Goal: Task Accomplishment & Management: Use online tool/utility

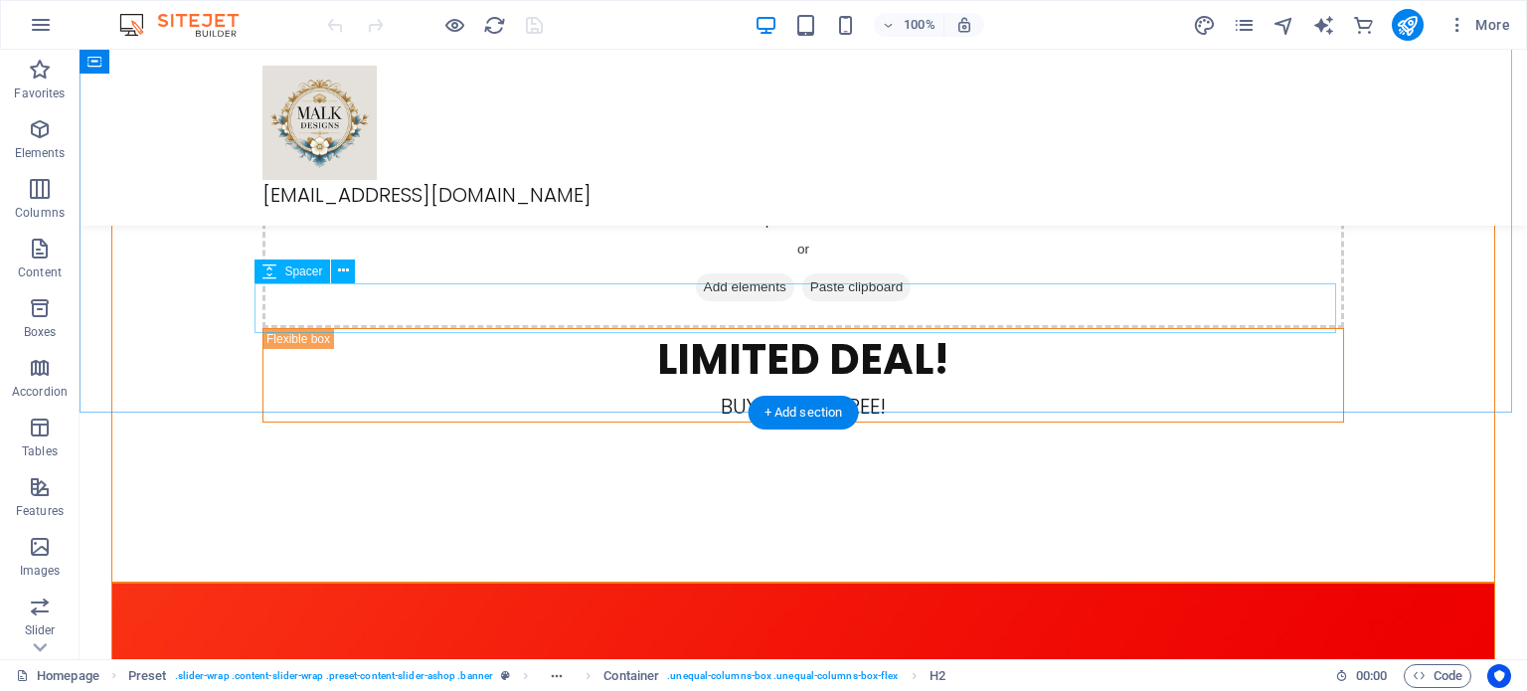
scroll to position [1889, 0]
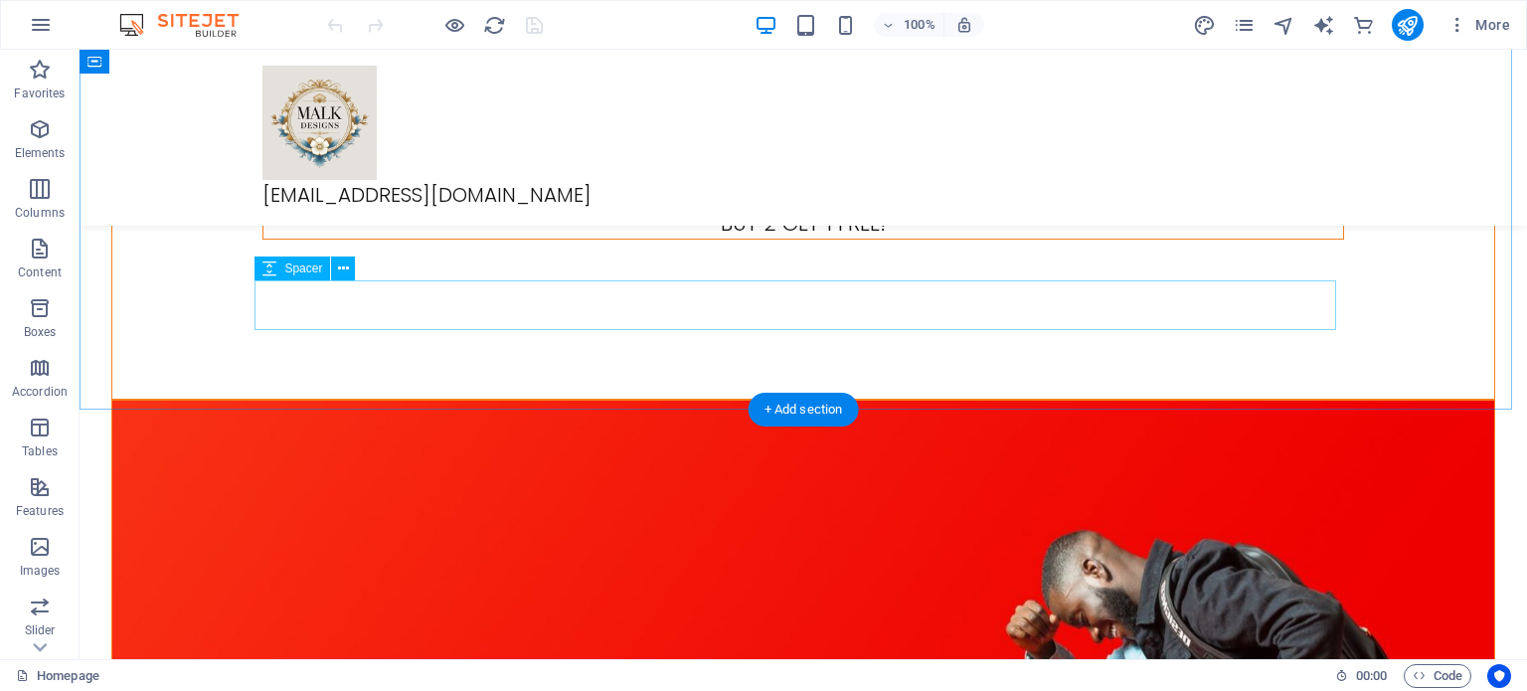
select select "px"
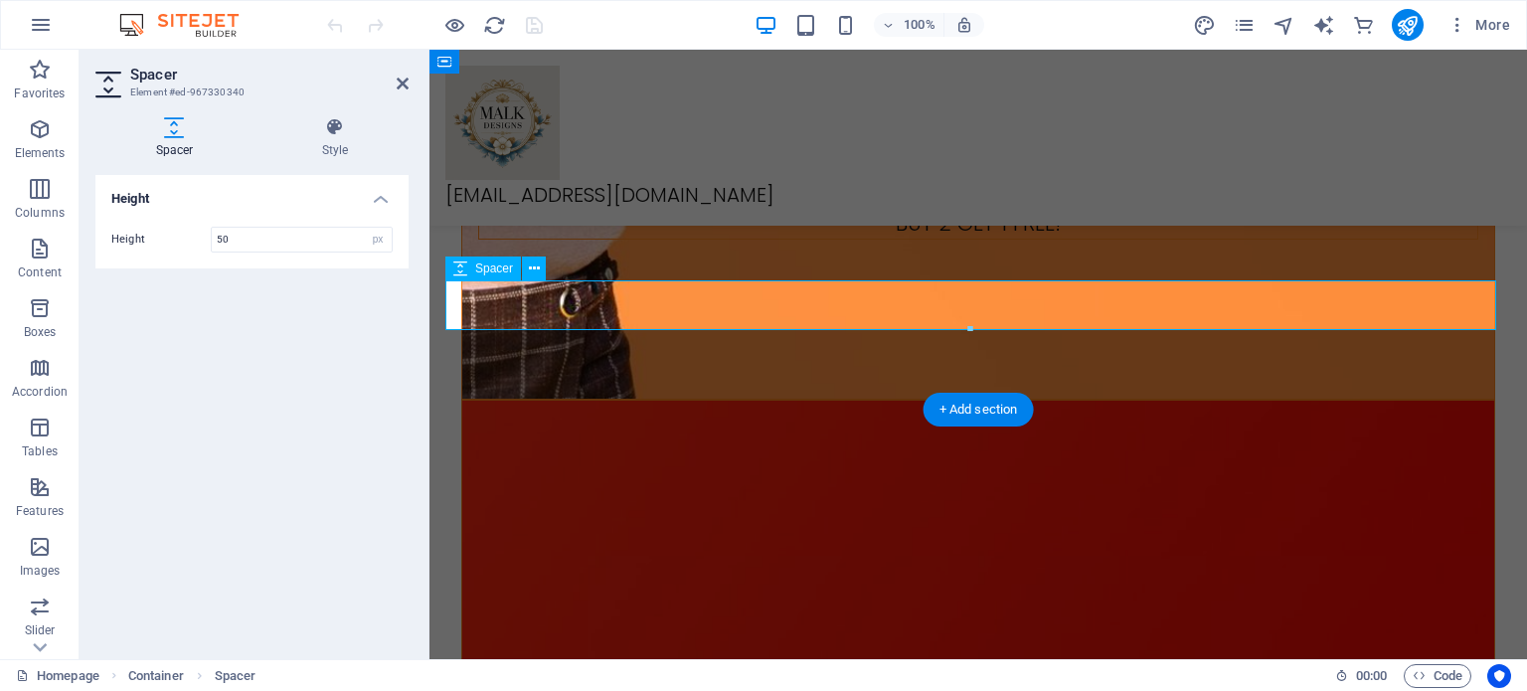
click at [403, 79] on icon at bounding box center [403, 84] width 12 height 16
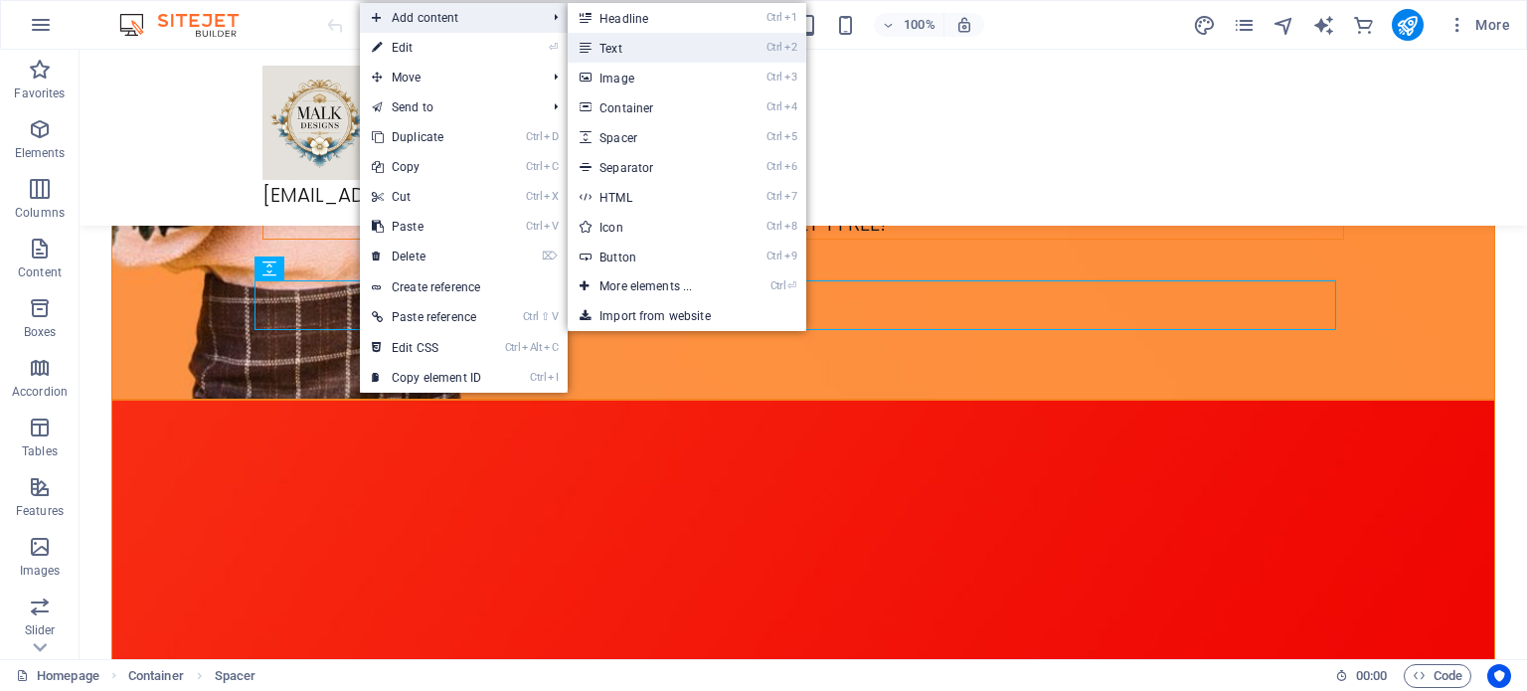
click at [635, 47] on link "Ctrl 2 Text" at bounding box center [650, 48] width 164 height 30
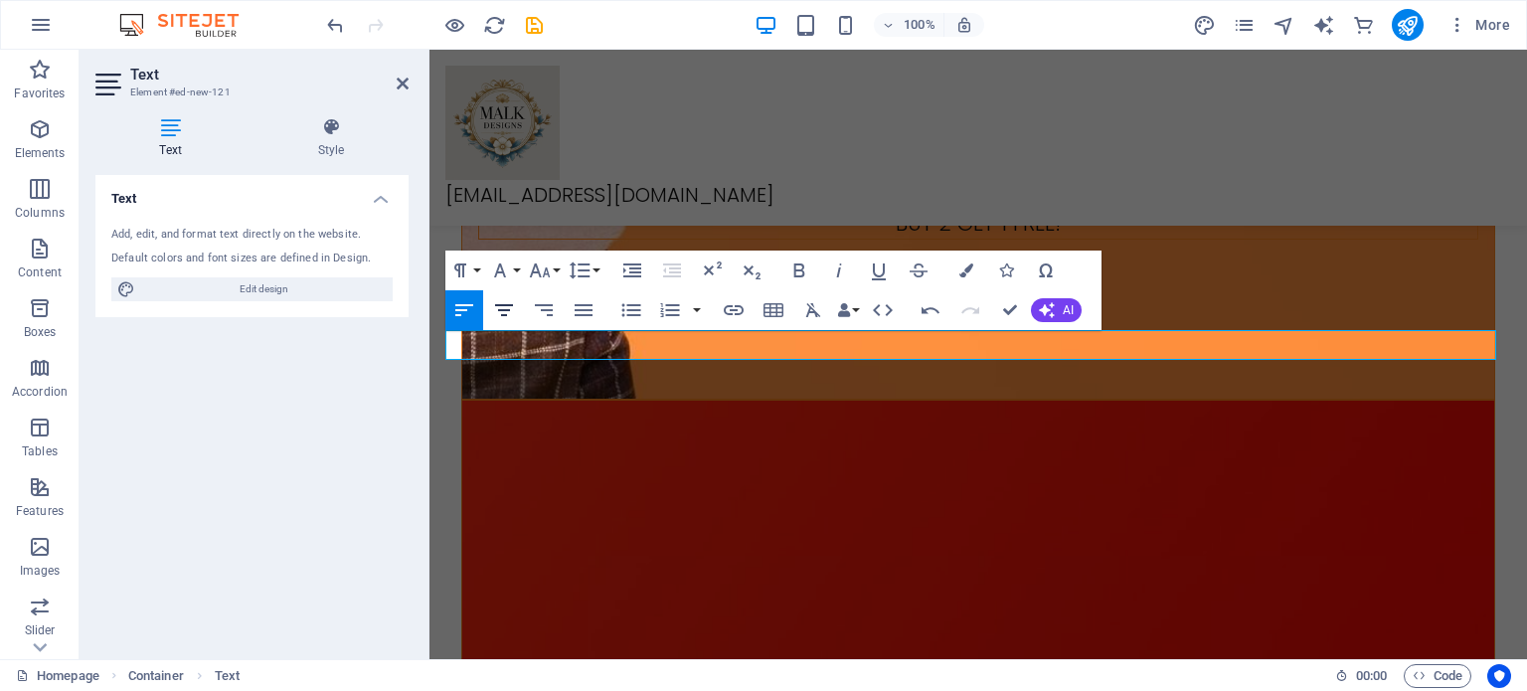
click at [513, 312] on icon "button" at bounding box center [504, 310] width 24 height 24
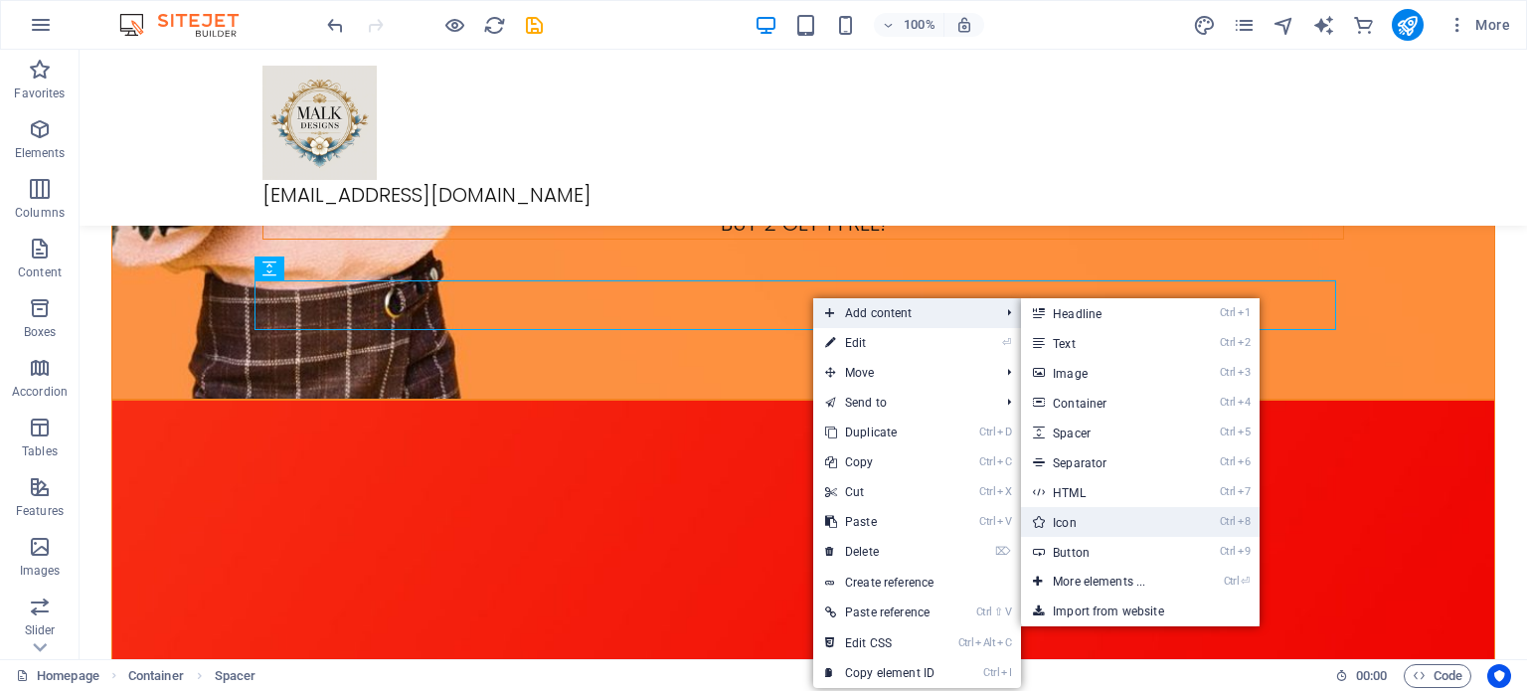
click at [1096, 526] on link "Ctrl 8 Icon" at bounding box center [1103, 522] width 164 height 30
select select "xMidYMid"
select select "px"
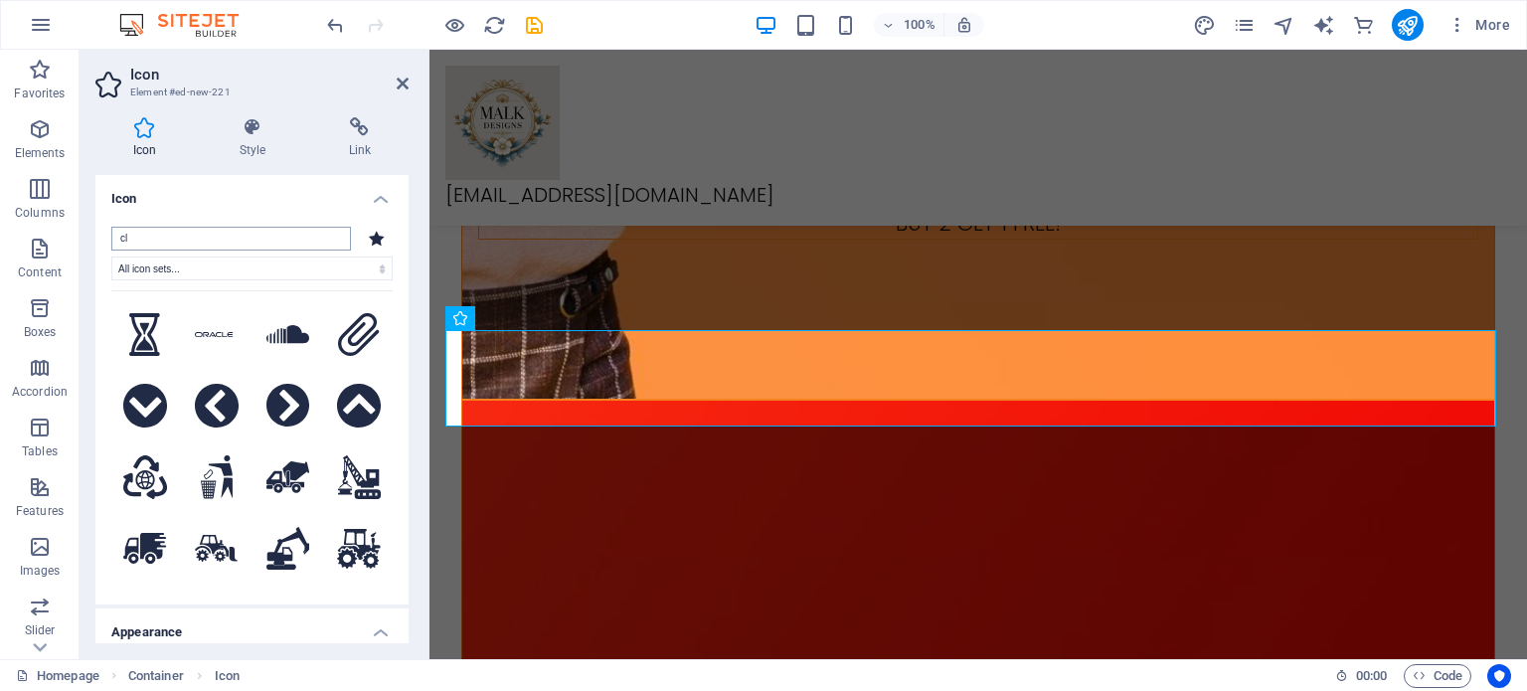
type input "c"
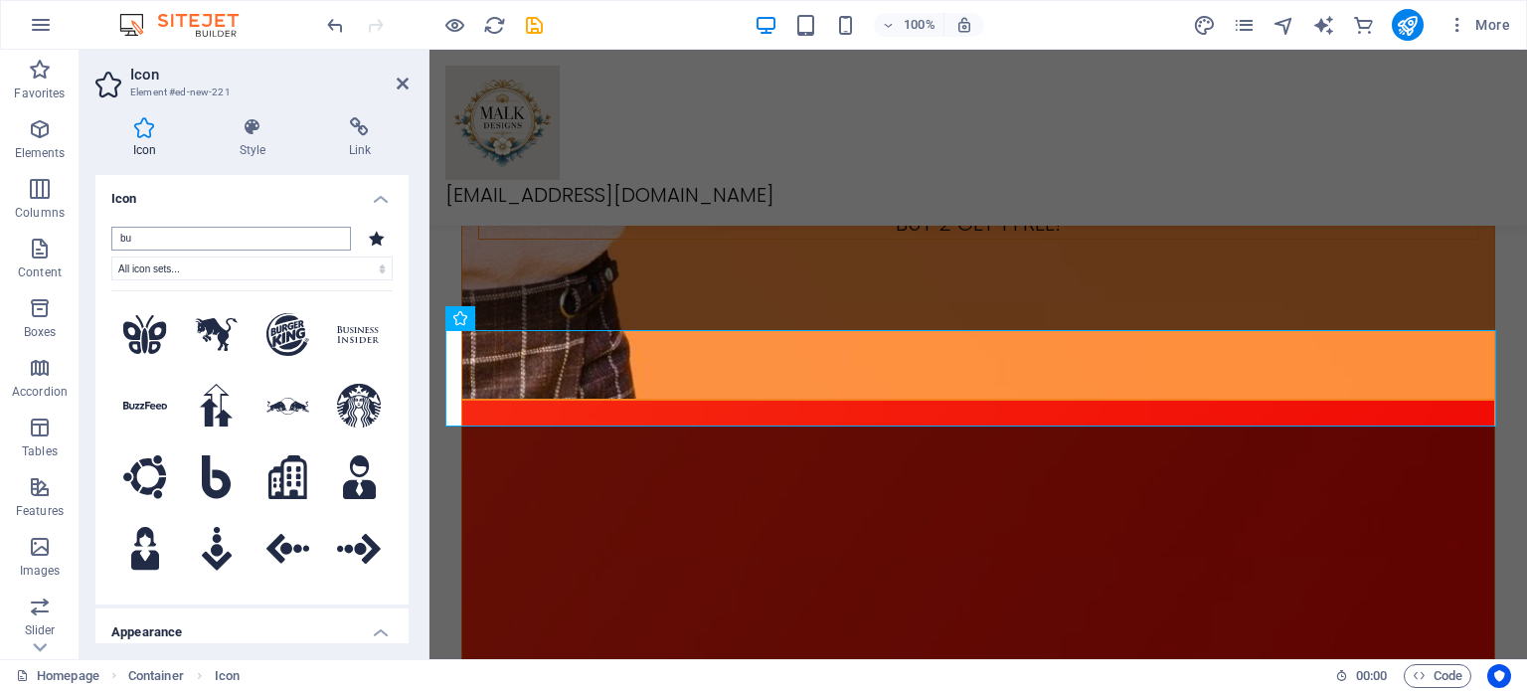
type input "b"
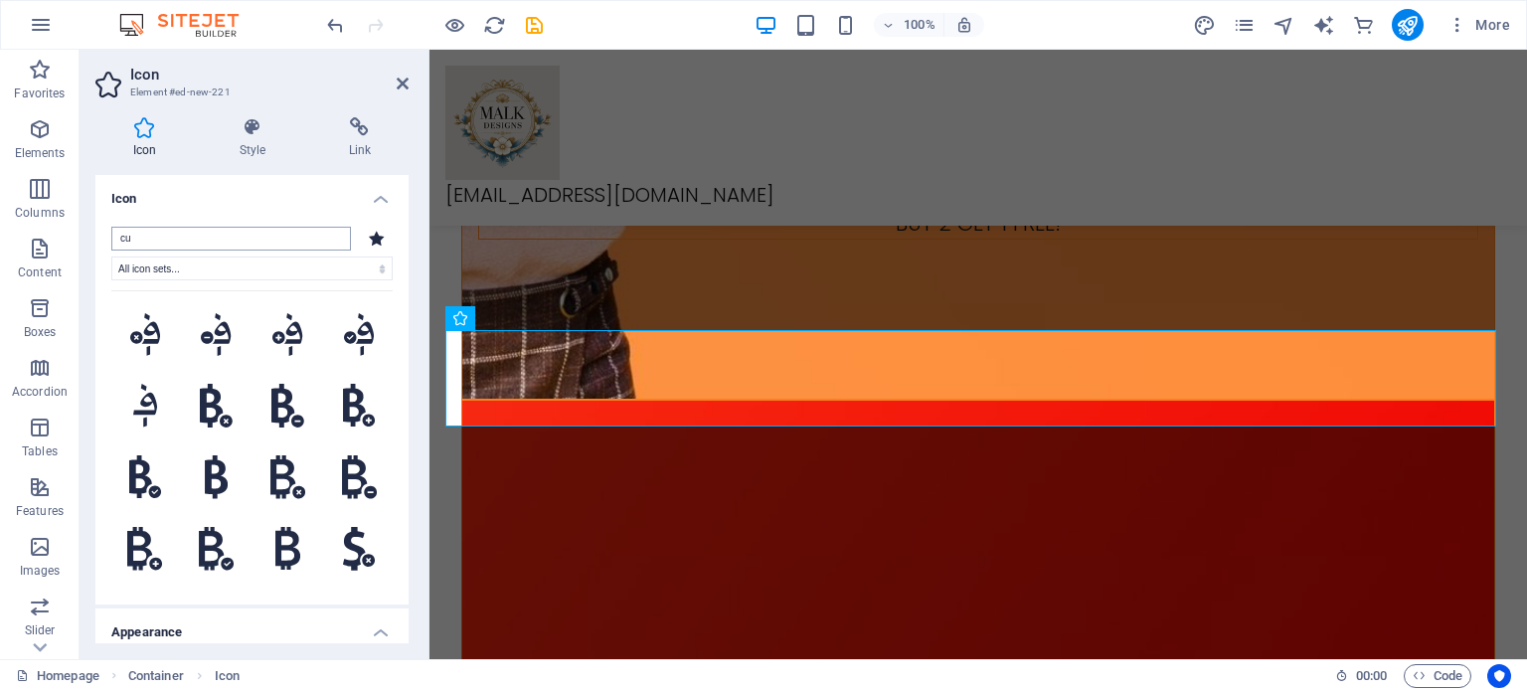
type input "c"
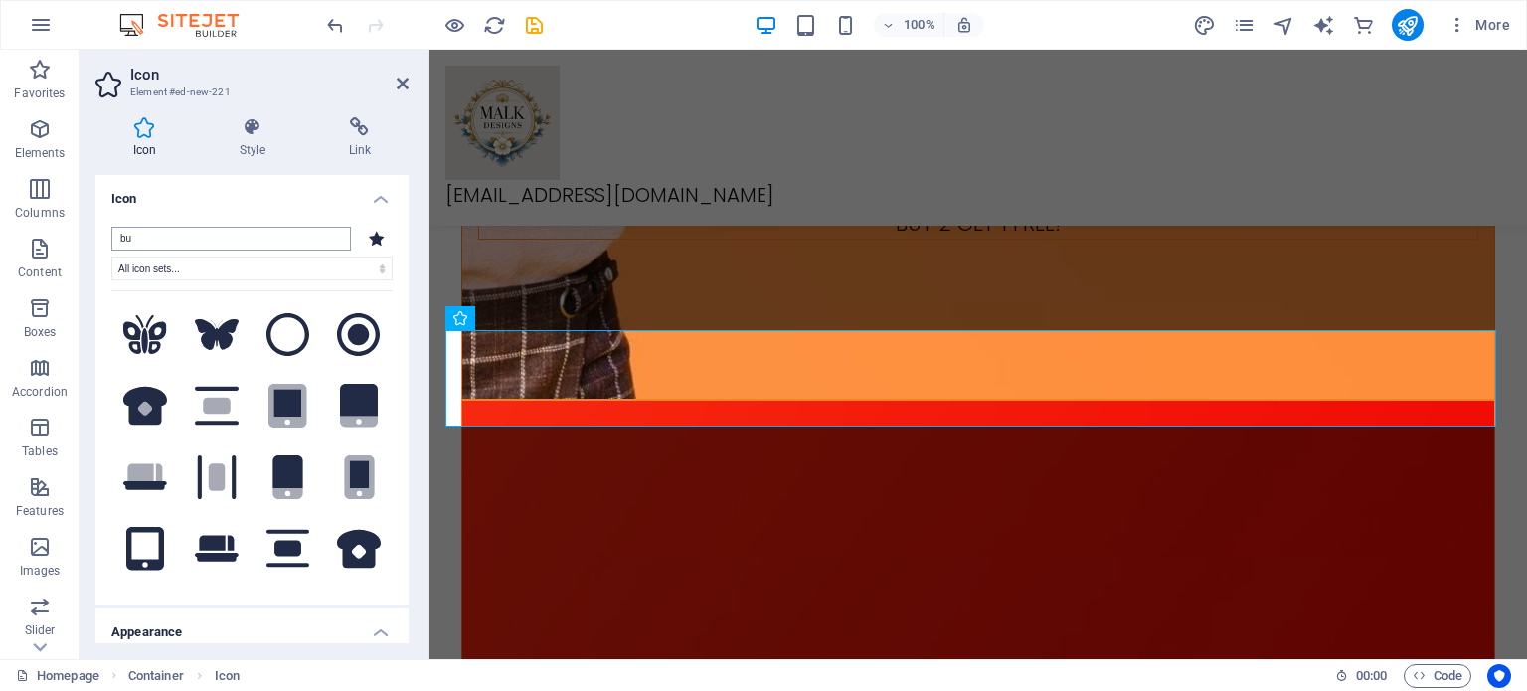
type input "b"
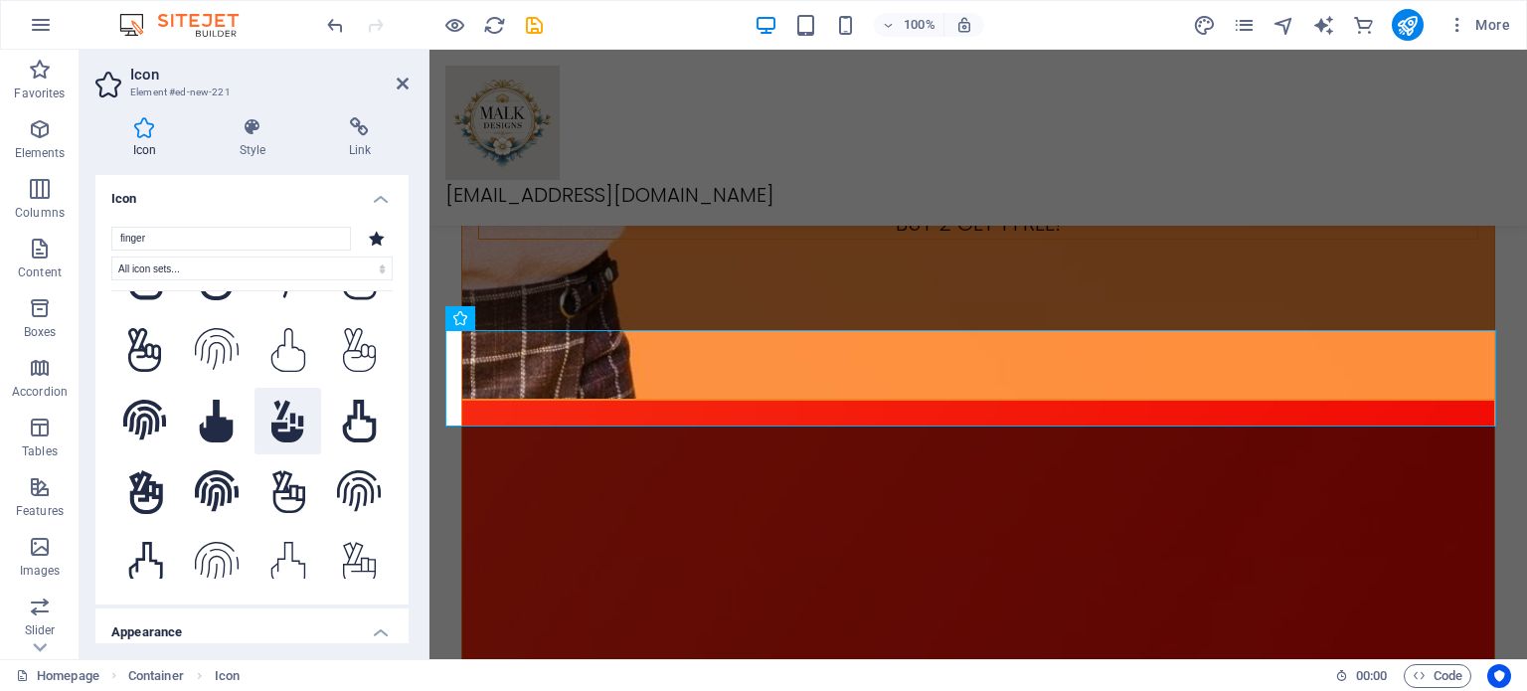
scroll to position [203, 0]
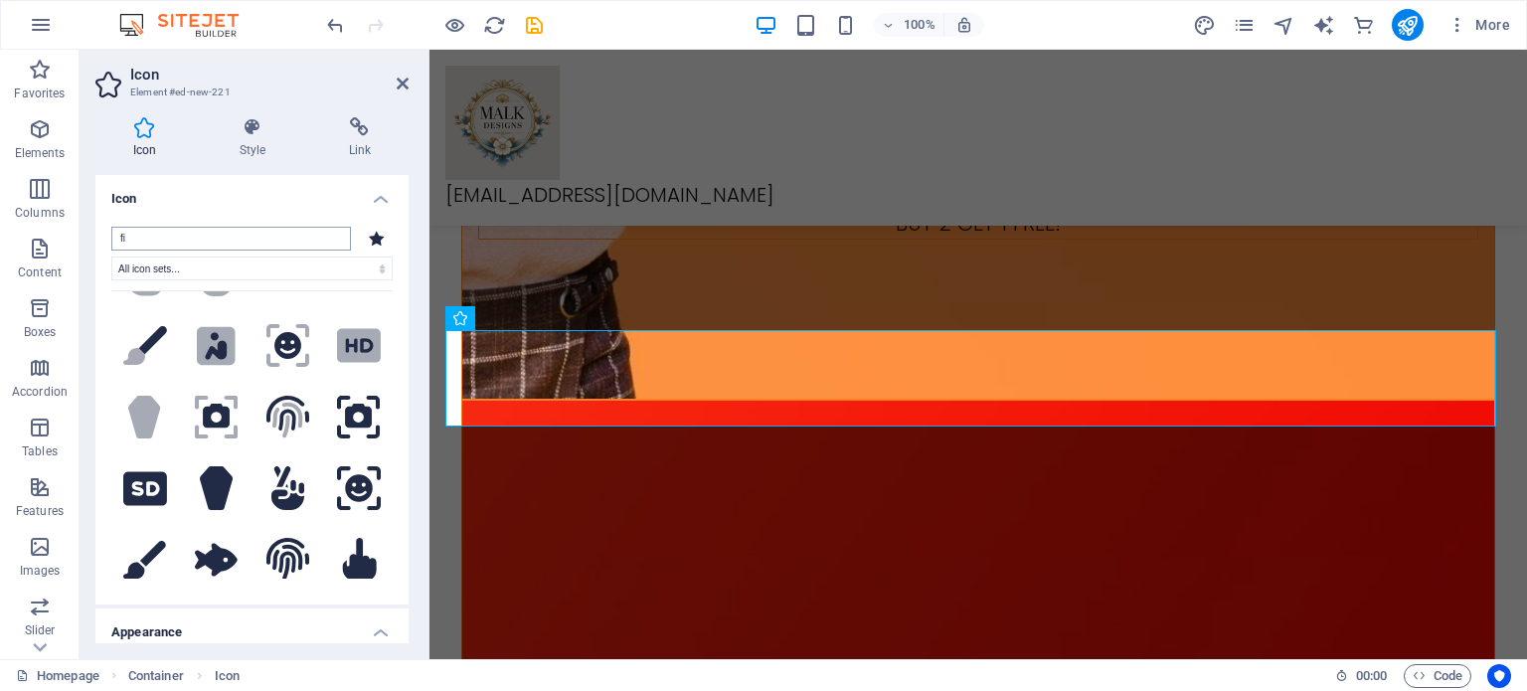
type input "f"
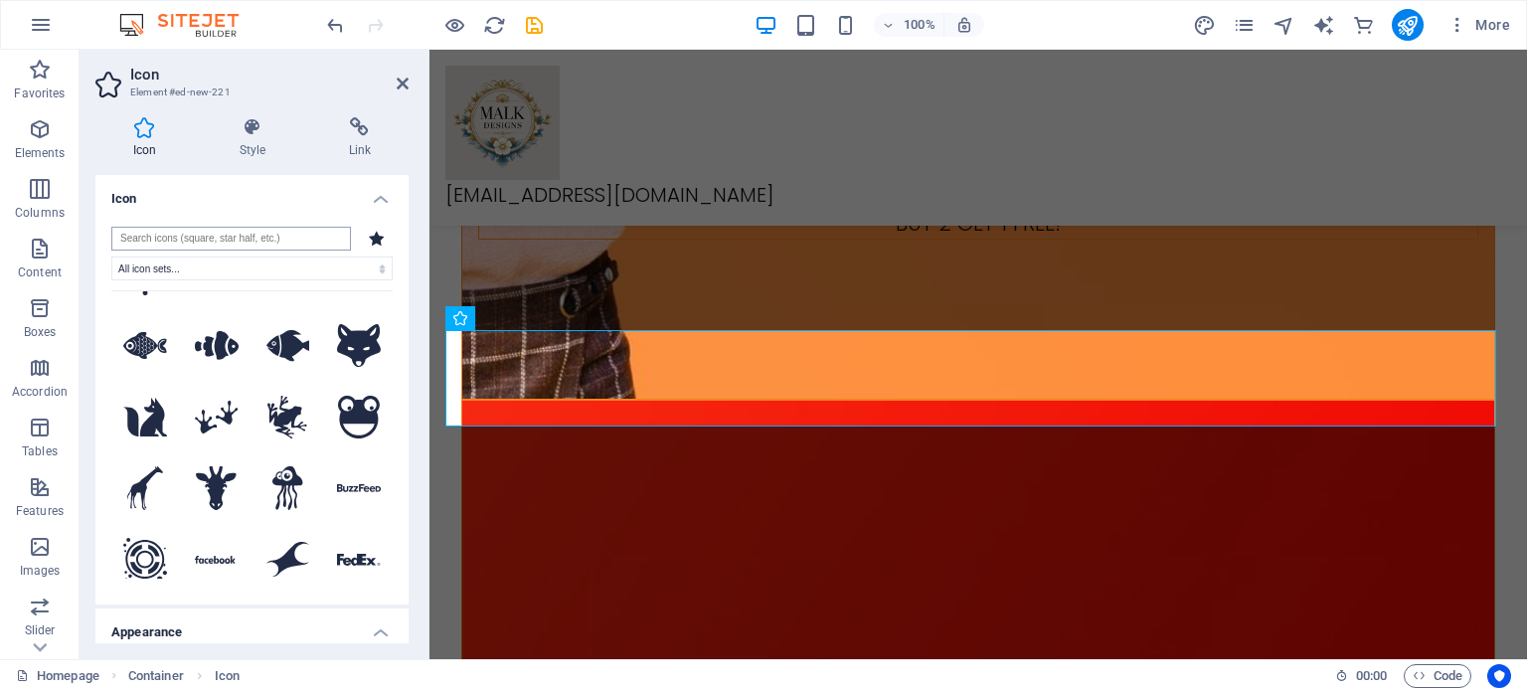
scroll to position [0, 0]
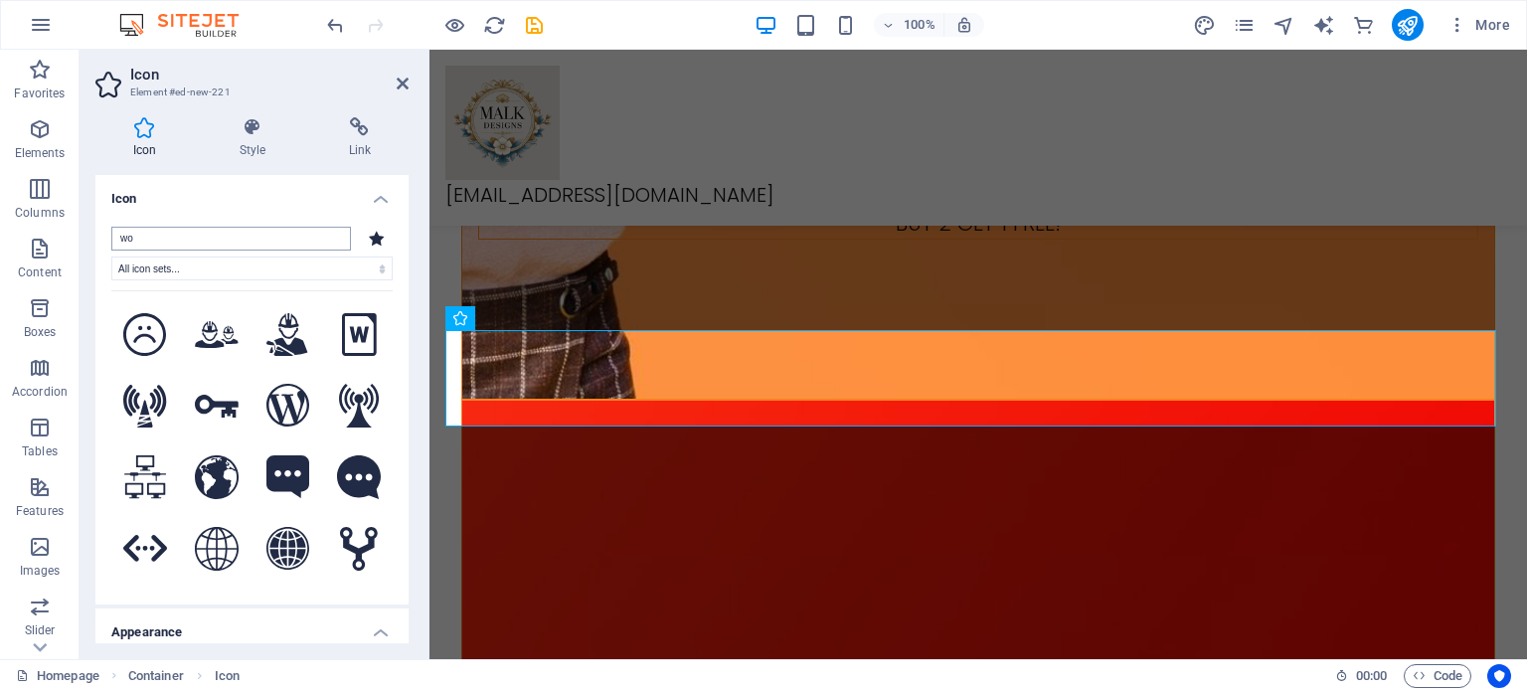
type input "w"
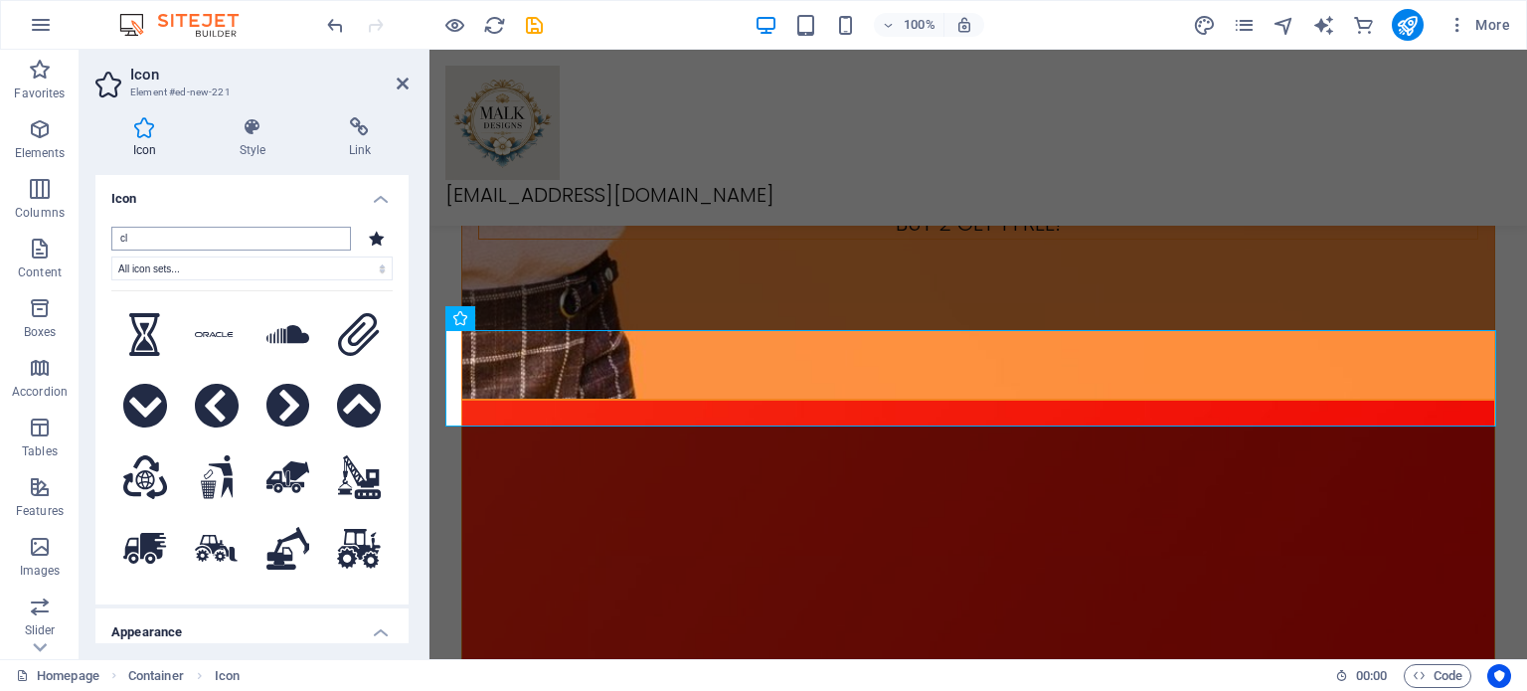
type input "c"
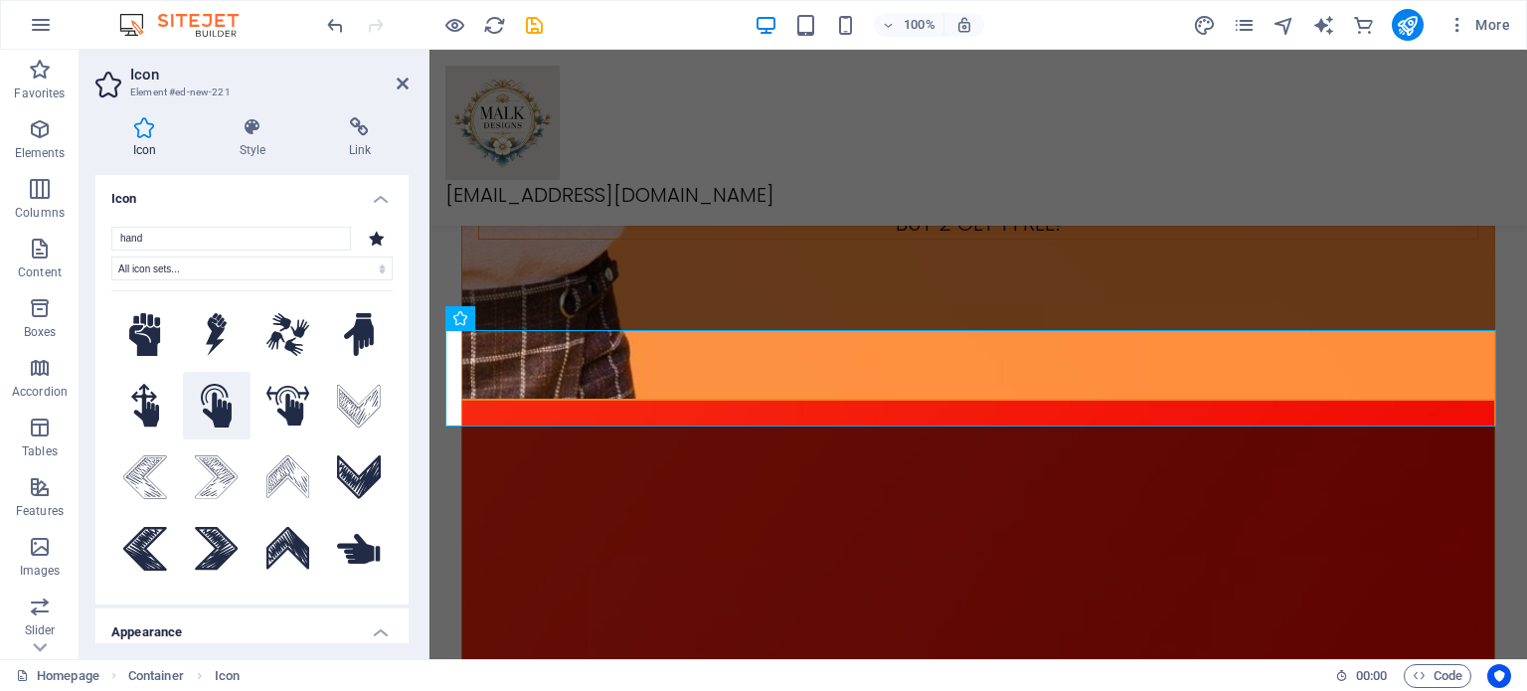
type input "hand"
click at [214, 414] on icon at bounding box center [216, 406] width 31 height 44
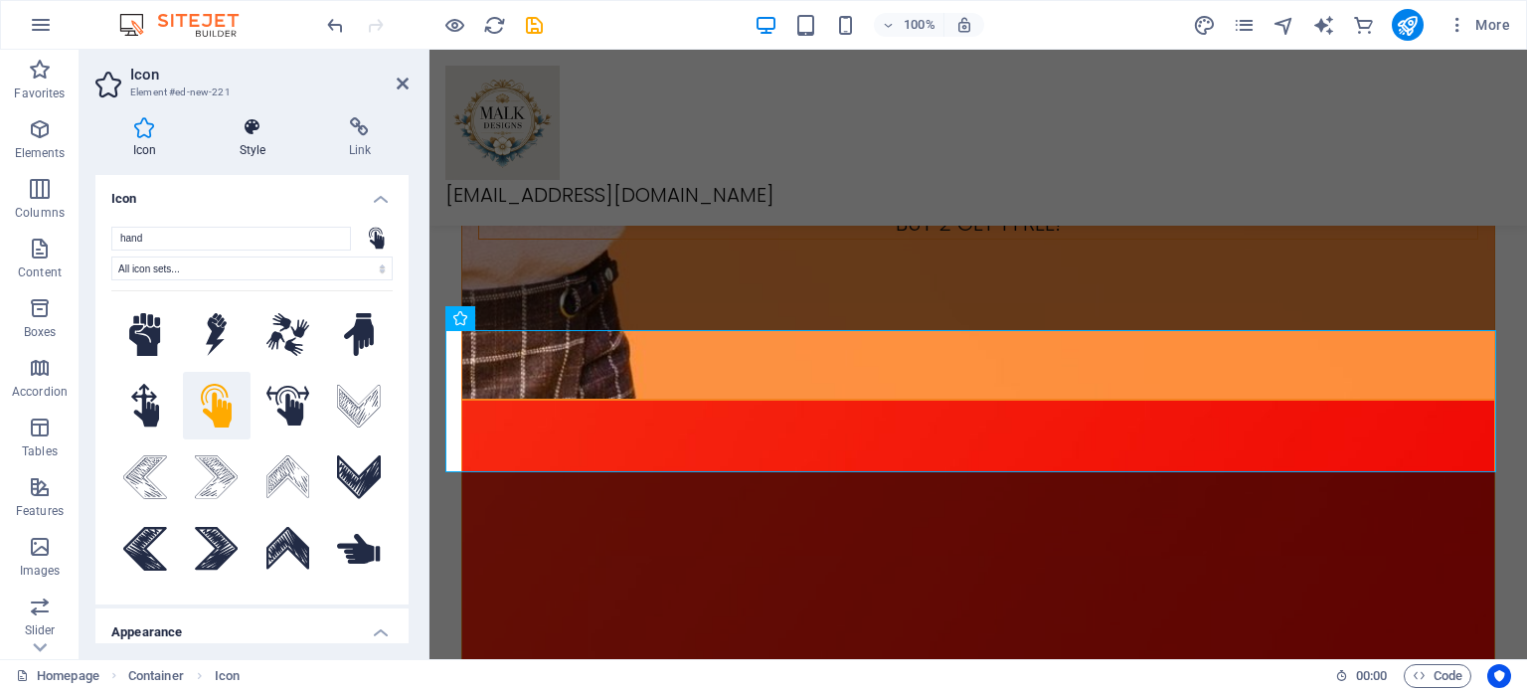
click at [264, 141] on h4 "Style" at bounding box center [256, 138] width 109 height 42
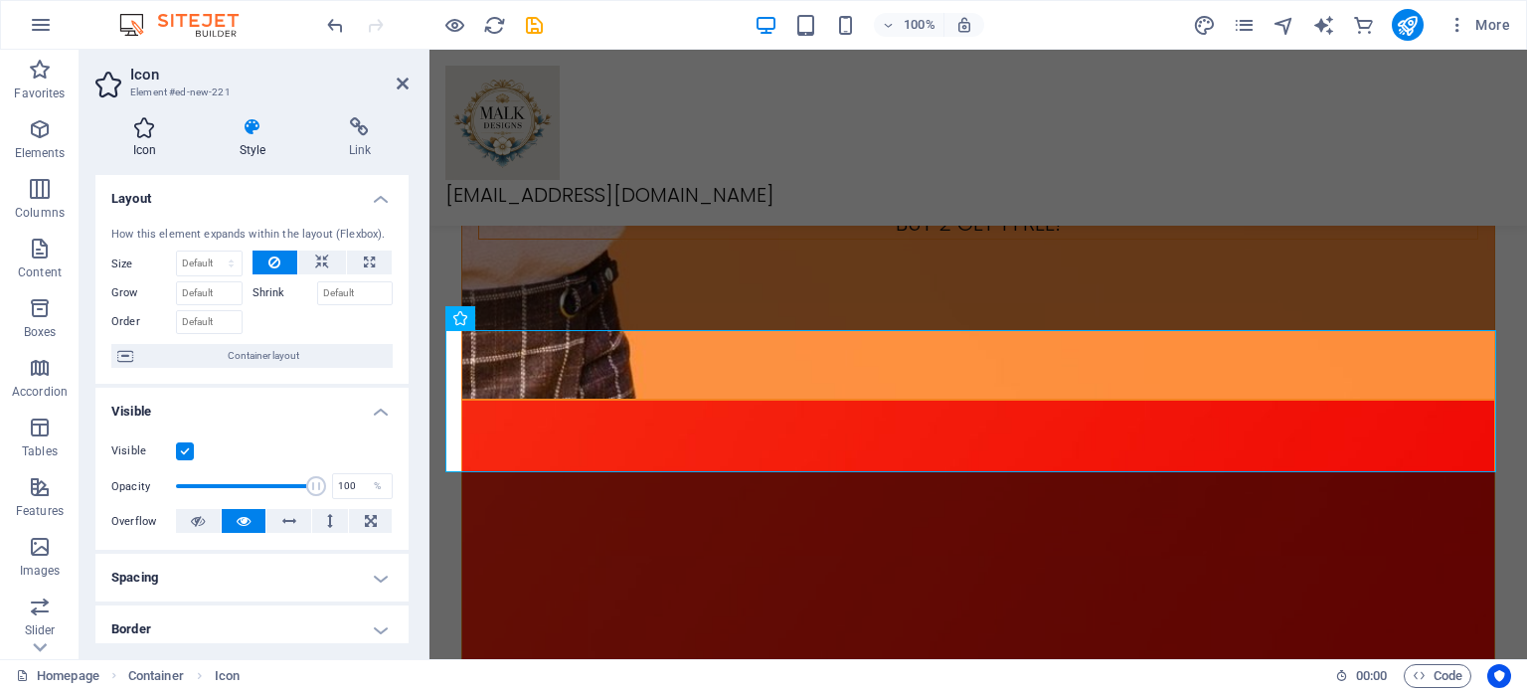
click at [150, 142] on h4 "Icon" at bounding box center [148, 138] width 106 height 42
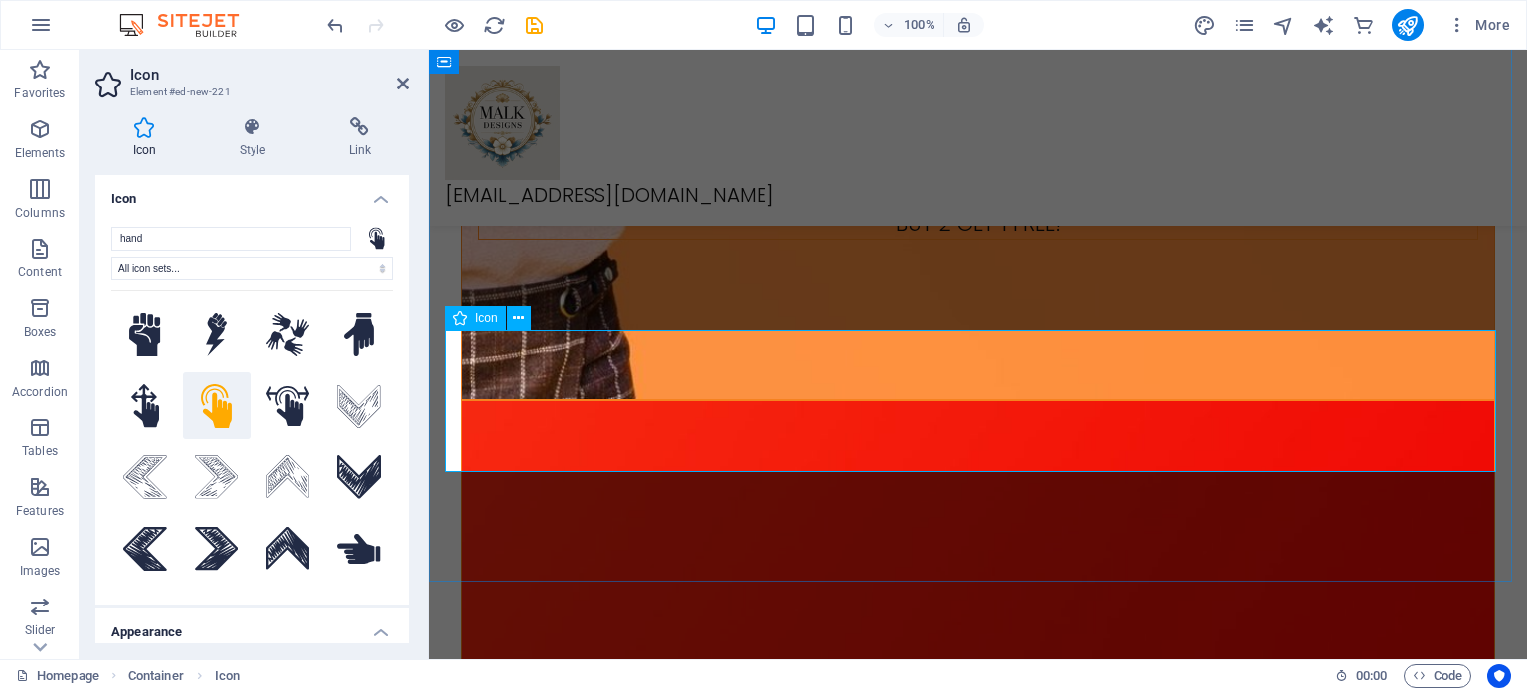
click at [264, 123] on icon at bounding box center [252, 127] width 101 height 20
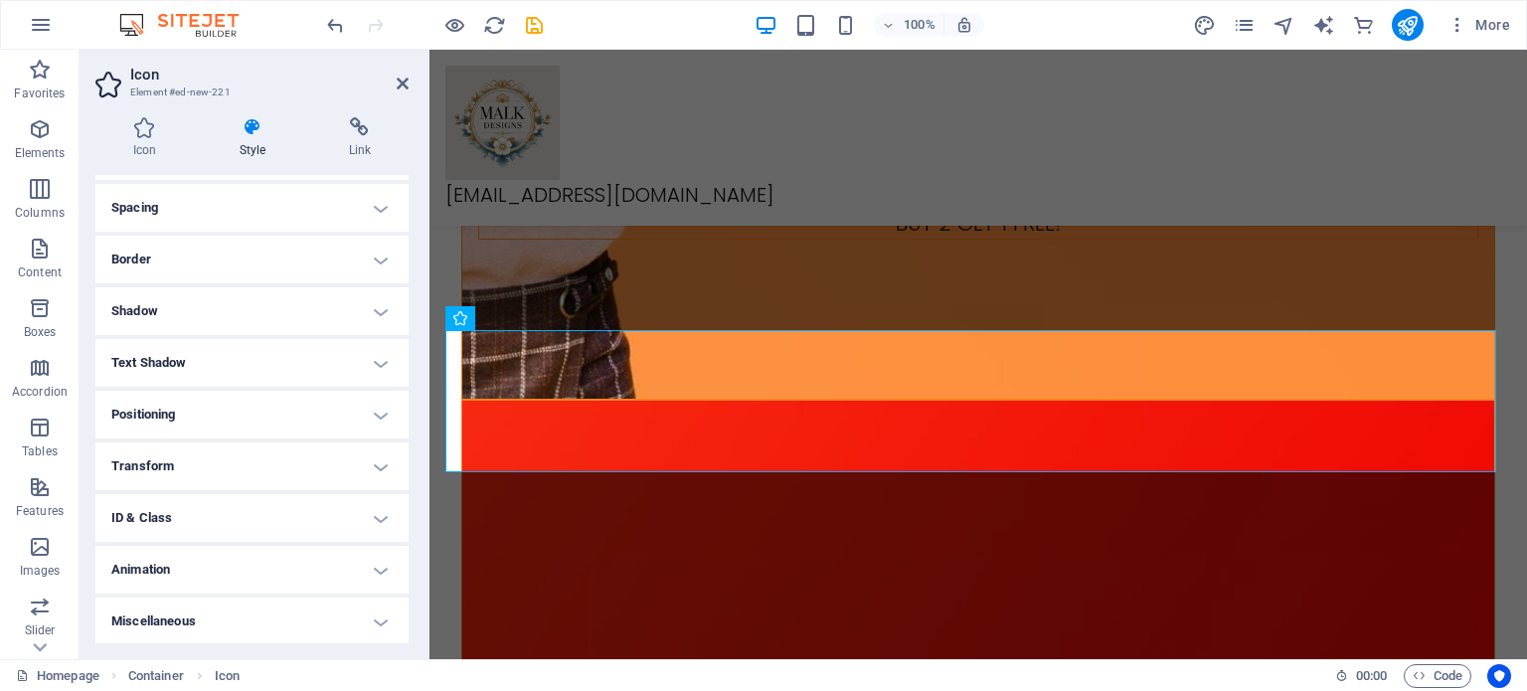
scroll to position [271, 0]
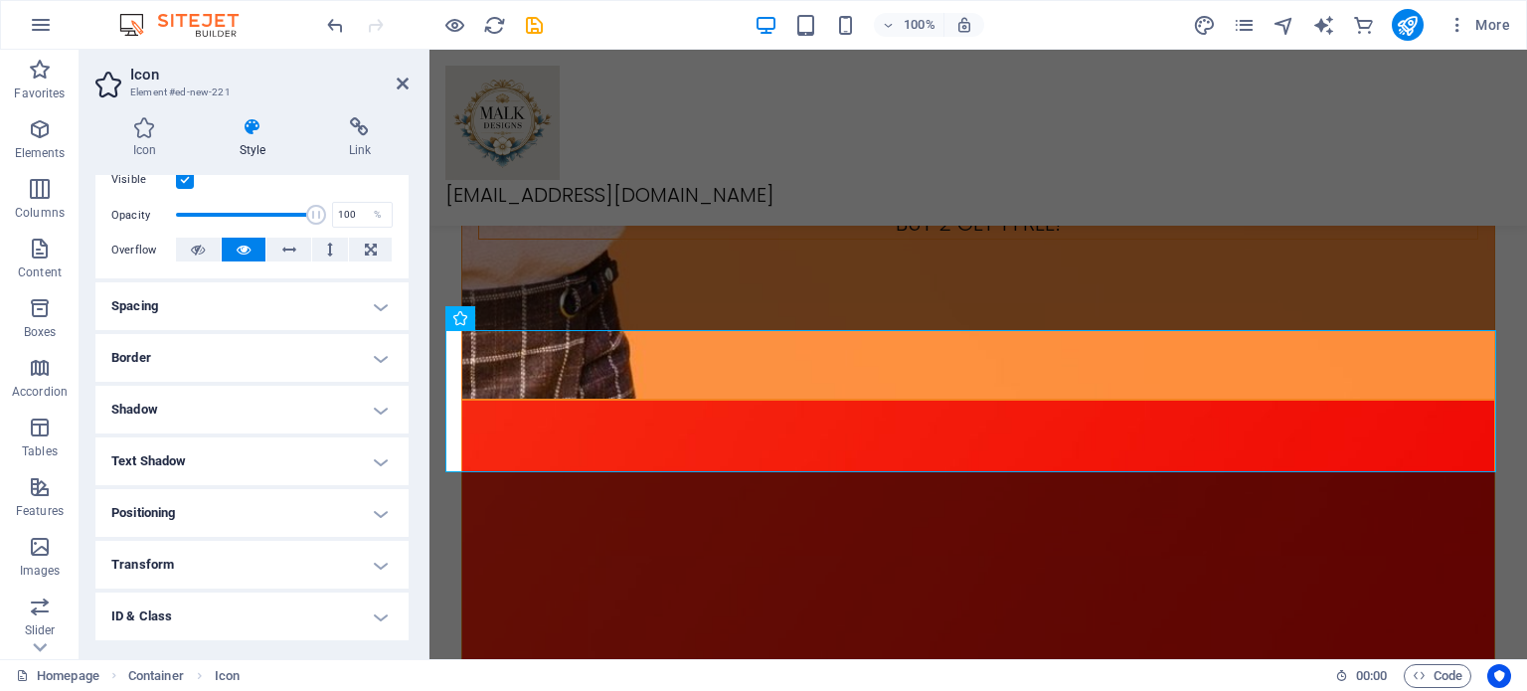
click at [233, 312] on h4 "Spacing" at bounding box center [251, 306] width 313 height 48
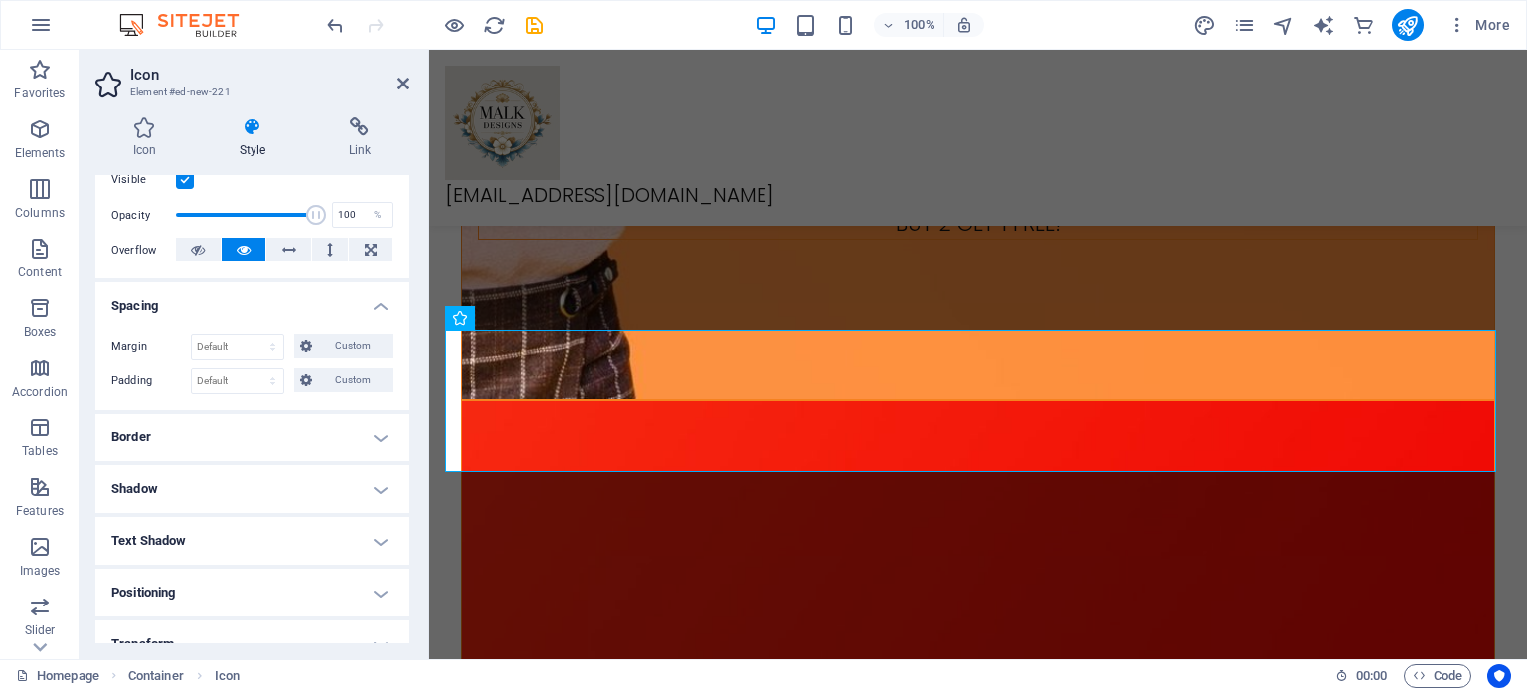
click at [233, 312] on h4 "Spacing" at bounding box center [251, 300] width 313 height 36
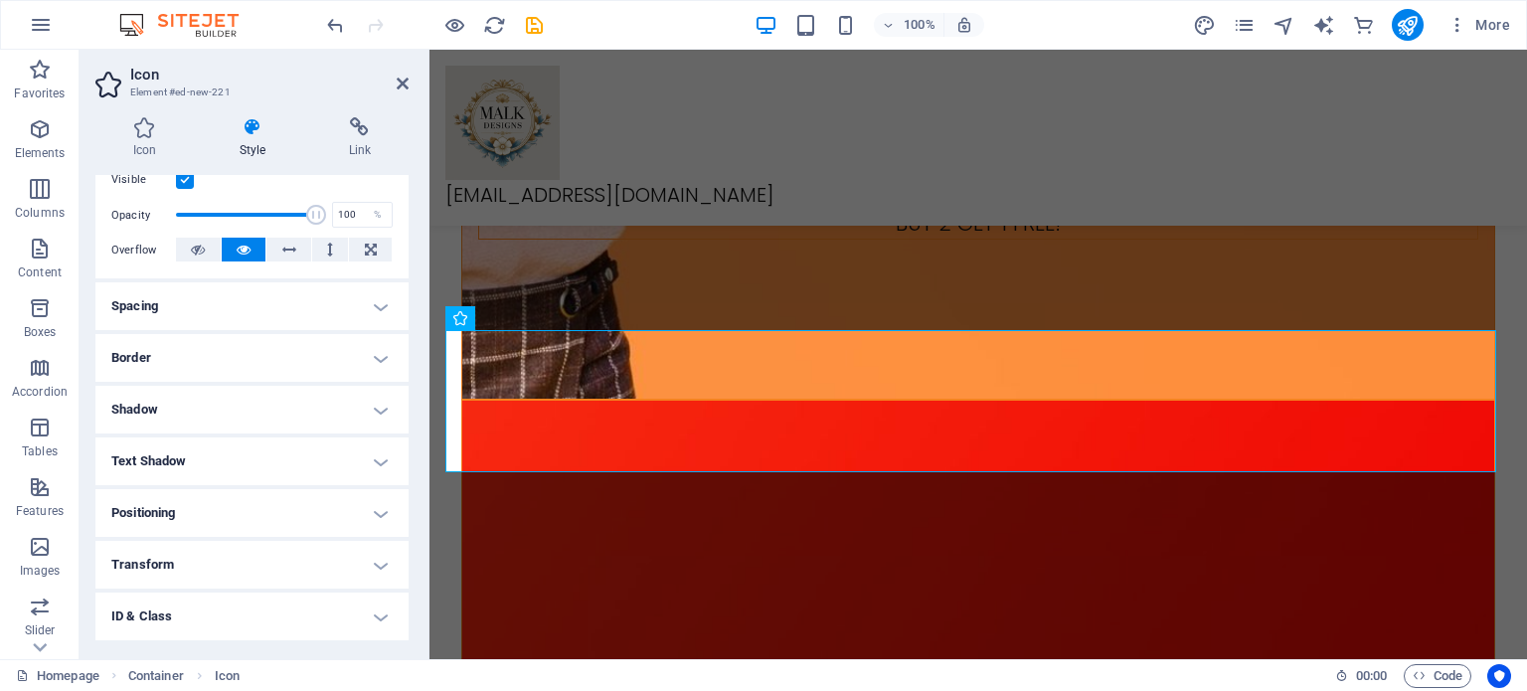
click at [215, 345] on h4 "Border" at bounding box center [251, 358] width 313 height 48
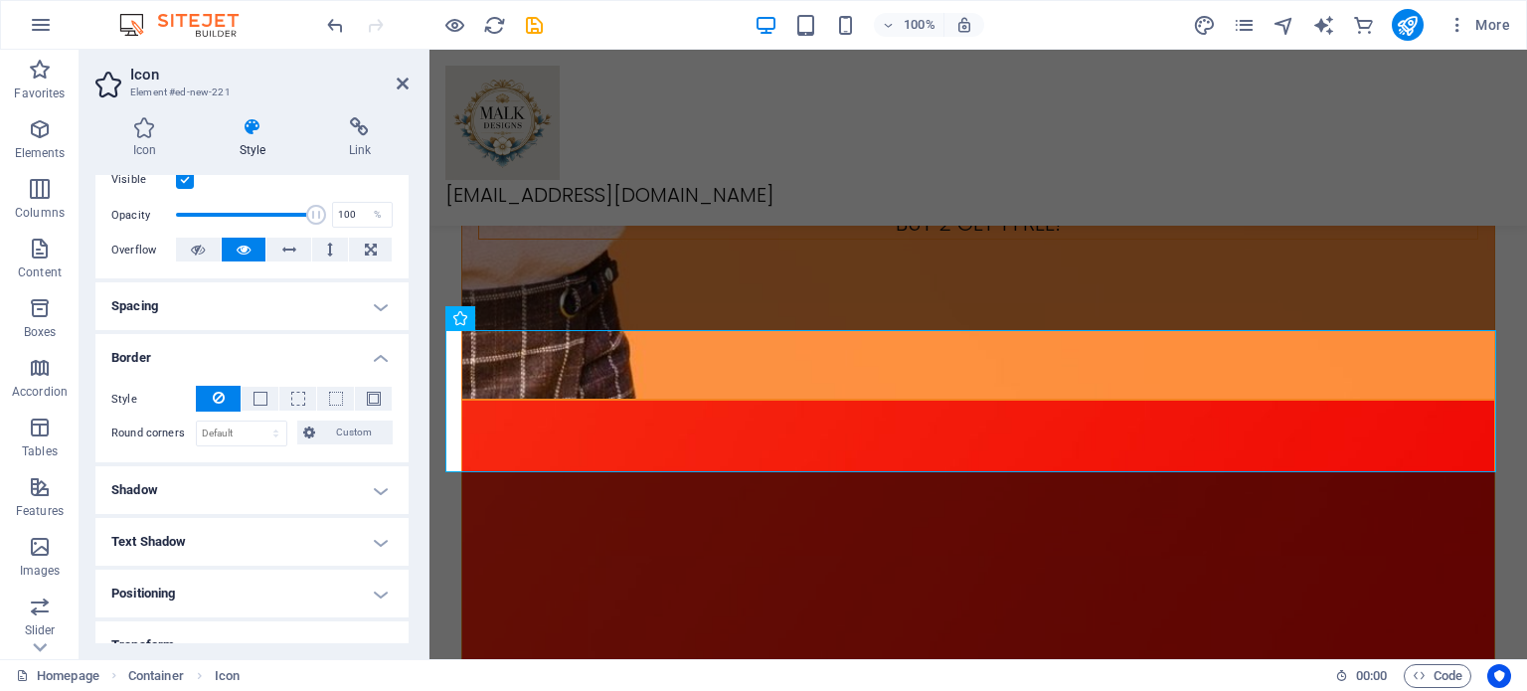
click at [209, 353] on h4 "Border" at bounding box center [251, 352] width 313 height 36
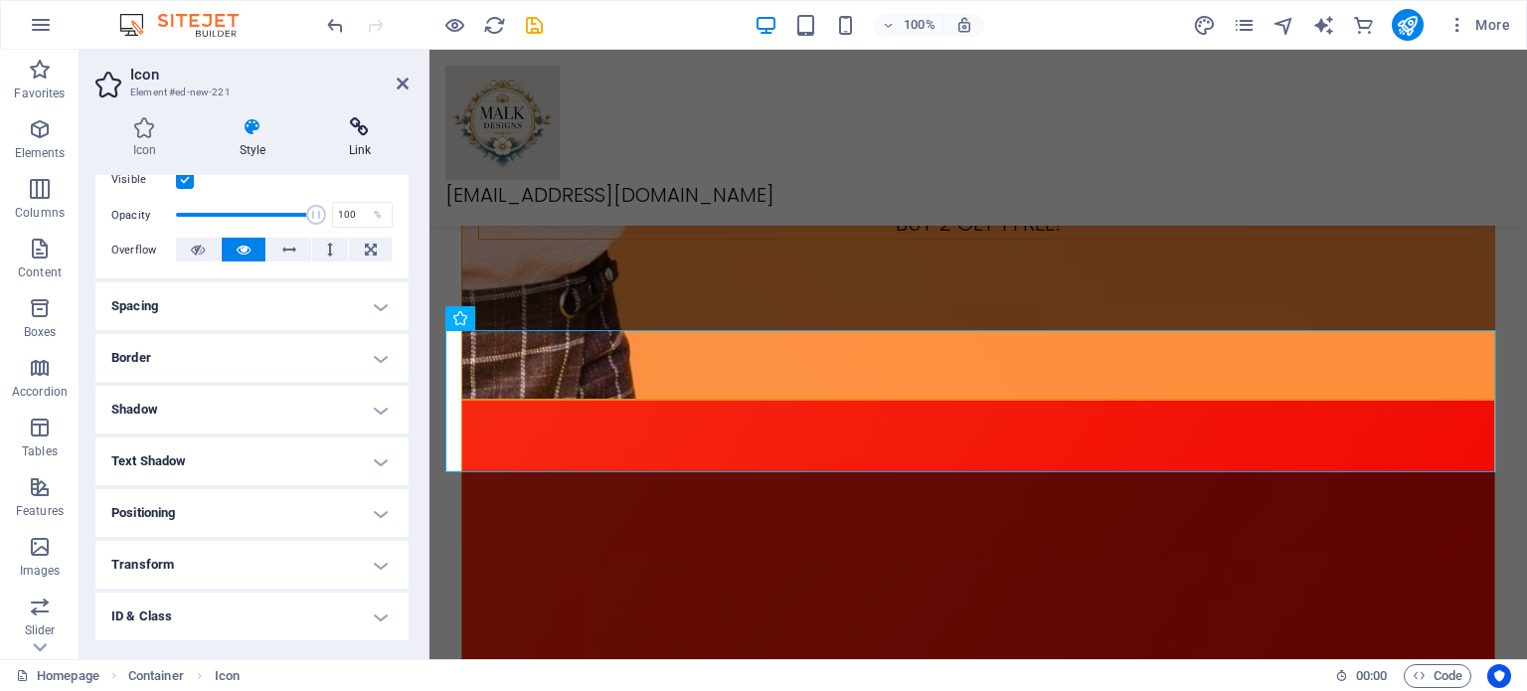
click at [348, 126] on icon at bounding box center [359, 127] width 97 height 20
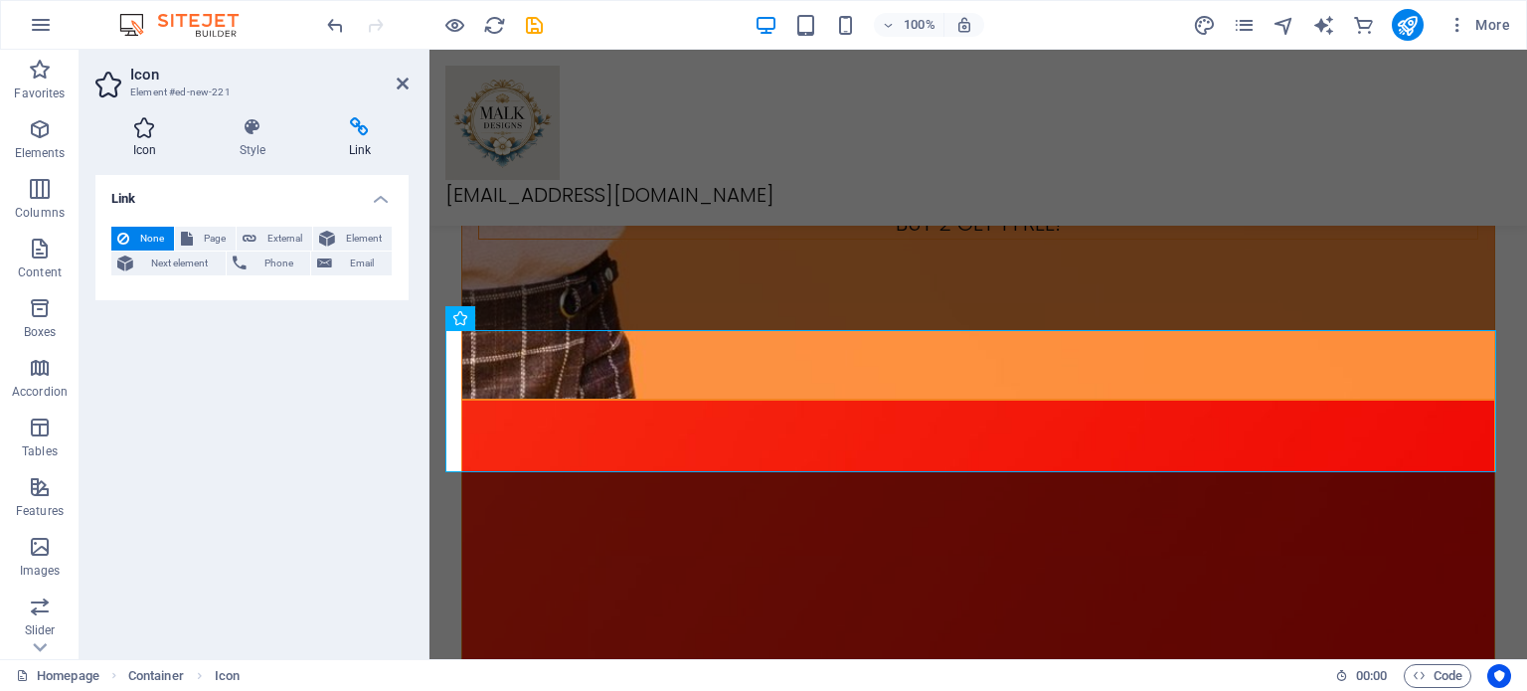
click at [141, 146] on h4 "Icon" at bounding box center [148, 138] width 106 height 42
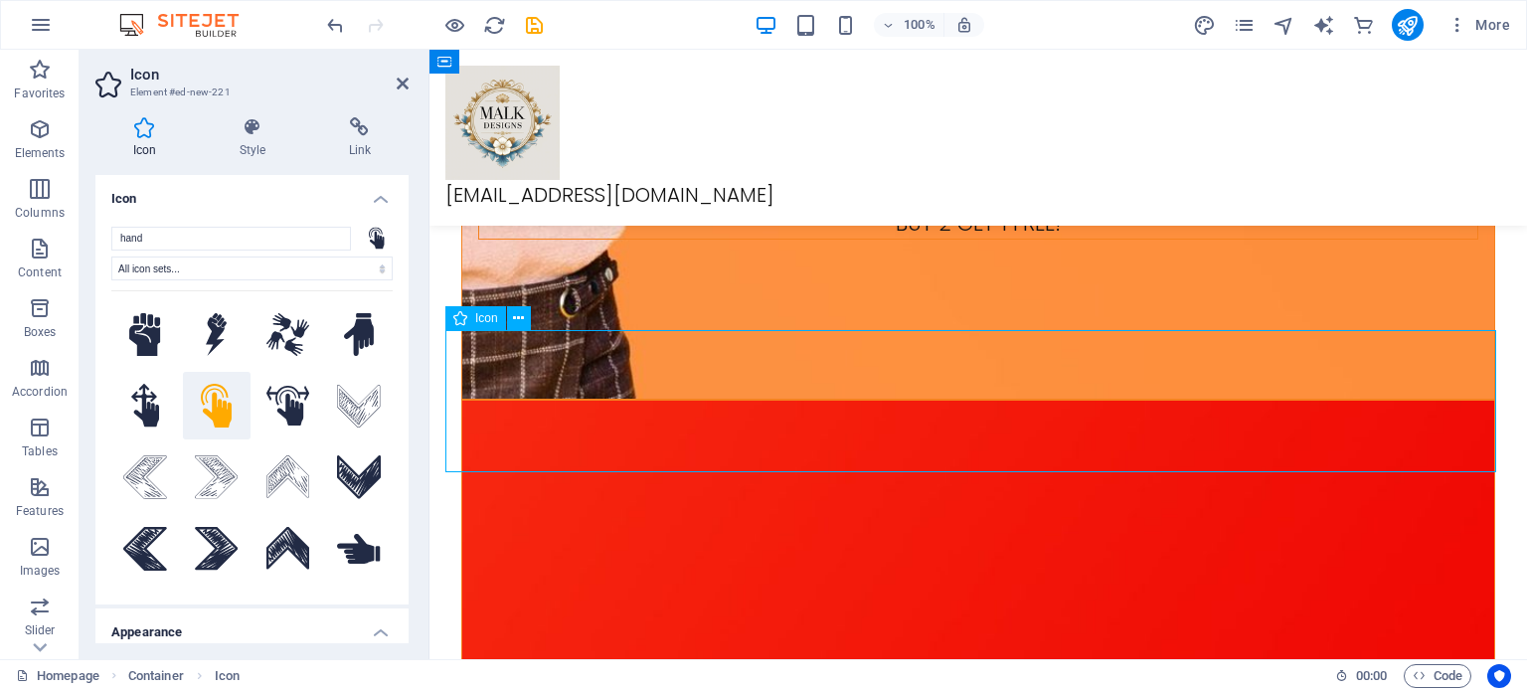
drag, startPoint x: 511, startPoint y: 375, endPoint x: 542, endPoint y: 375, distance: 30.8
click at [515, 314] on icon at bounding box center [518, 318] width 11 height 21
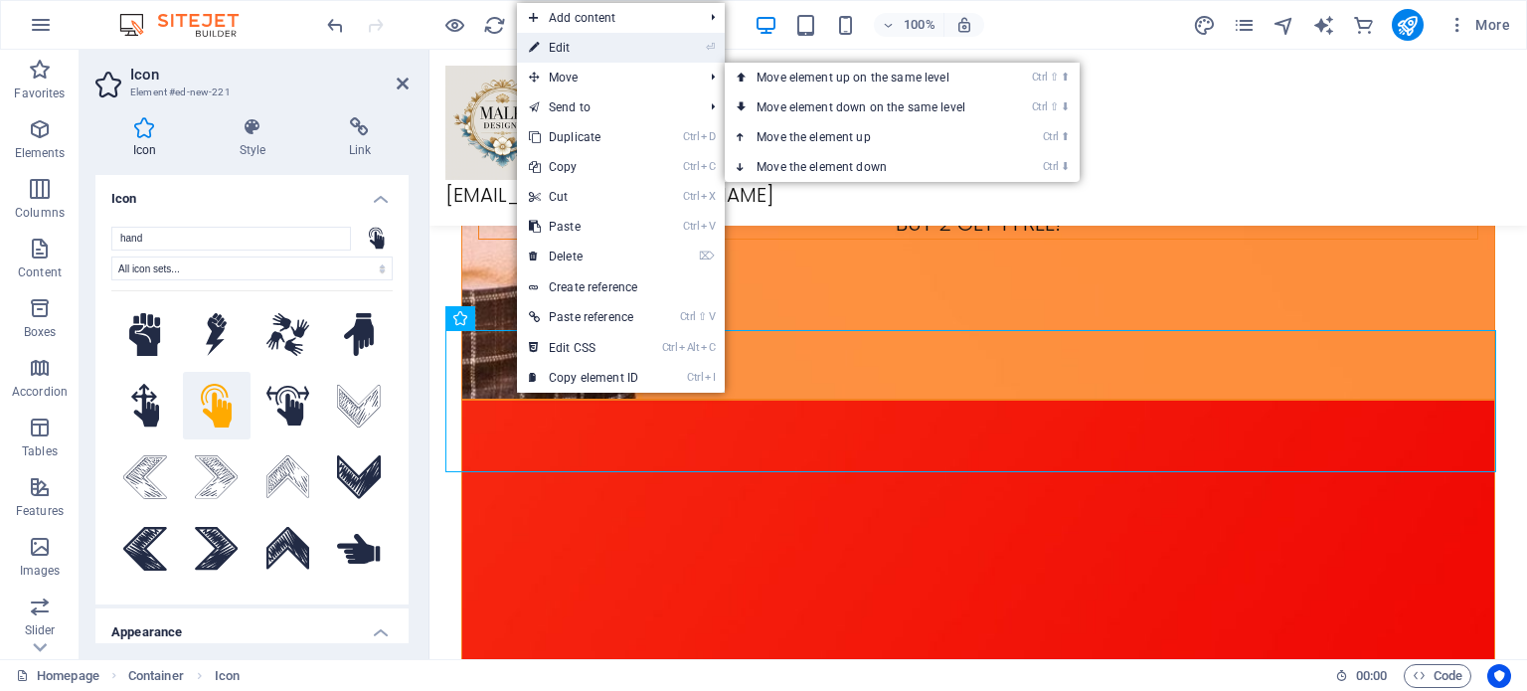
click at [589, 57] on link "⏎ Edit" at bounding box center [583, 48] width 133 height 30
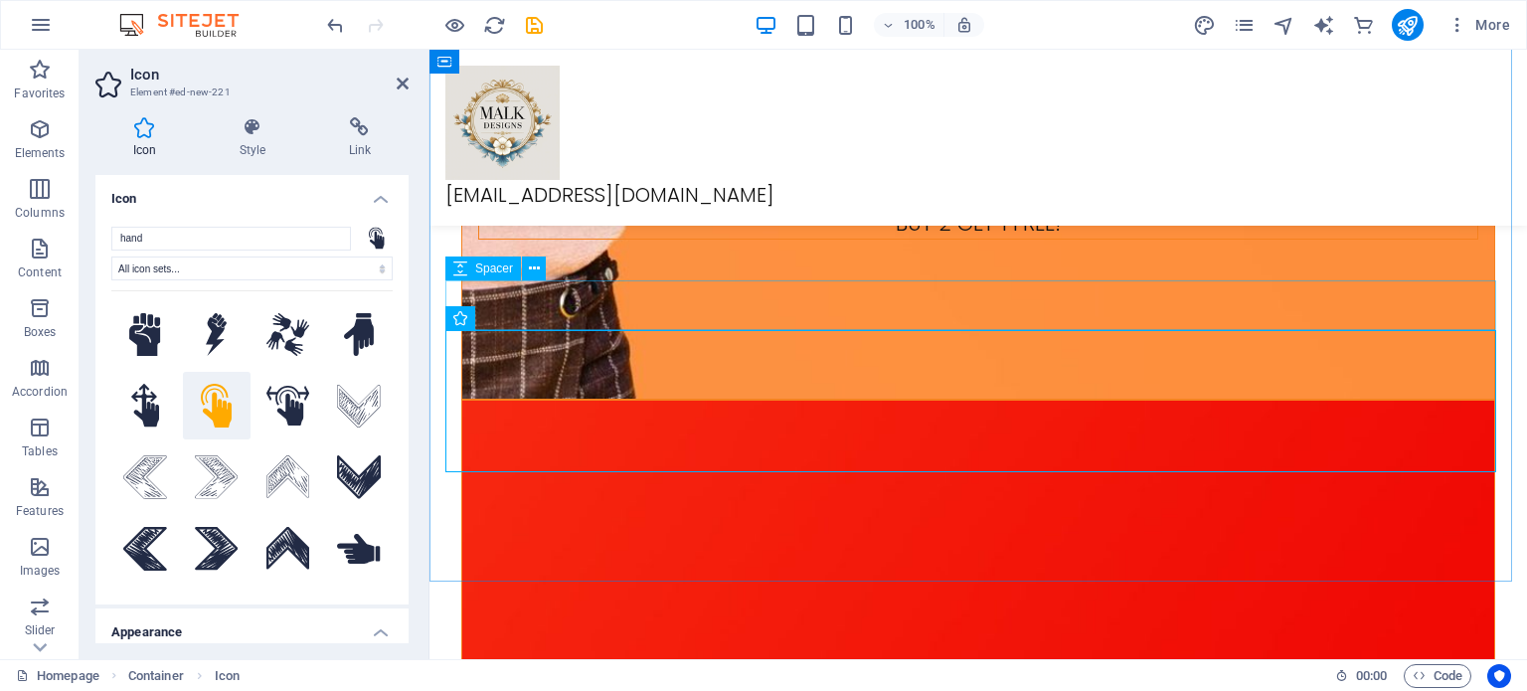
drag, startPoint x: 399, startPoint y: 83, endPoint x: 405, endPoint y: 100, distance: 18.9
click at [399, 83] on icon at bounding box center [403, 84] width 12 height 16
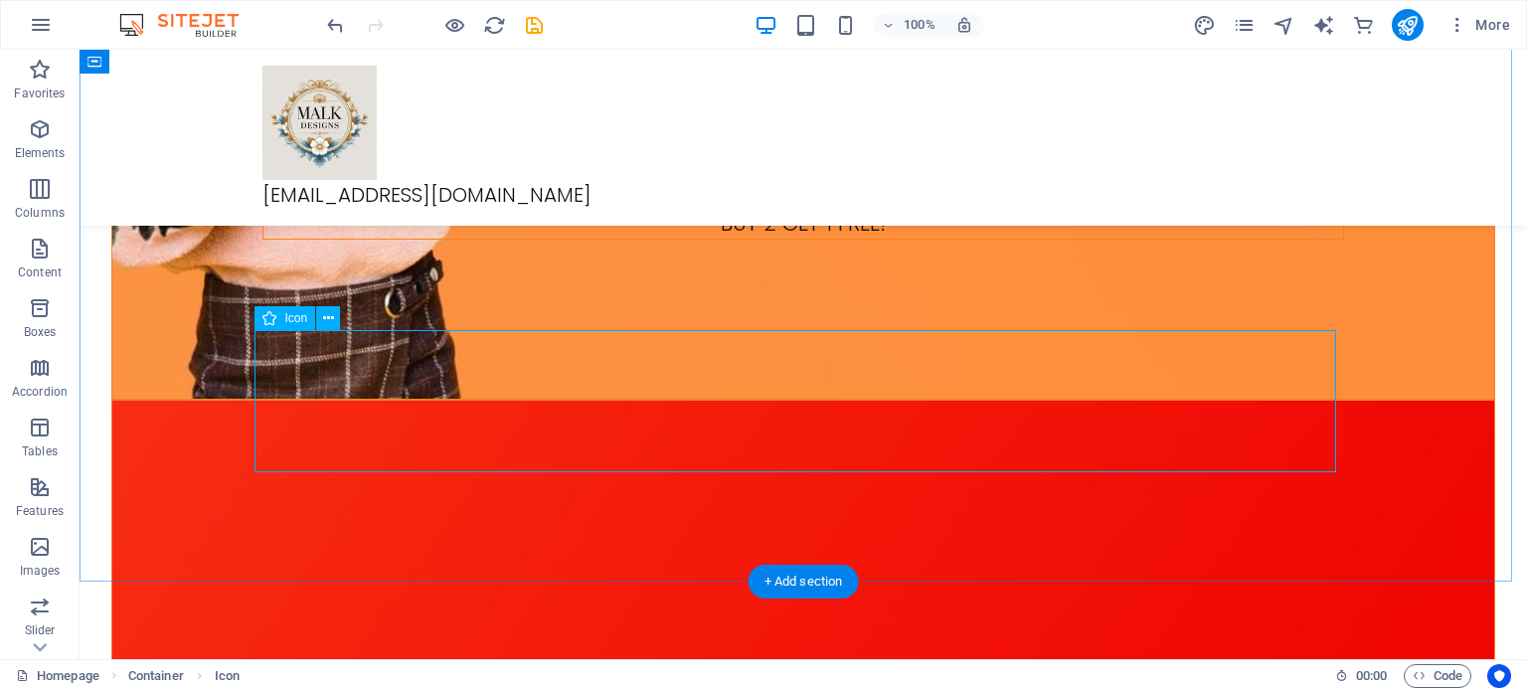
select select "xMidYMid"
select select "px"
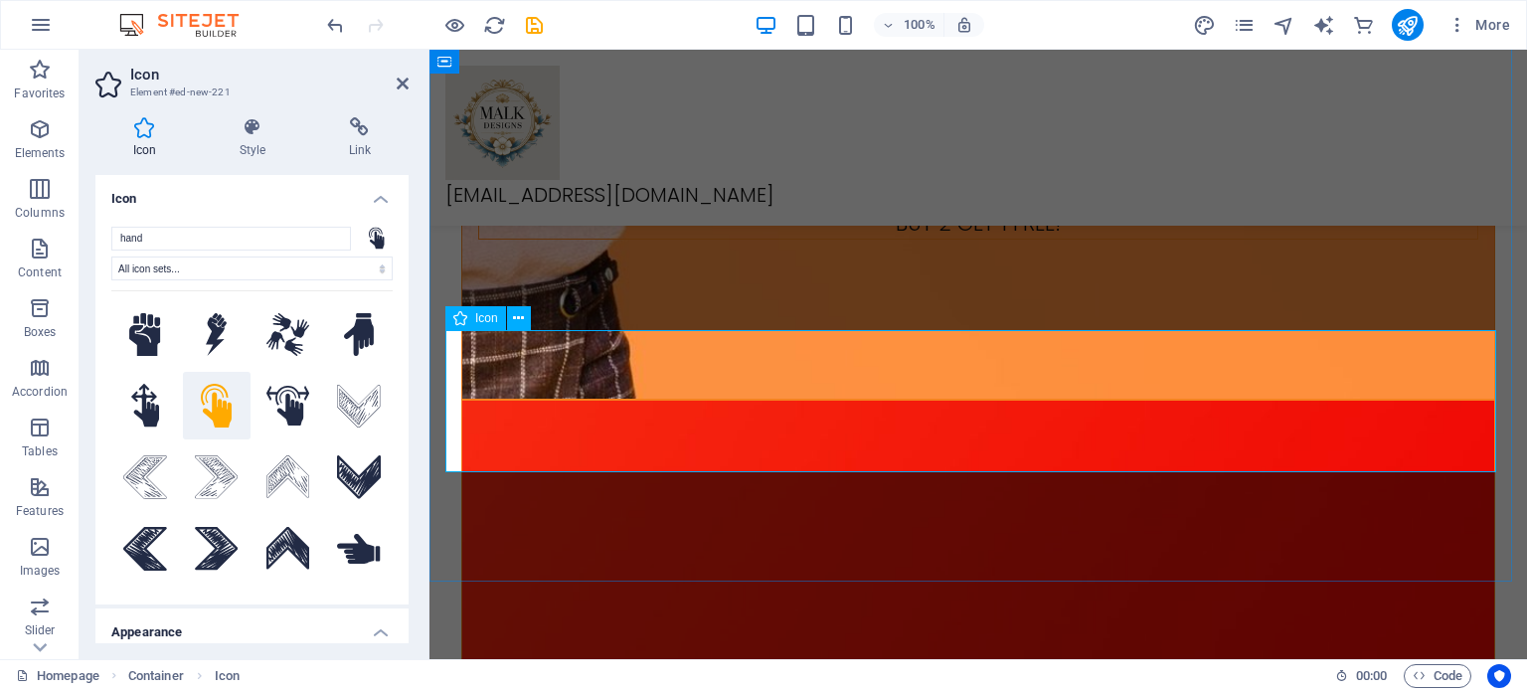
click at [489, 319] on span "Icon" at bounding box center [486, 318] width 23 height 12
click at [526, 322] on button at bounding box center [519, 318] width 24 height 24
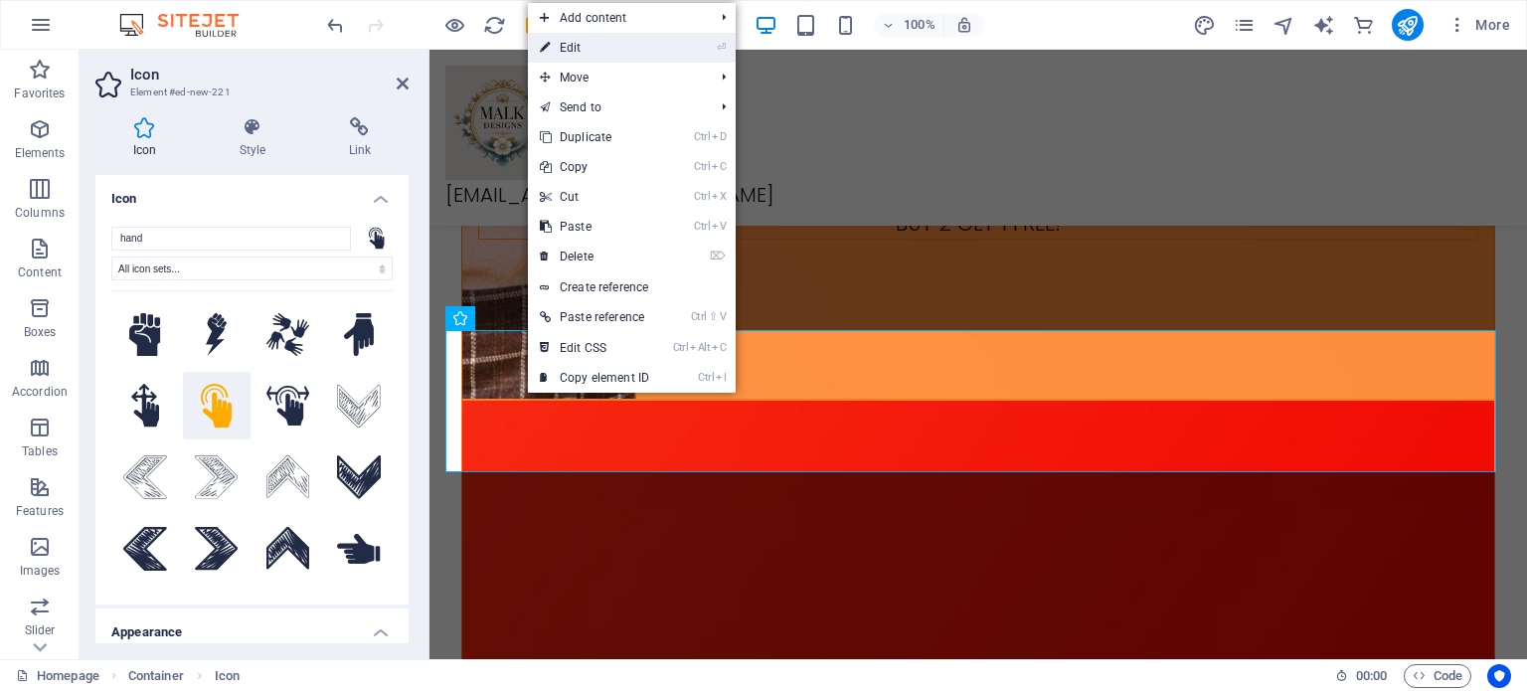
click at [596, 57] on link "⏎ Edit" at bounding box center [594, 48] width 133 height 30
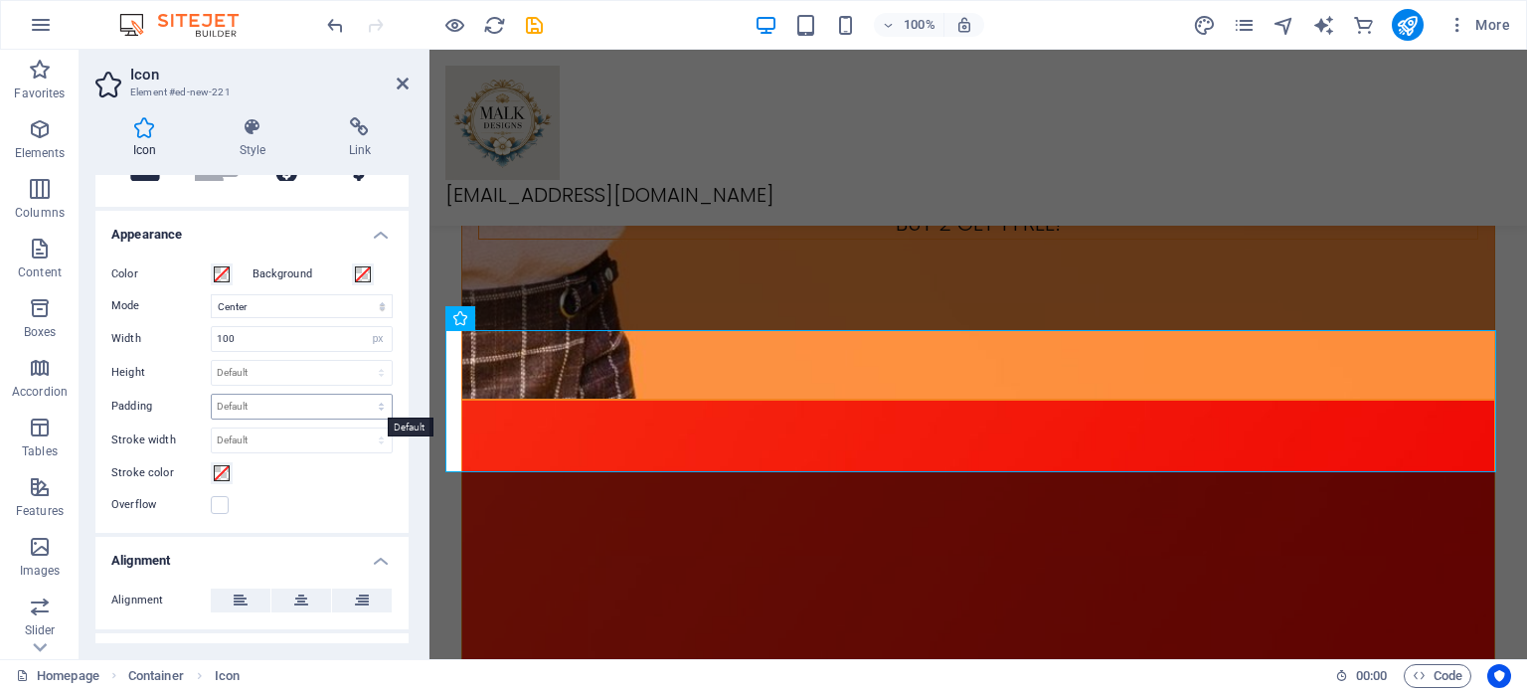
scroll to position [573, 0]
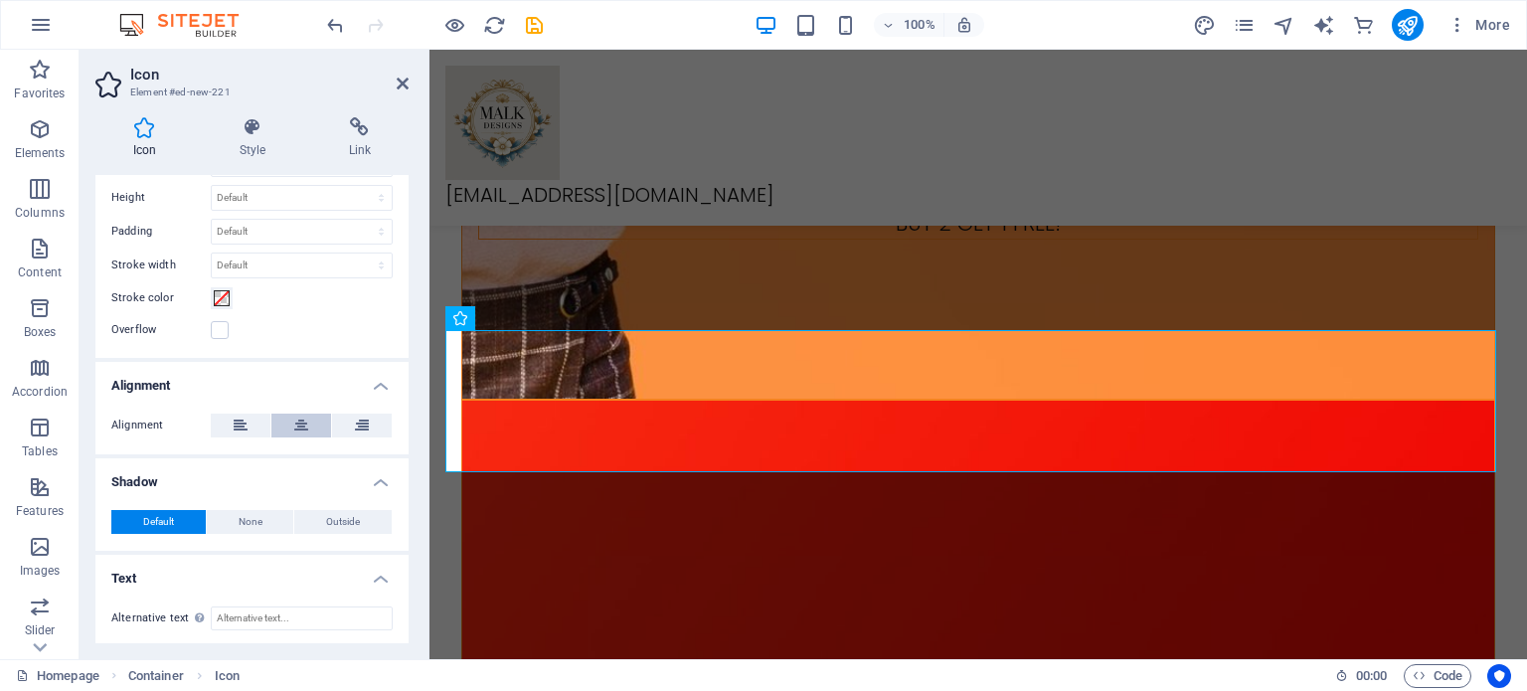
click at [286, 424] on button at bounding box center [301, 426] width 60 height 24
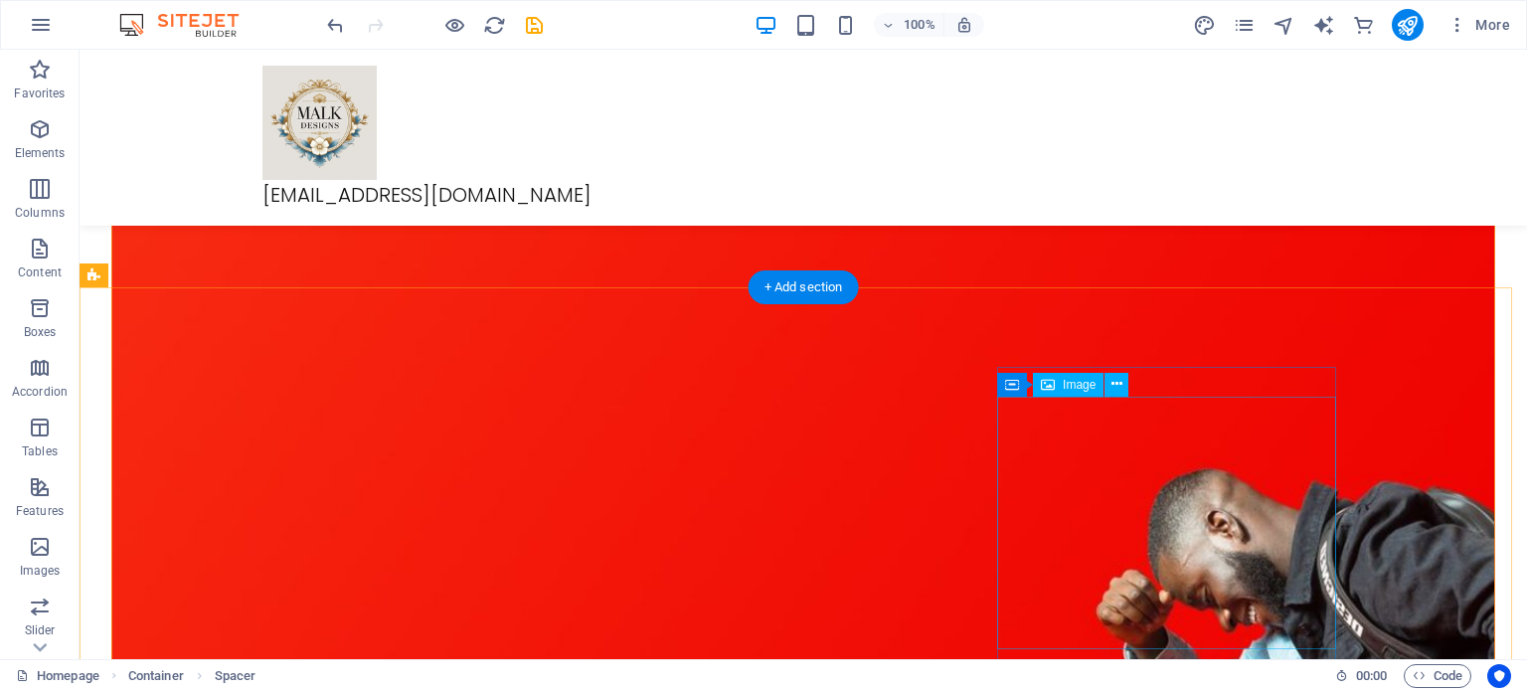
scroll to position [2187, 0]
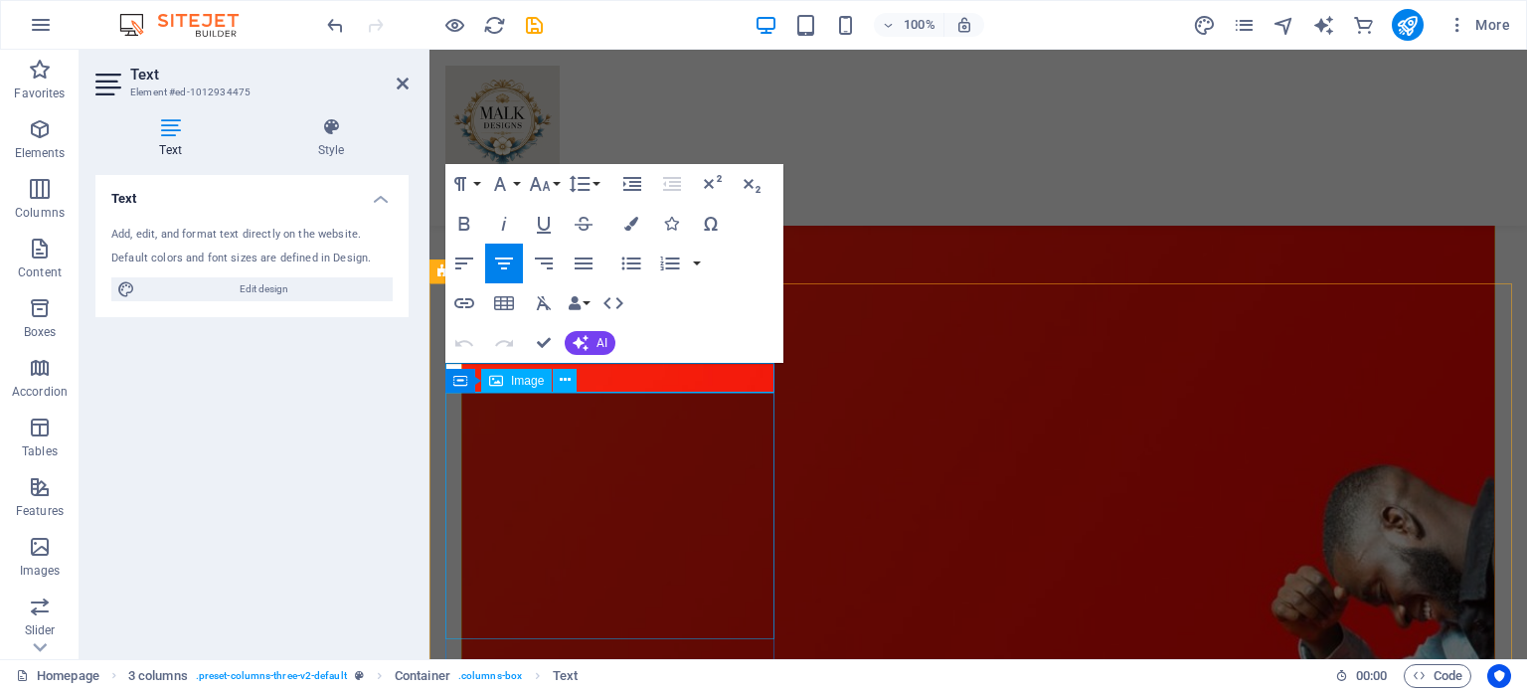
drag, startPoint x: 684, startPoint y: 379, endPoint x: 983, endPoint y: 363, distance: 299.7
click at [466, 223] on icon "button" at bounding box center [464, 224] width 11 height 14
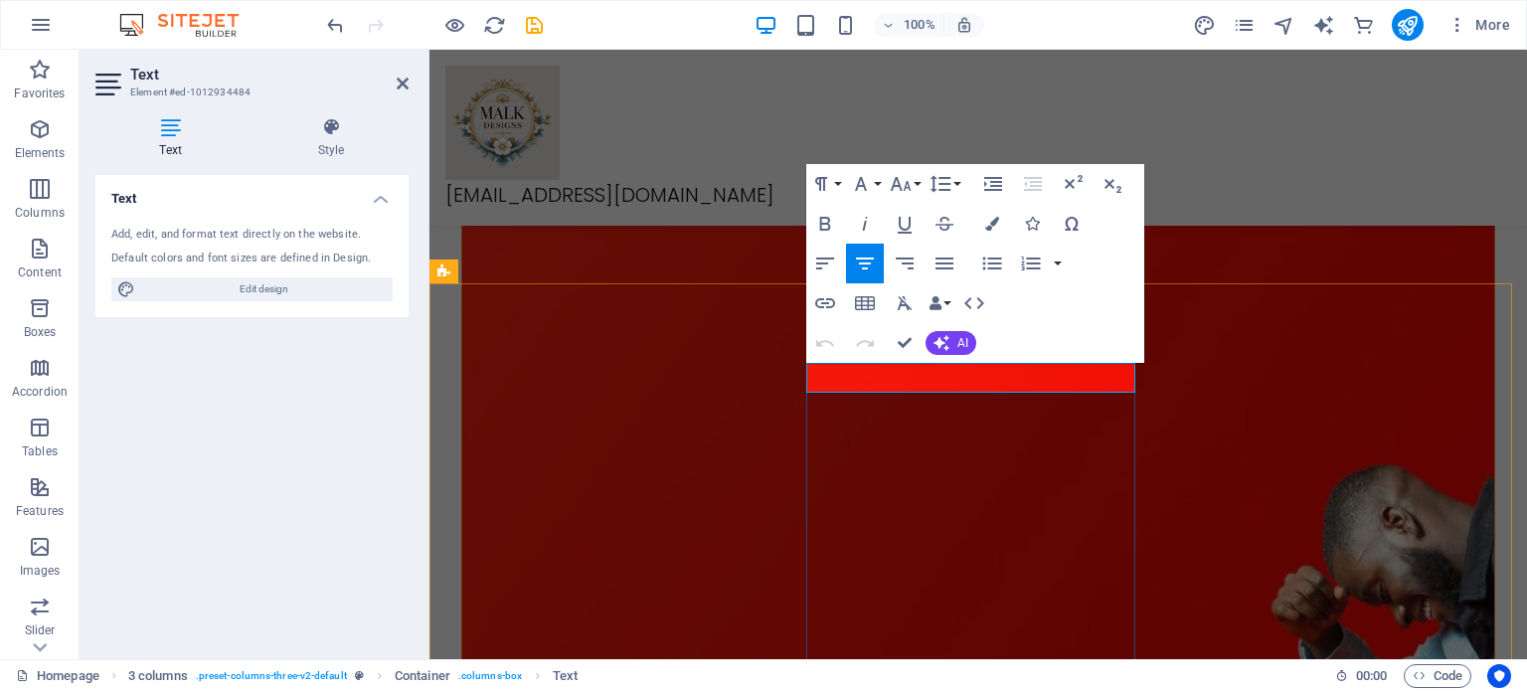
drag, startPoint x: 1027, startPoint y: 374, endPoint x: 899, endPoint y: 390, distance: 129.2
drag, startPoint x: 819, startPoint y: 234, endPoint x: 1094, endPoint y: 267, distance: 276.5
click at [819, 234] on icon "button" at bounding box center [825, 224] width 24 height 24
drag, startPoint x: 1220, startPoint y: 255, endPoint x: 1571, endPoint y: 257, distance: 350.9
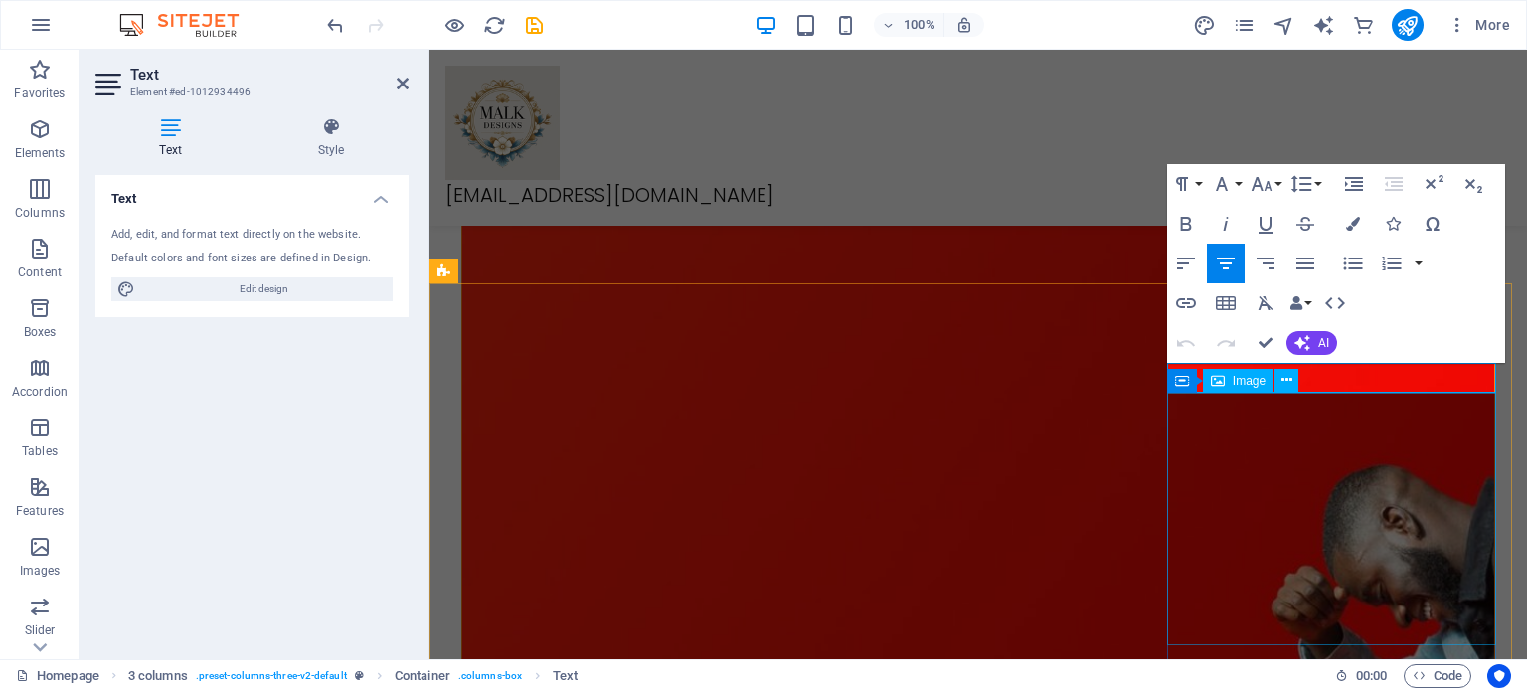
drag, startPoint x: 1388, startPoint y: 369, endPoint x: 1642, endPoint y: 365, distance: 254.5
click at [1184, 232] on icon "button" at bounding box center [1186, 224] width 24 height 24
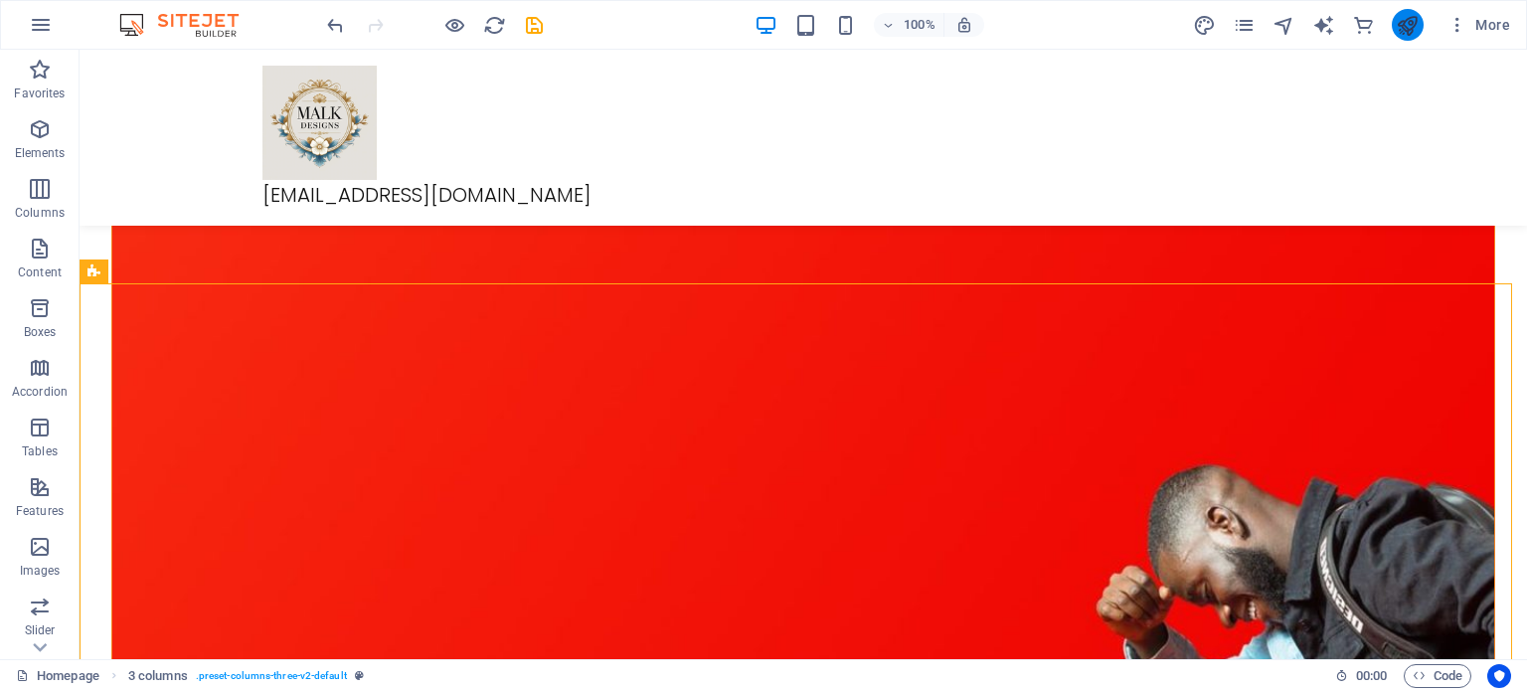
click at [1419, 27] on icon "publish" at bounding box center [1407, 25] width 23 height 23
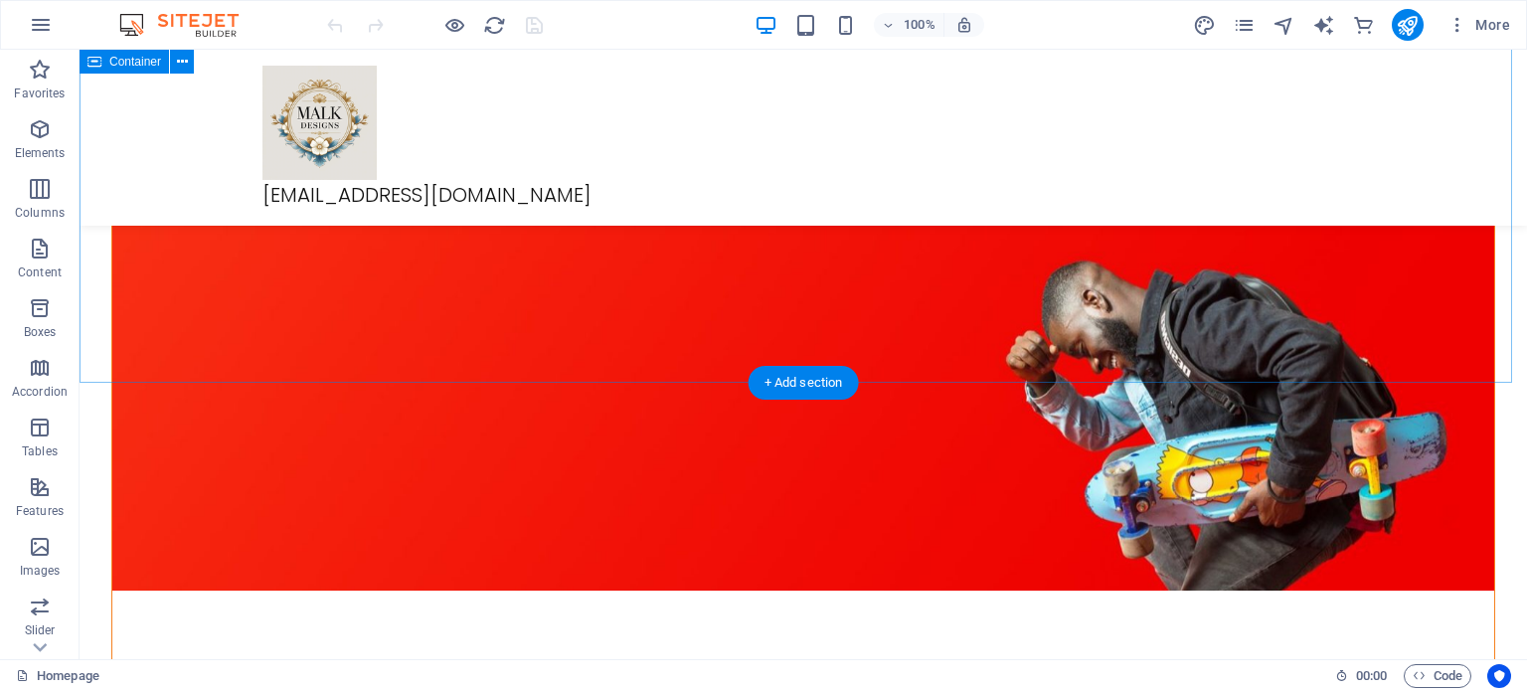
scroll to position [2187, 0]
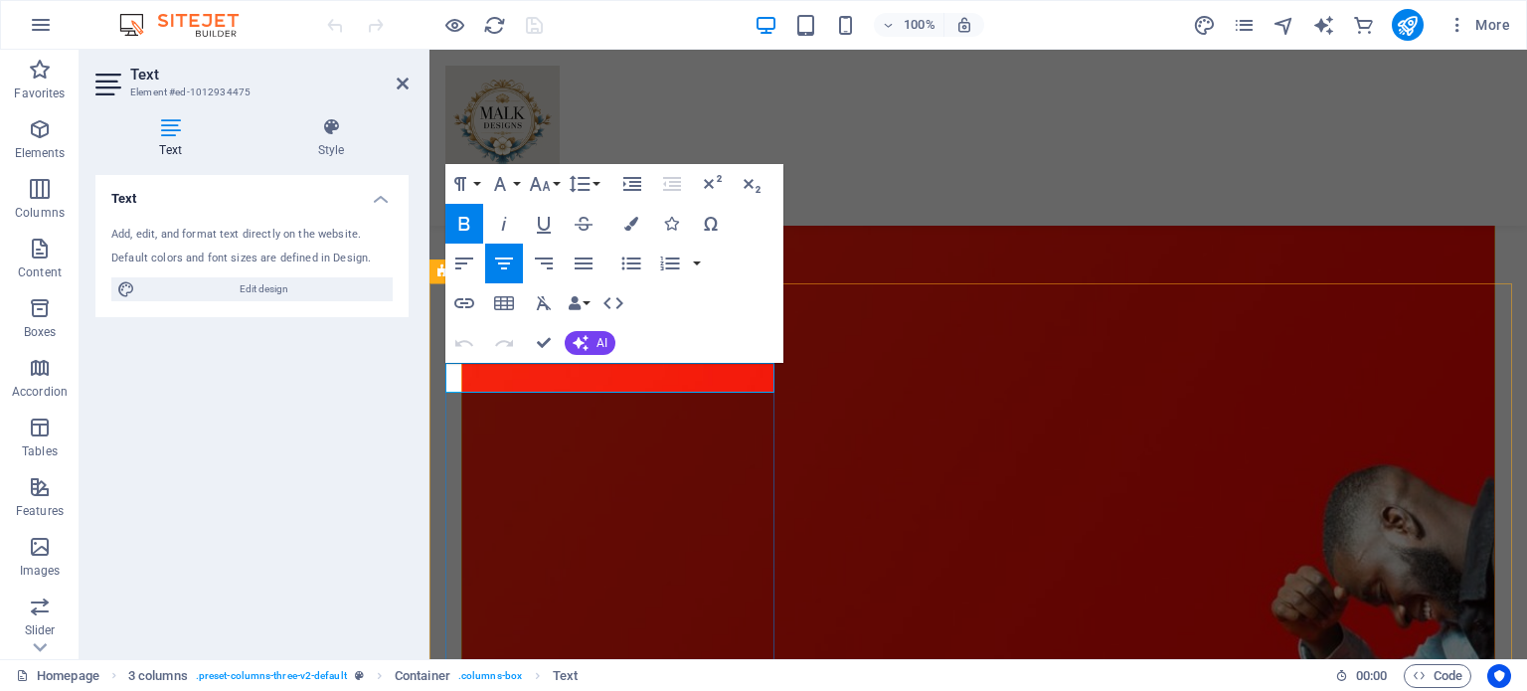
drag, startPoint x: 671, startPoint y: 377, endPoint x: 549, endPoint y: 384, distance: 122.5
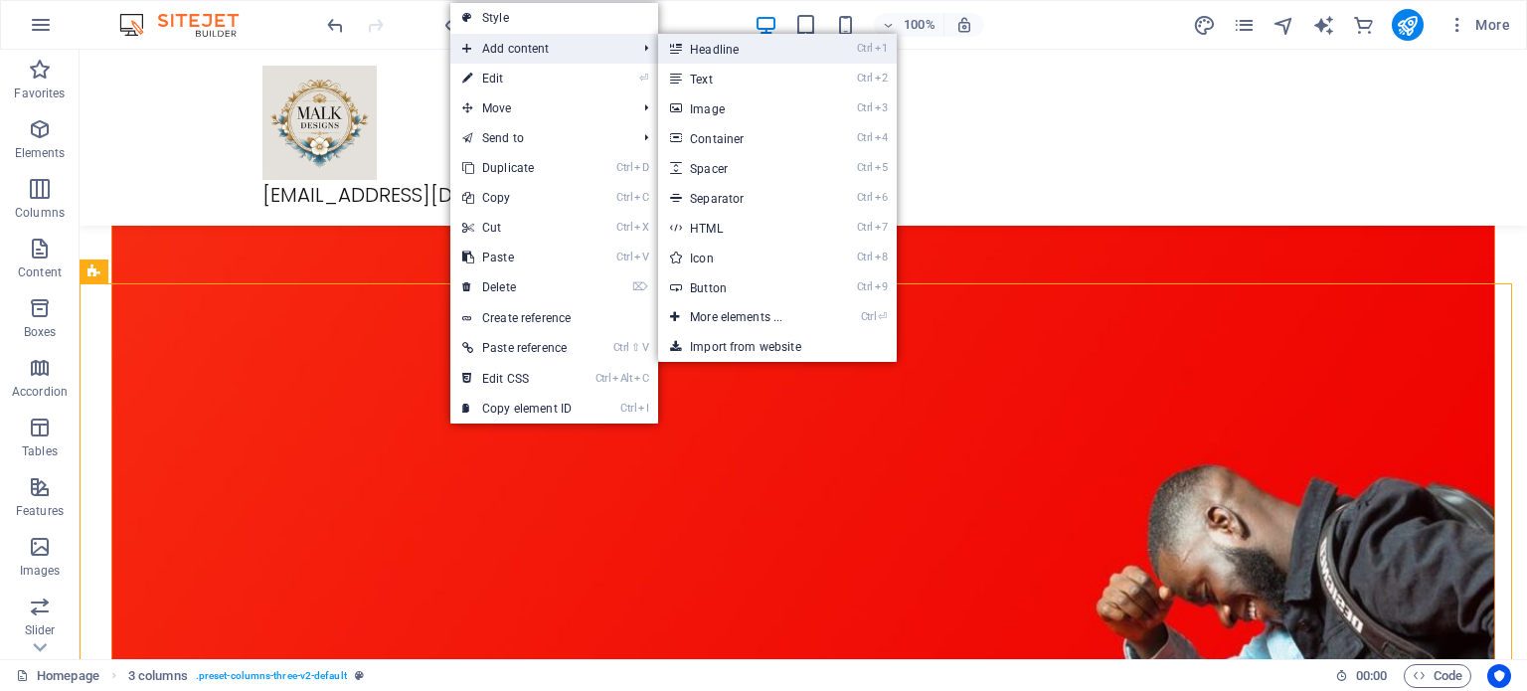
click at [750, 45] on link "Ctrl 1 Headline" at bounding box center [740, 49] width 164 height 30
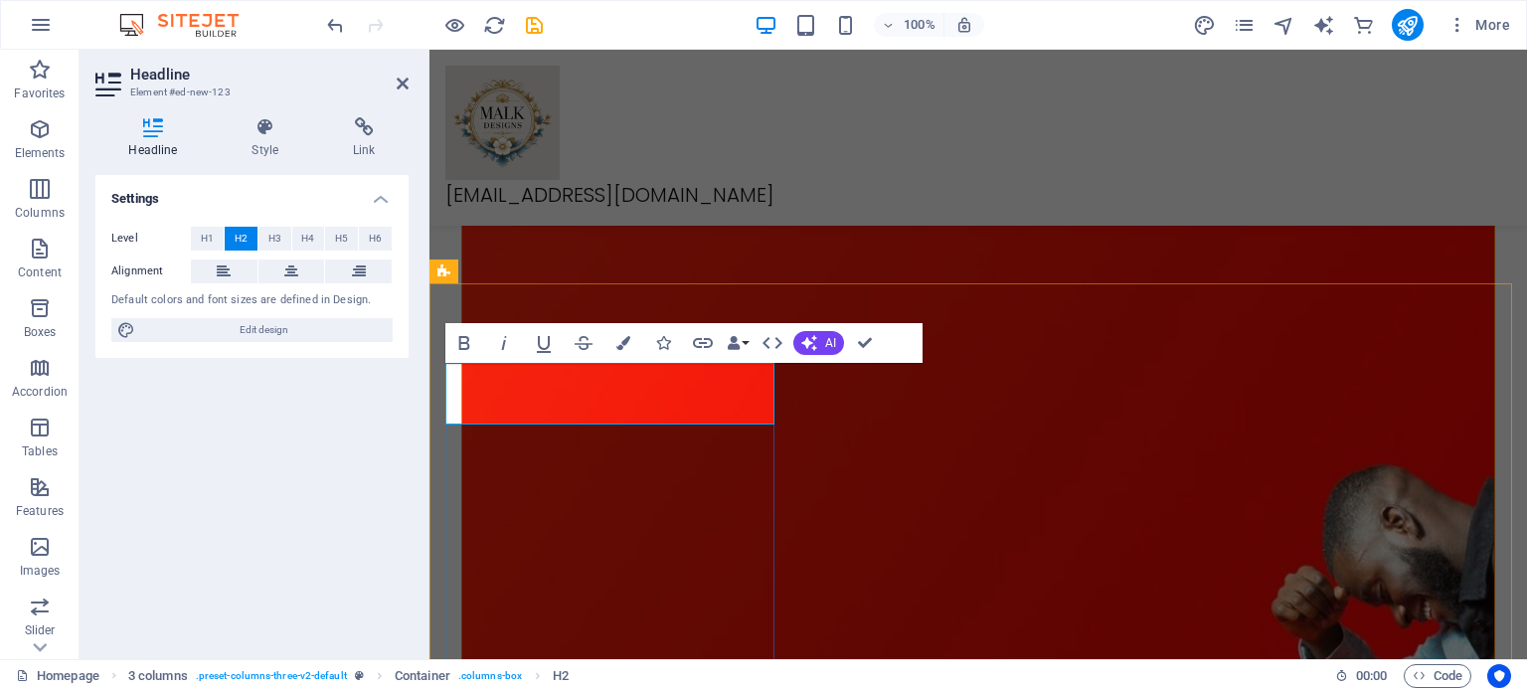
drag, startPoint x: 744, startPoint y: 391, endPoint x: 447, endPoint y: 392, distance: 296.2
click at [294, 269] on icon at bounding box center [291, 271] width 14 height 24
drag, startPoint x: 712, startPoint y: 393, endPoint x: 523, endPoint y: 394, distance: 188.9
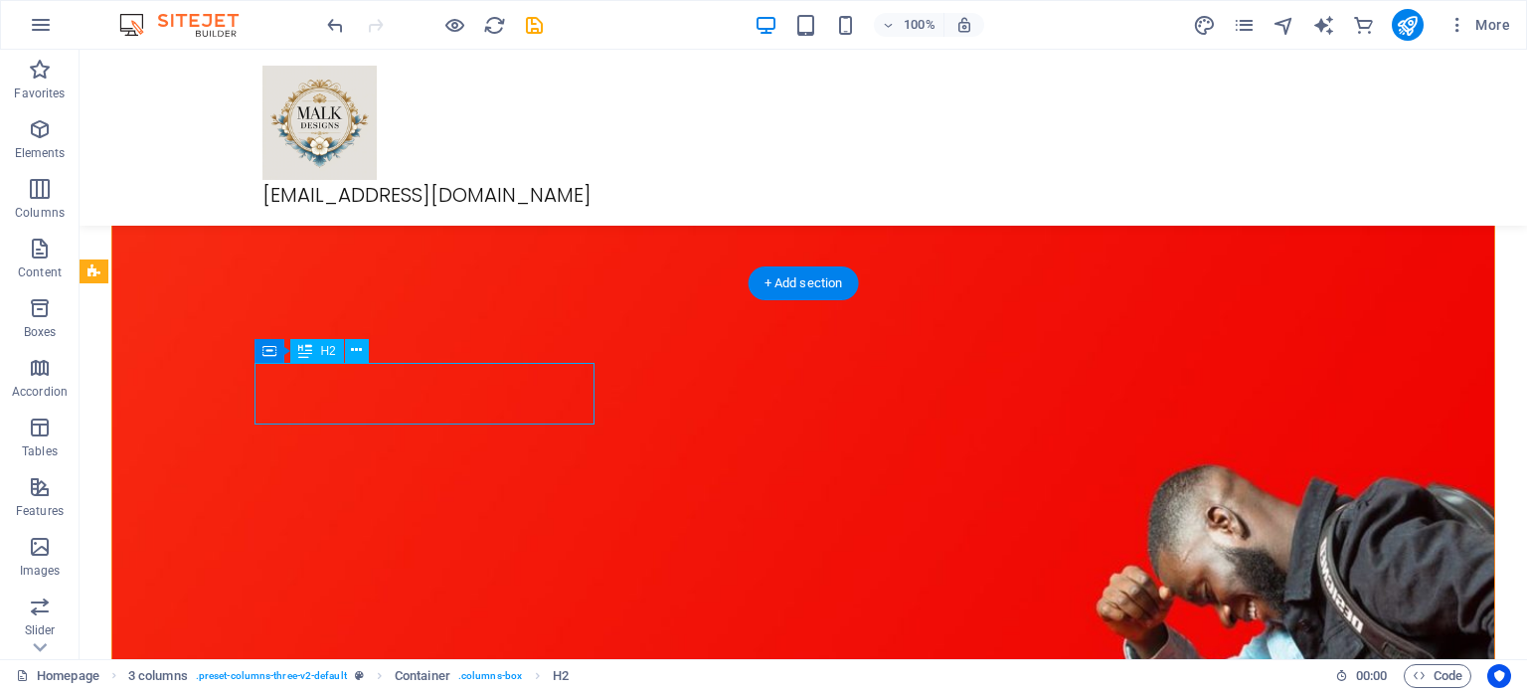
drag, startPoint x: 523, startPoint y: 389, endPoint x: 171, endPoint y: 389, distance: 351.9
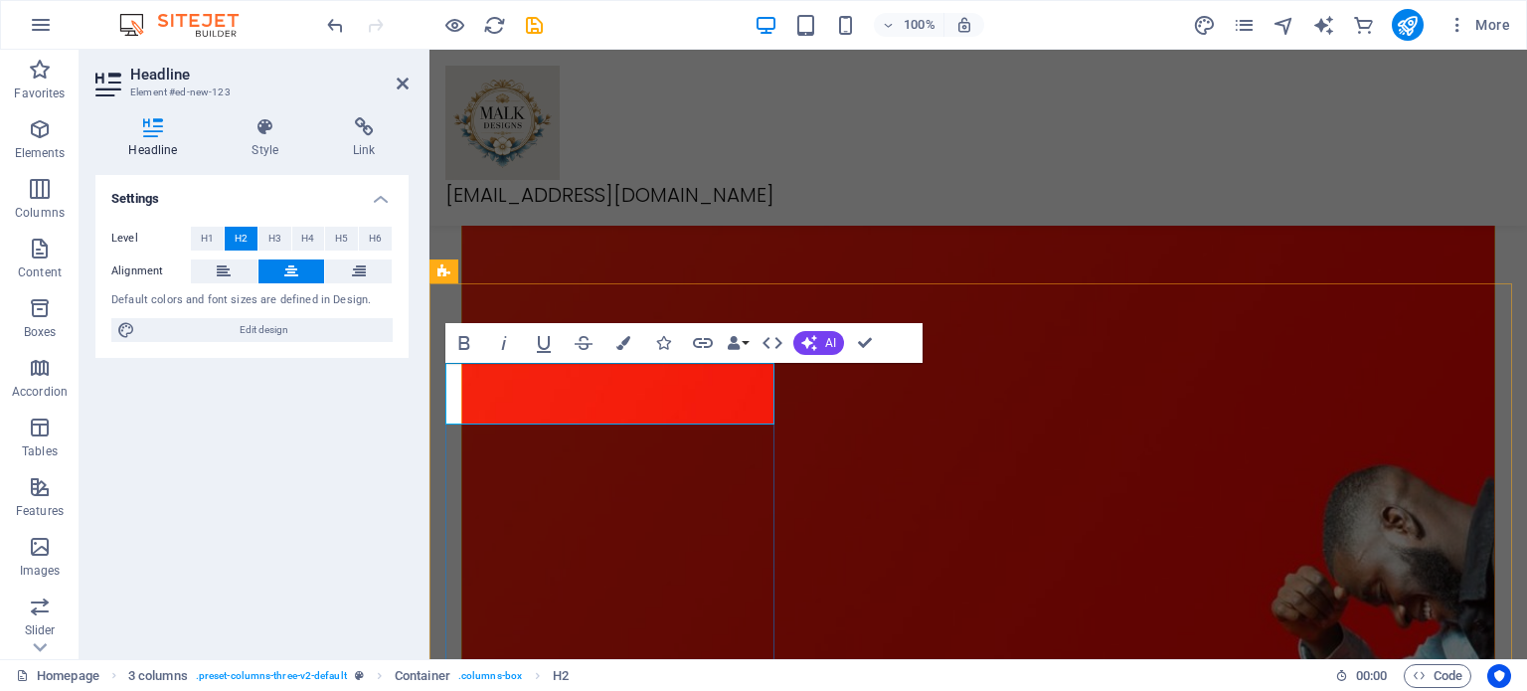
drag, startPoint x: 729, startPoint y: 397, endPoint x: 480, endPoint y: 402, distance: 248.6
click at [696, 345] on icon "button" at bounding box center [703, 343] width 20 height 10
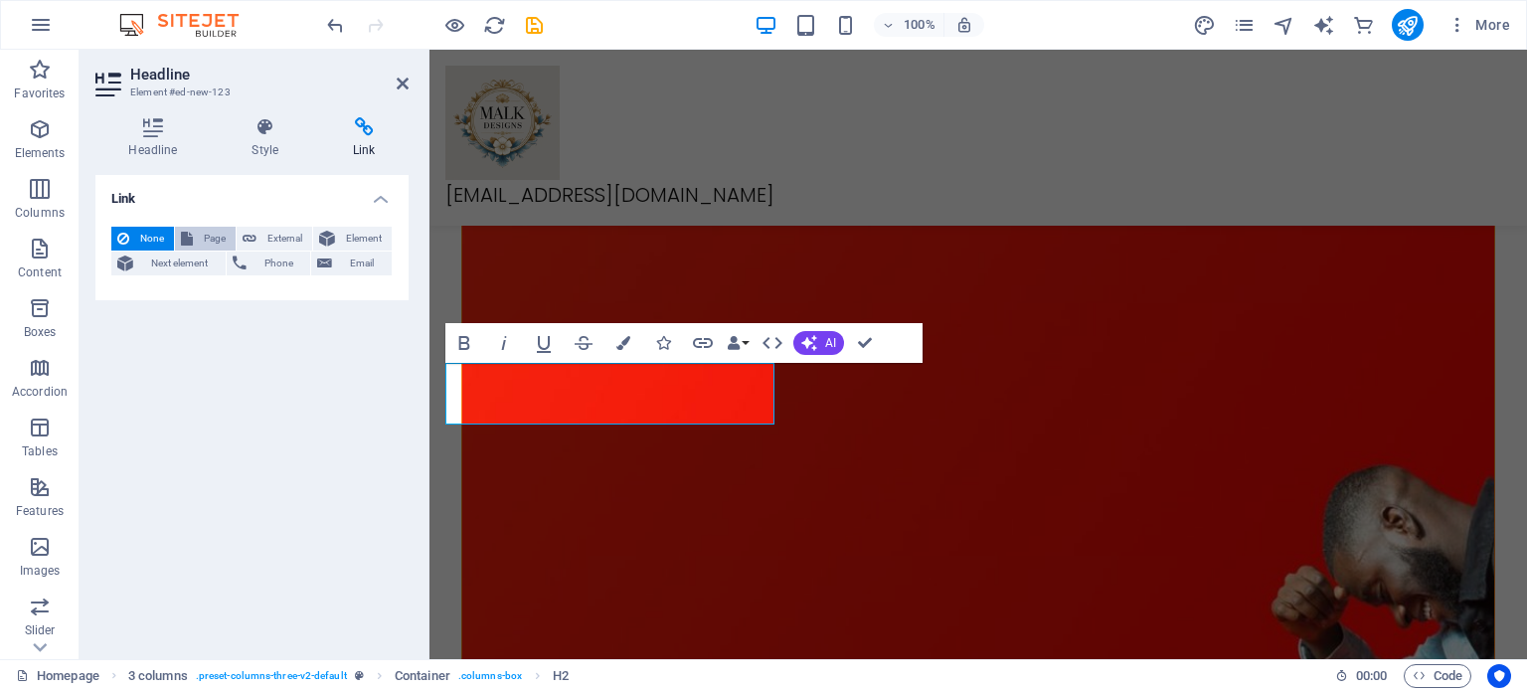
click at [224, 242] on span "Page" at bounding box center [214, 239] width 31 height 24
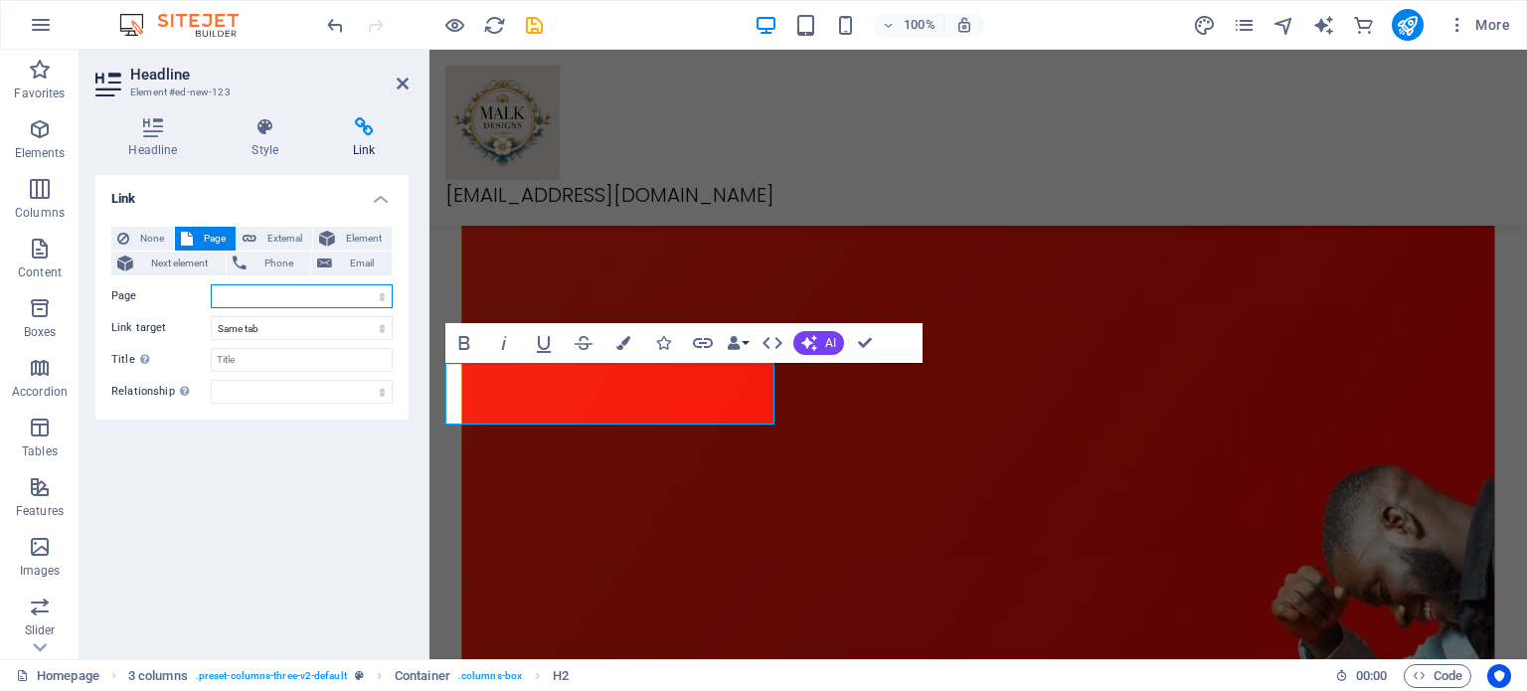
click at [262, 300] on select "Homepage Bracelets Custom Bracelets Regular Bracelets BFF Bracelets" at bounding box center [302, 296] width 182 height 24
select select "1"
click at [211, 284] on select "Homepage Bracelets Custom Bracelets Regular Bracelets BFF Bracelets" at bounding box center [302, 296] width 182 height 24
click at [263, 362] on input "Title Additional link description, should not be the same as the link text. The…" at bounding box center [302, 360] width 182 height 24
type input "Bracelets"
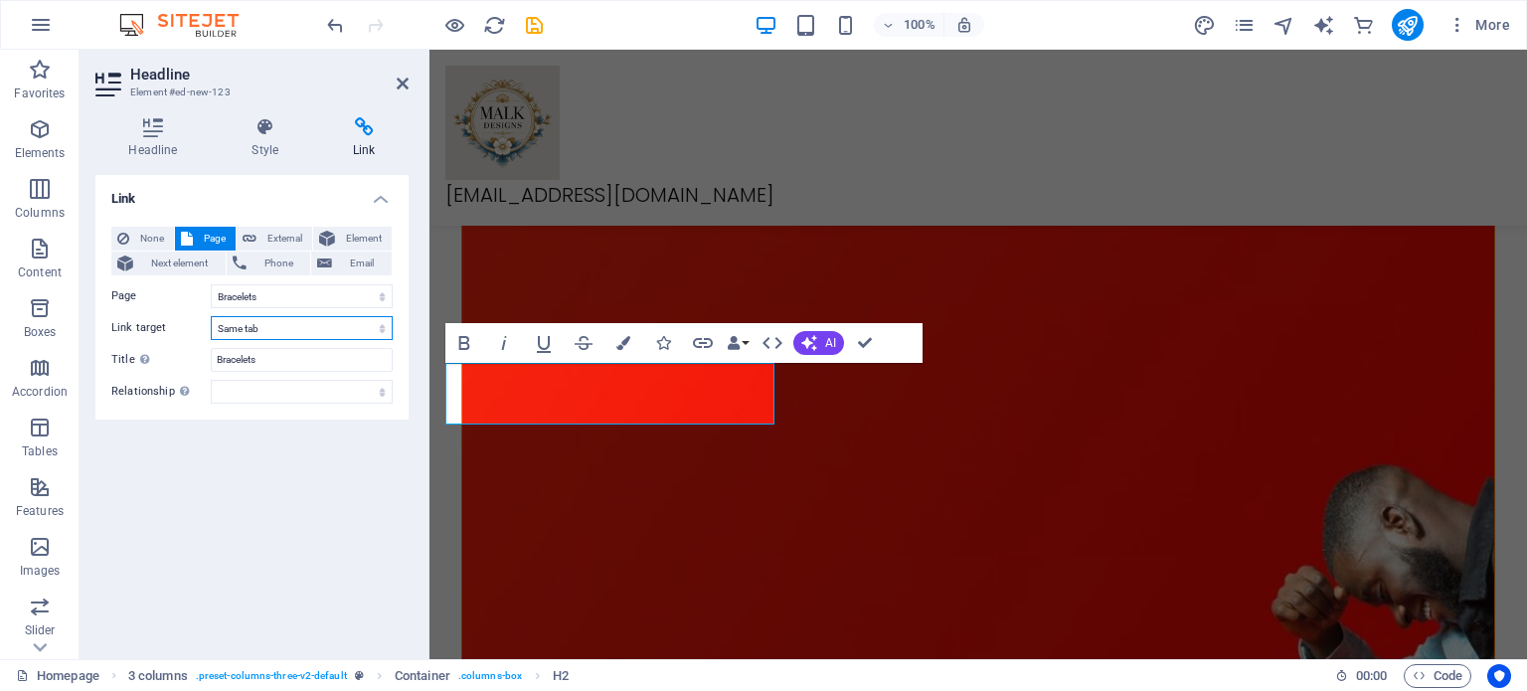
click at [290, 328] on select "New tab Same tab Overlay" at bounding box center [302, 328] width 182 height 24
select select "blank"
click at [211, 316] on select "New tab Same tab Overlay" at bounding box center [302, 328] width 182 height 24
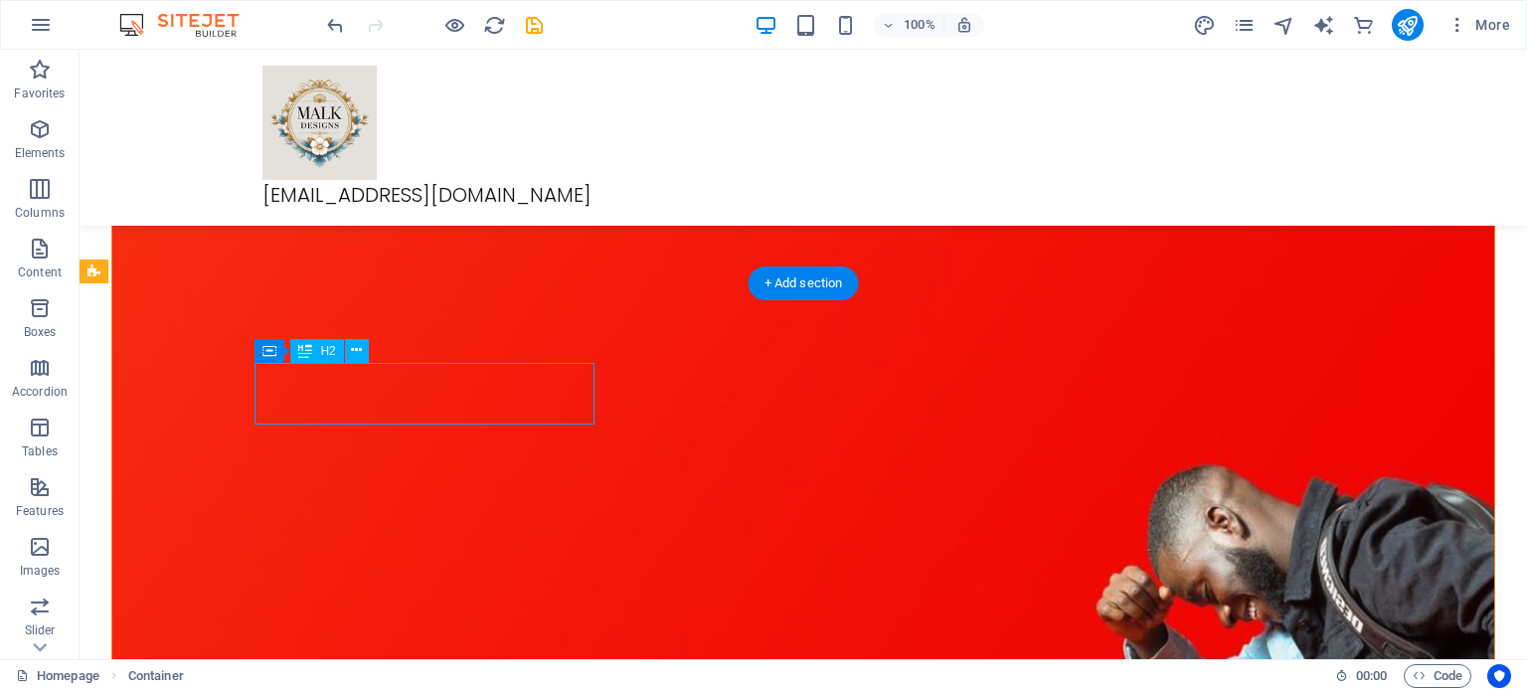
select select "1"
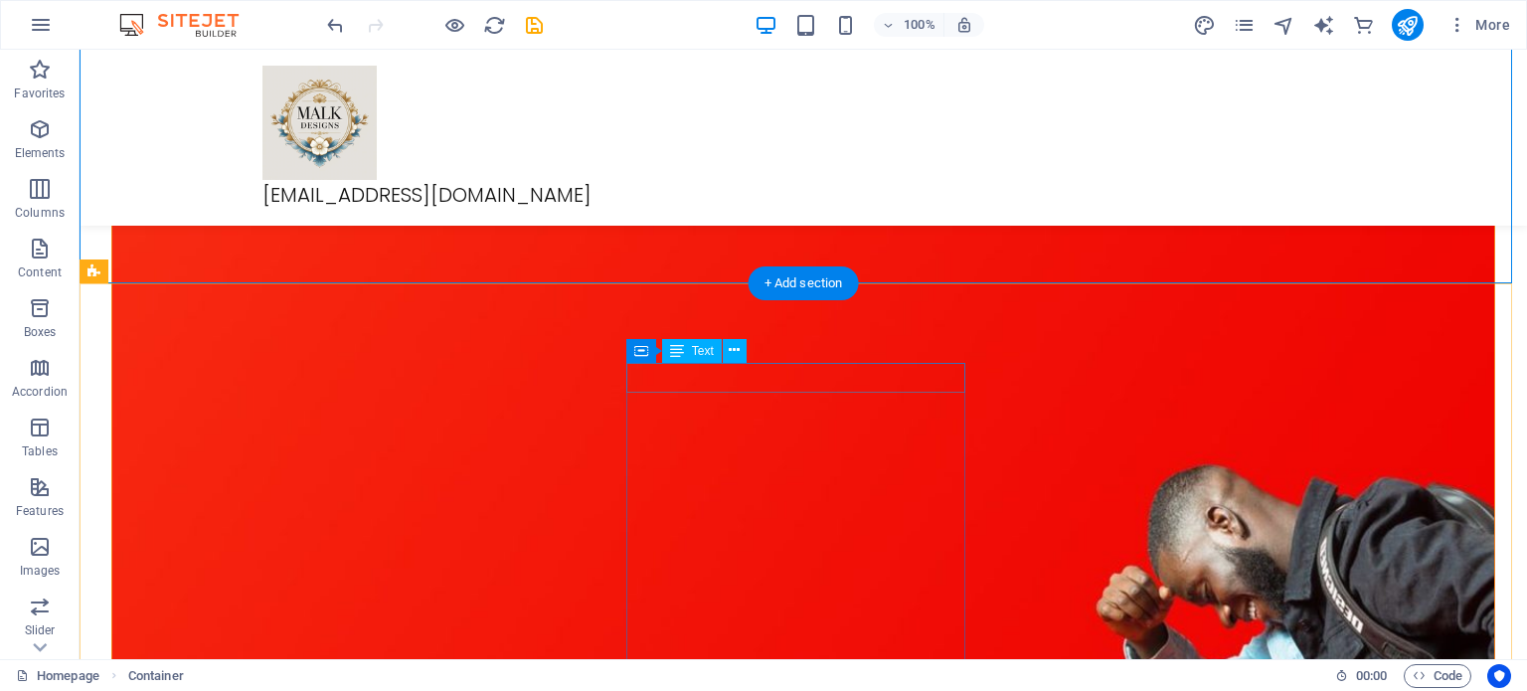
drag, startPoint x: 853, startPoint y: 373, endPoint x: 829, endPoint y: 373, distance: 23.9
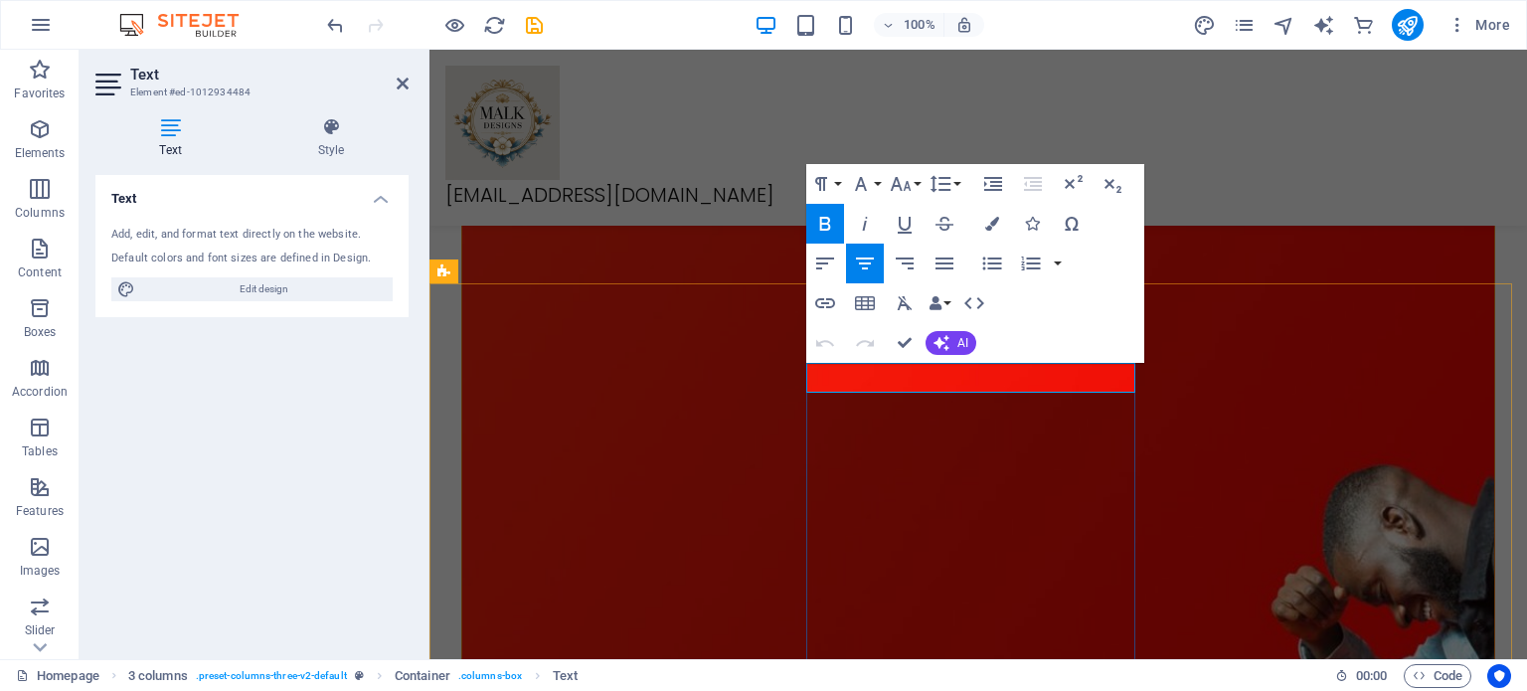
drag, startPoint x: 1058, startPoint y: 383, endPoint x: 898, endPoint y: 385, distance: 160.1
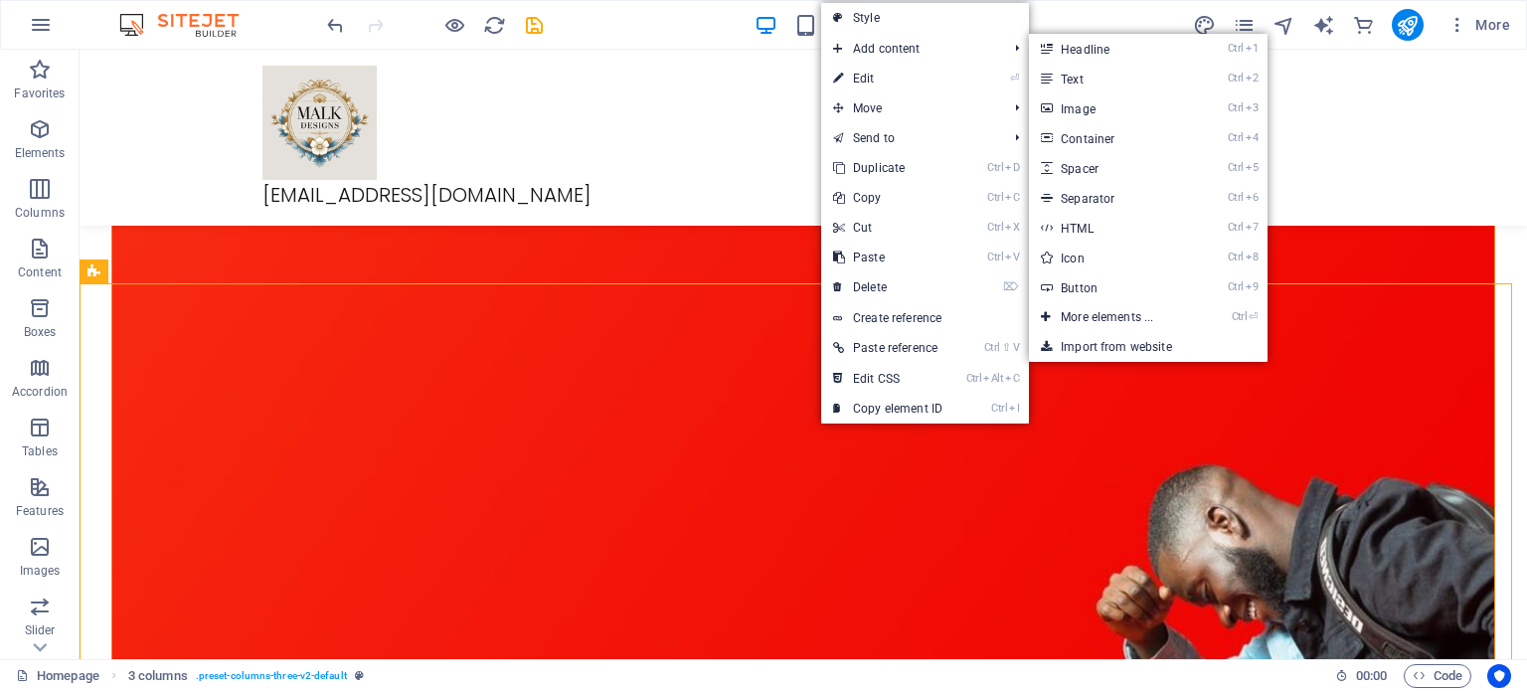
click at [1108, 43] on link "Ctrl 1 Headline" at bounding box center [1111, 49] width 164 height 30
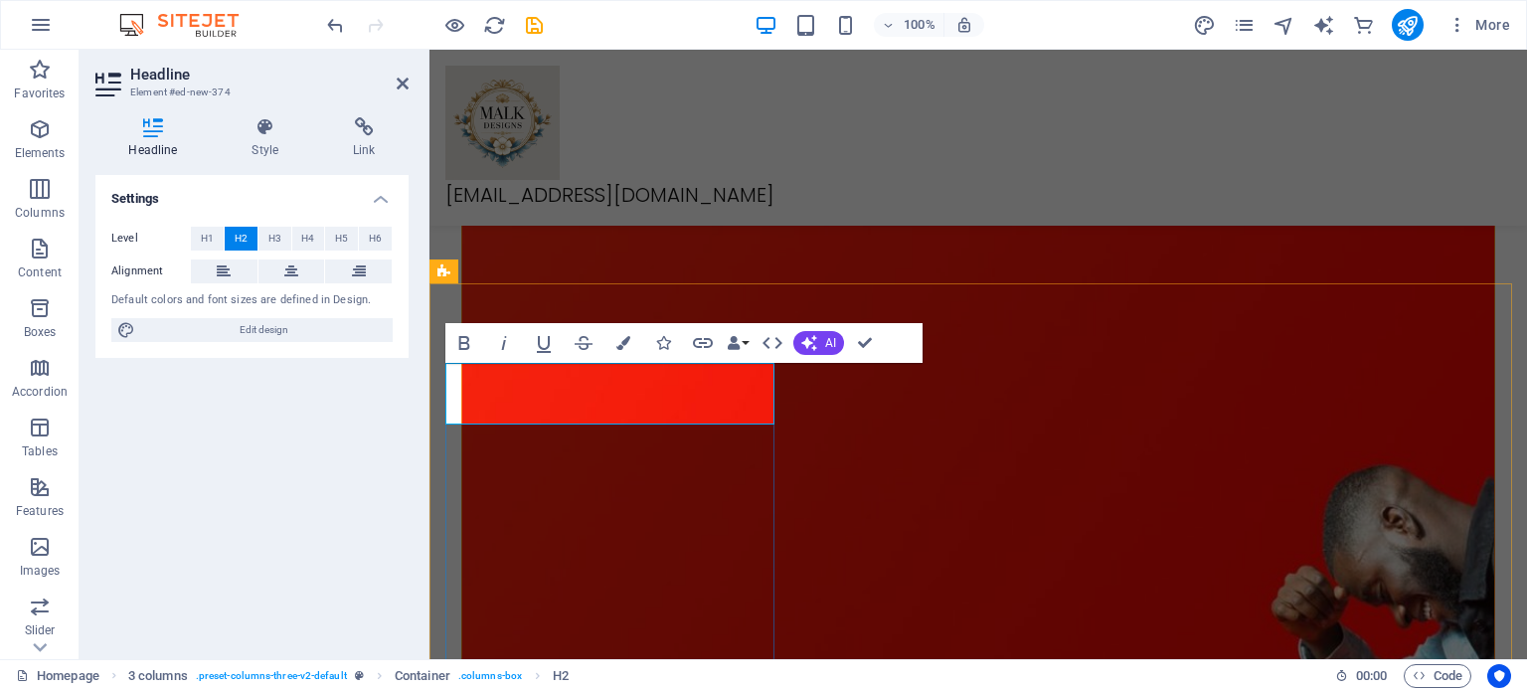
drag, startPoint x: 743, startPoint y: 390, endPoint x: 479, endPoint y: 397, distance: 263.5
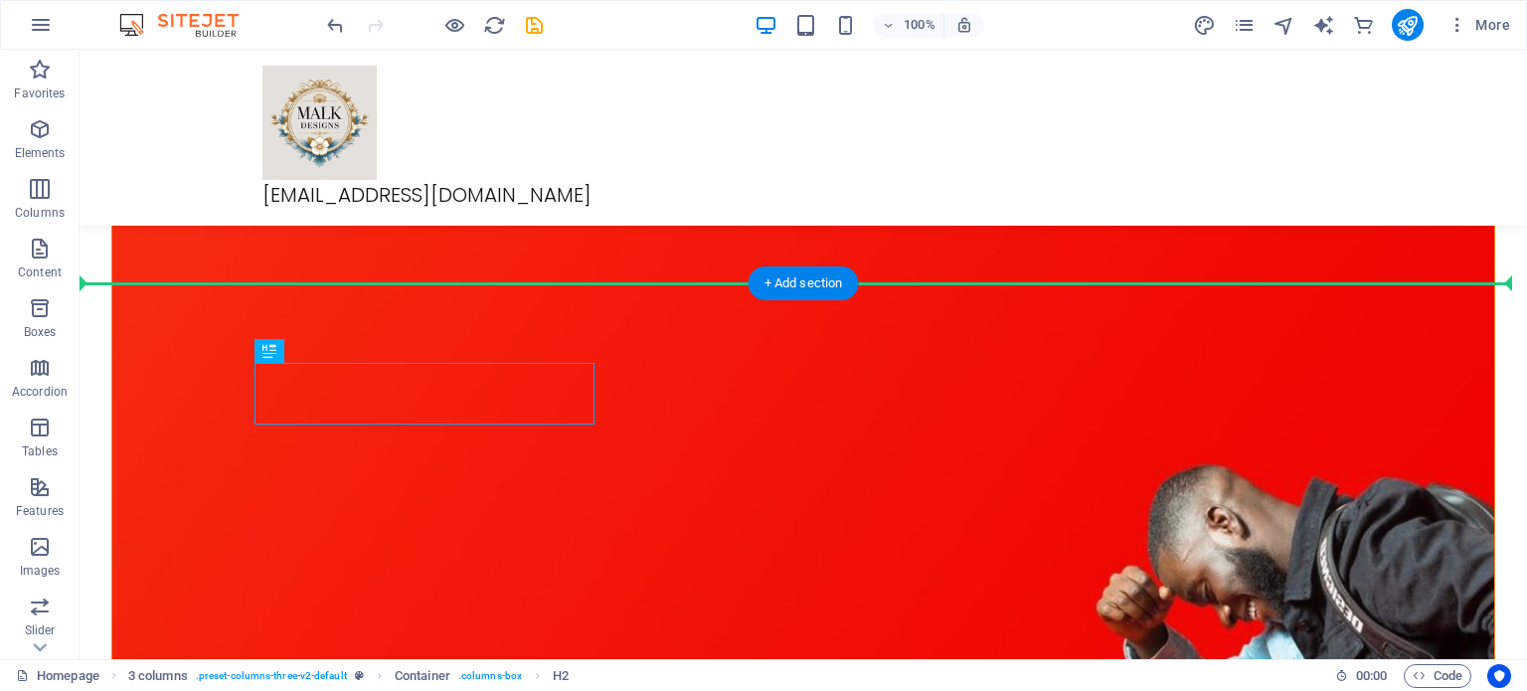
drag, startPoint x: 450, startPoint y: 391, endPoint x: 837, endPoint y: 406, distance: 387.0
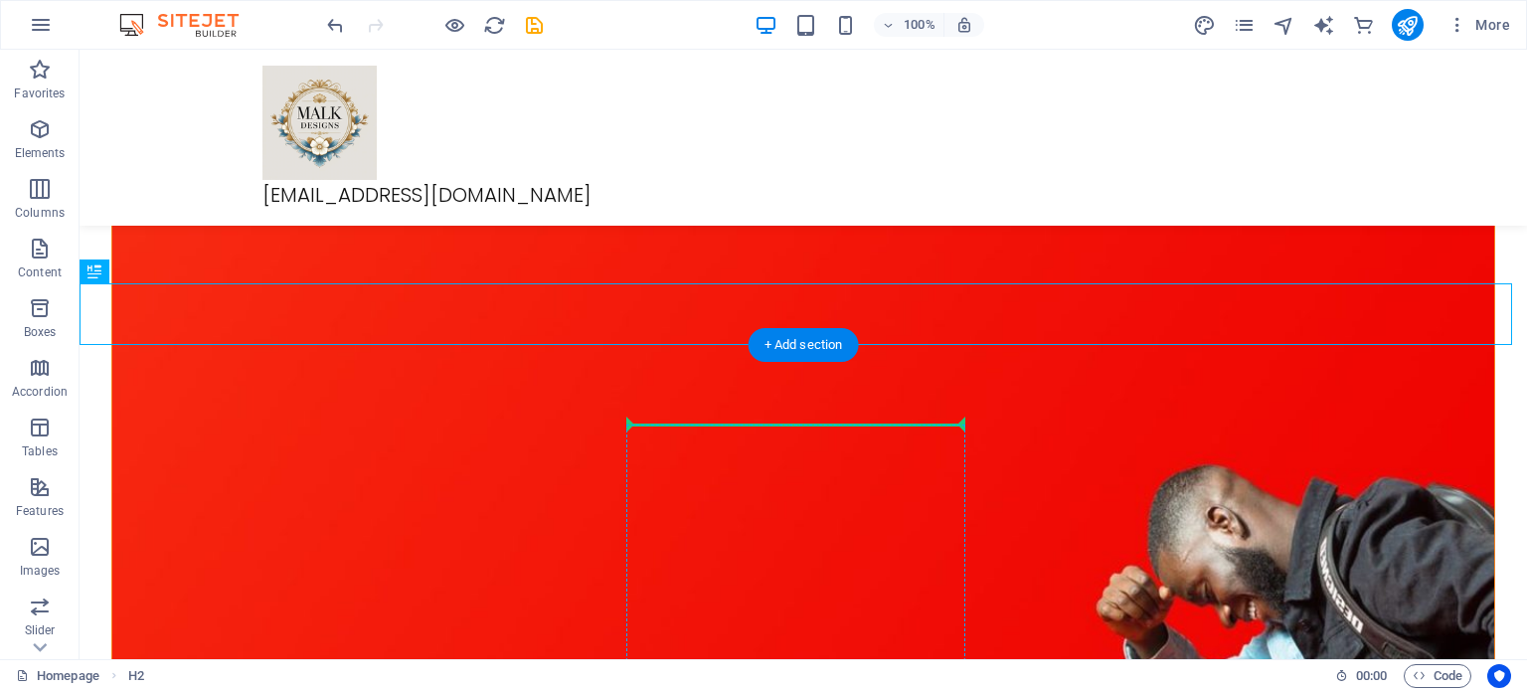
drag, startPoint x: 263, startPoint y: 315, endPoint x: 747, endPoint y: 428, distance: 496.3
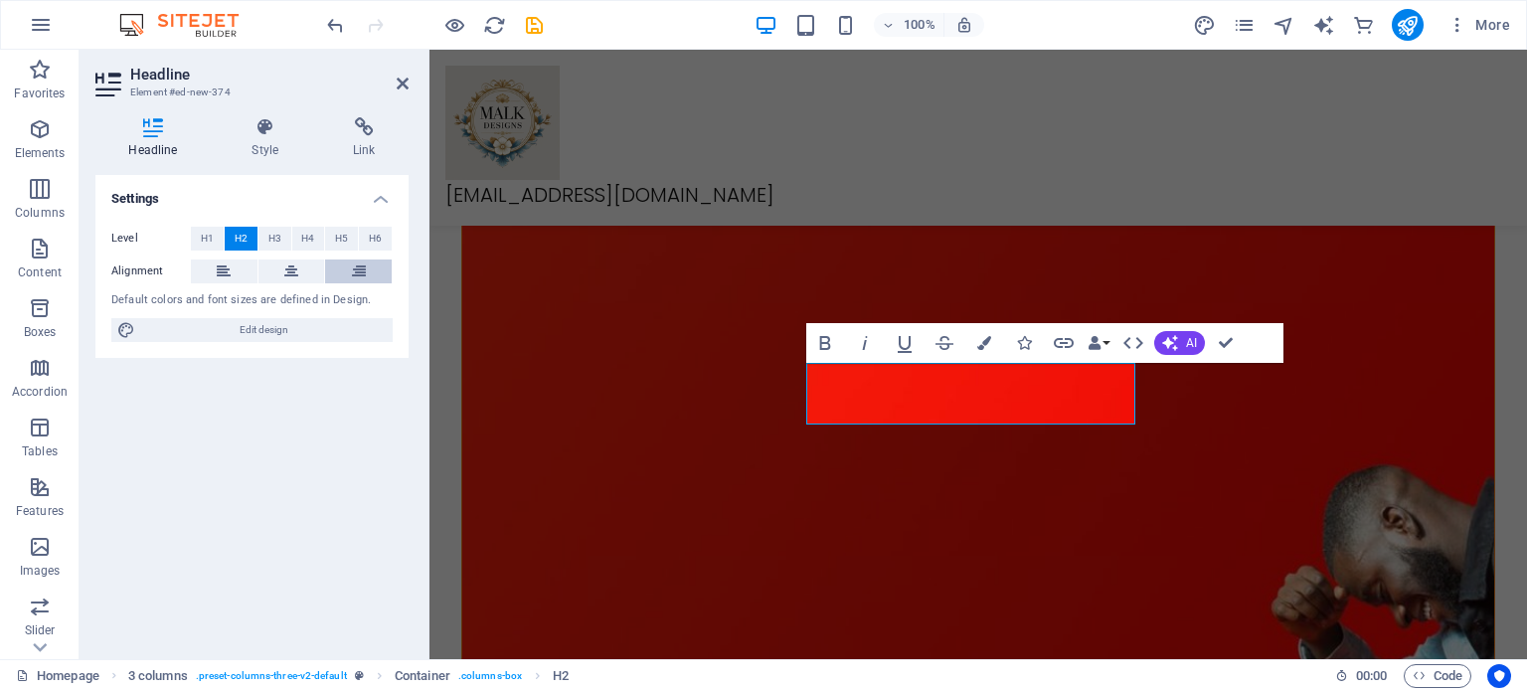
drag, startPoint x: 298, startPoint y: 270, endPoint x: 337, endPoint y: 267, distance: 38.9
click at [299, 271] on button at bounding box center [291, 271] width 67 height 24
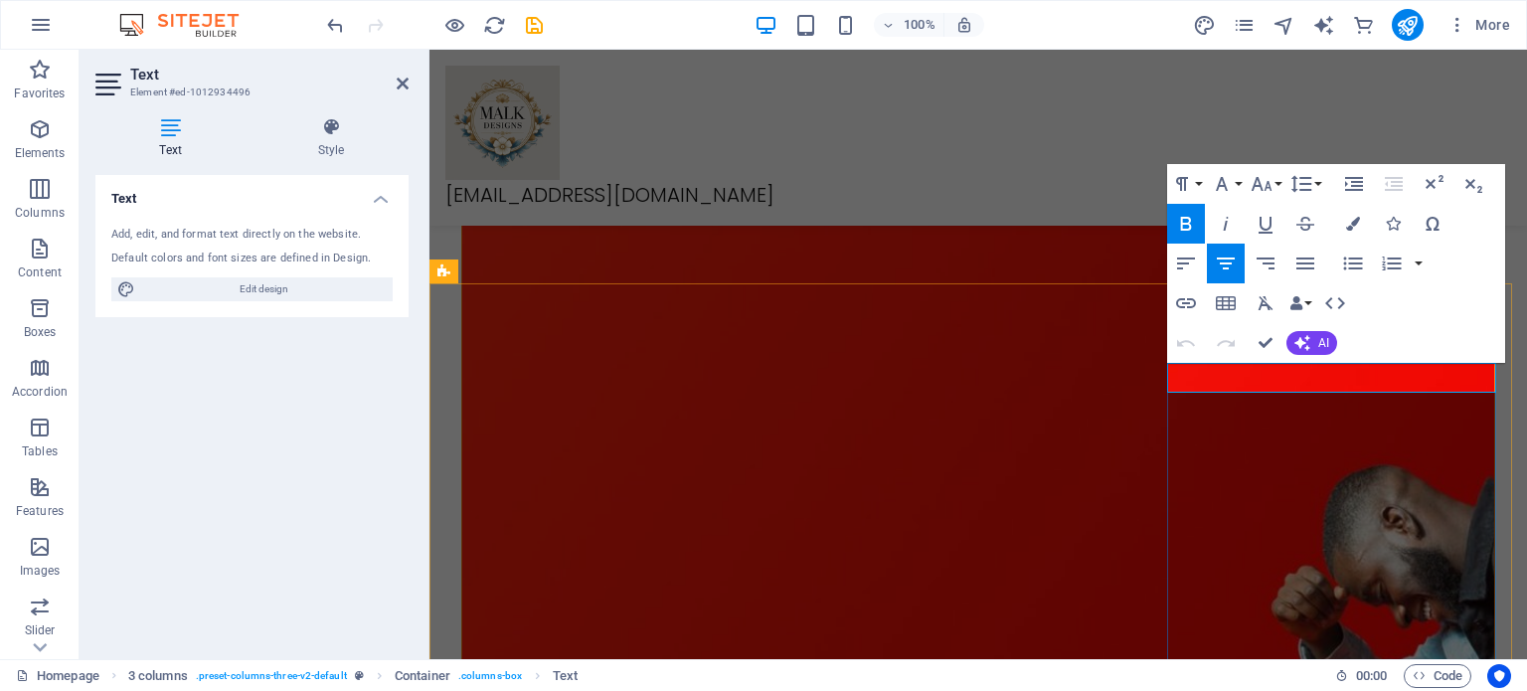
drag, startPoint x: 1393, startPoint y: 371, endPoint x: 1223, endPoint y: 390, distance: 171.0
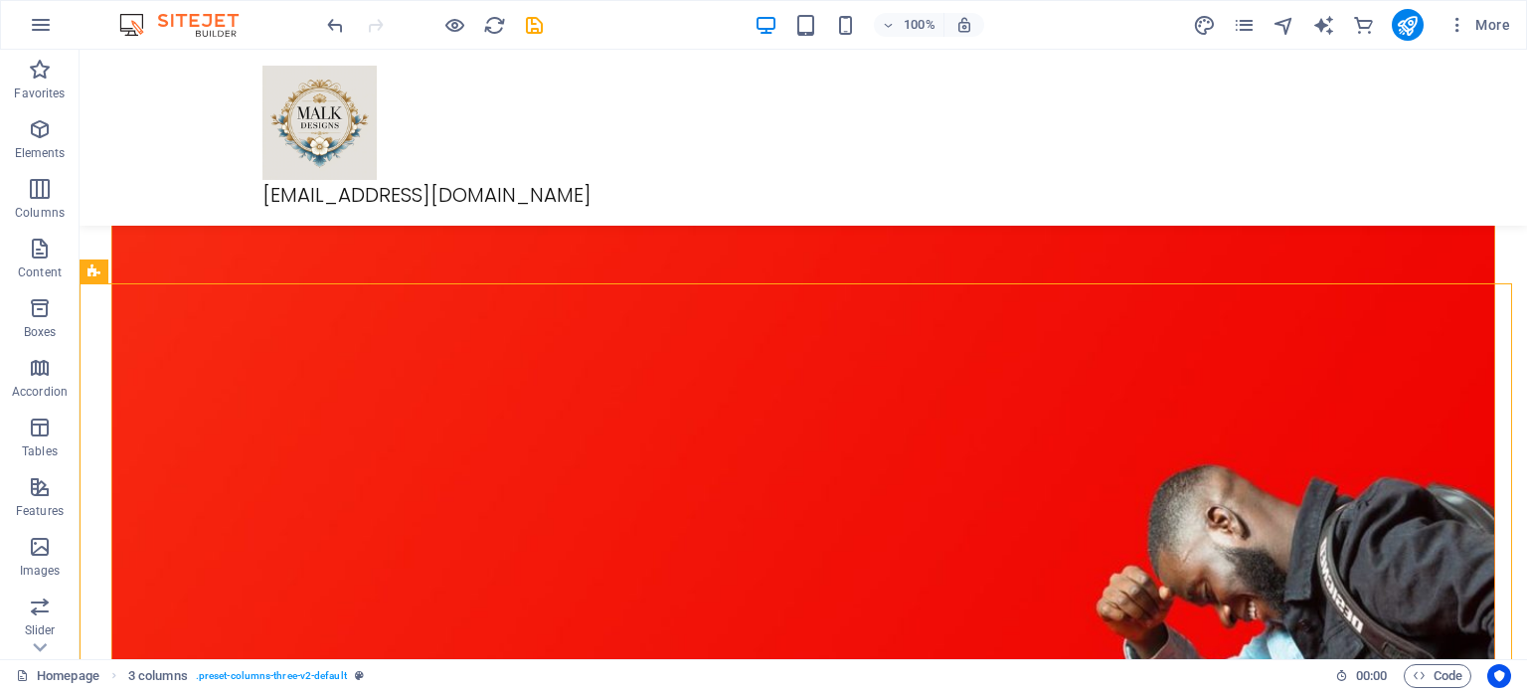
drag, startPoint x: 1158, startPoint y: 332, endPoint x: 1240, endPoint y: 387, distance: 98.2
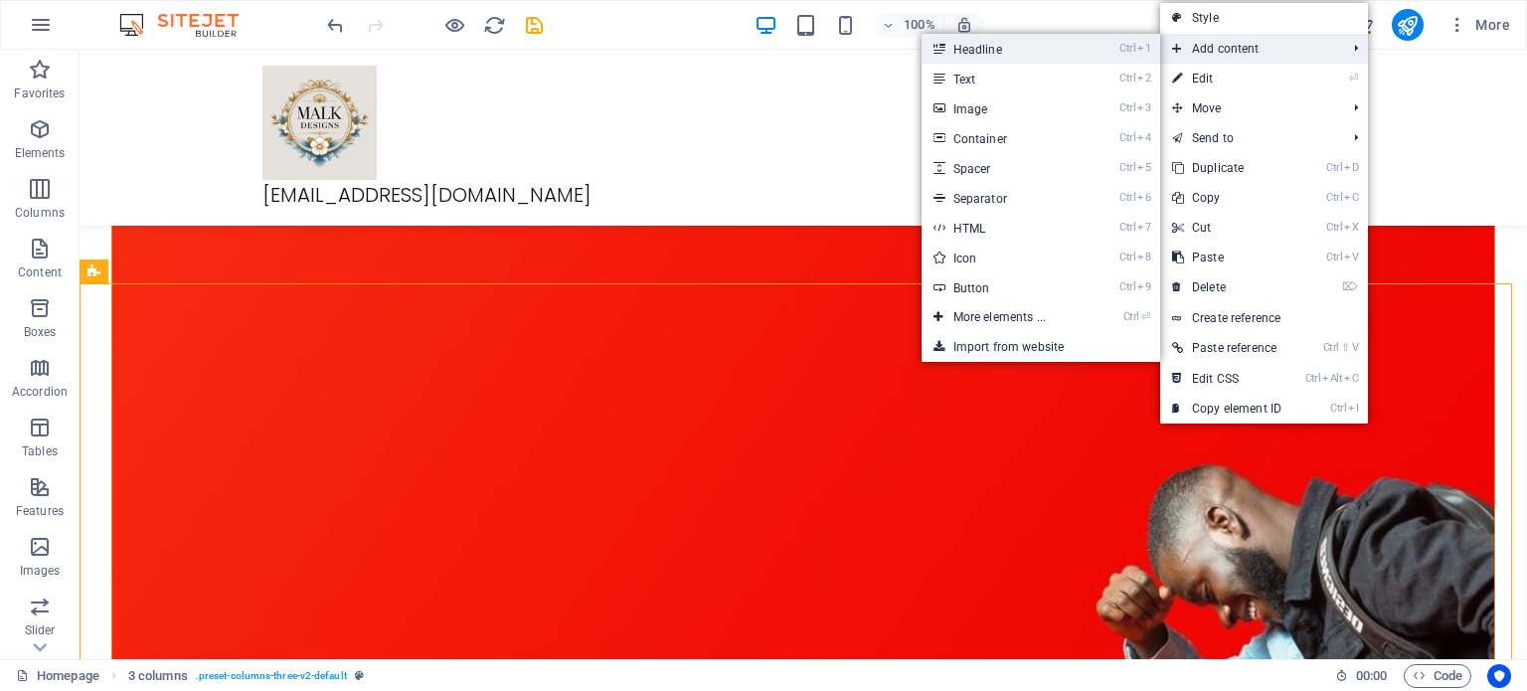
click at [1060, 47] on link "Ctrl 1 Headline" at bounding box center [1004, 49] width 164 height 30
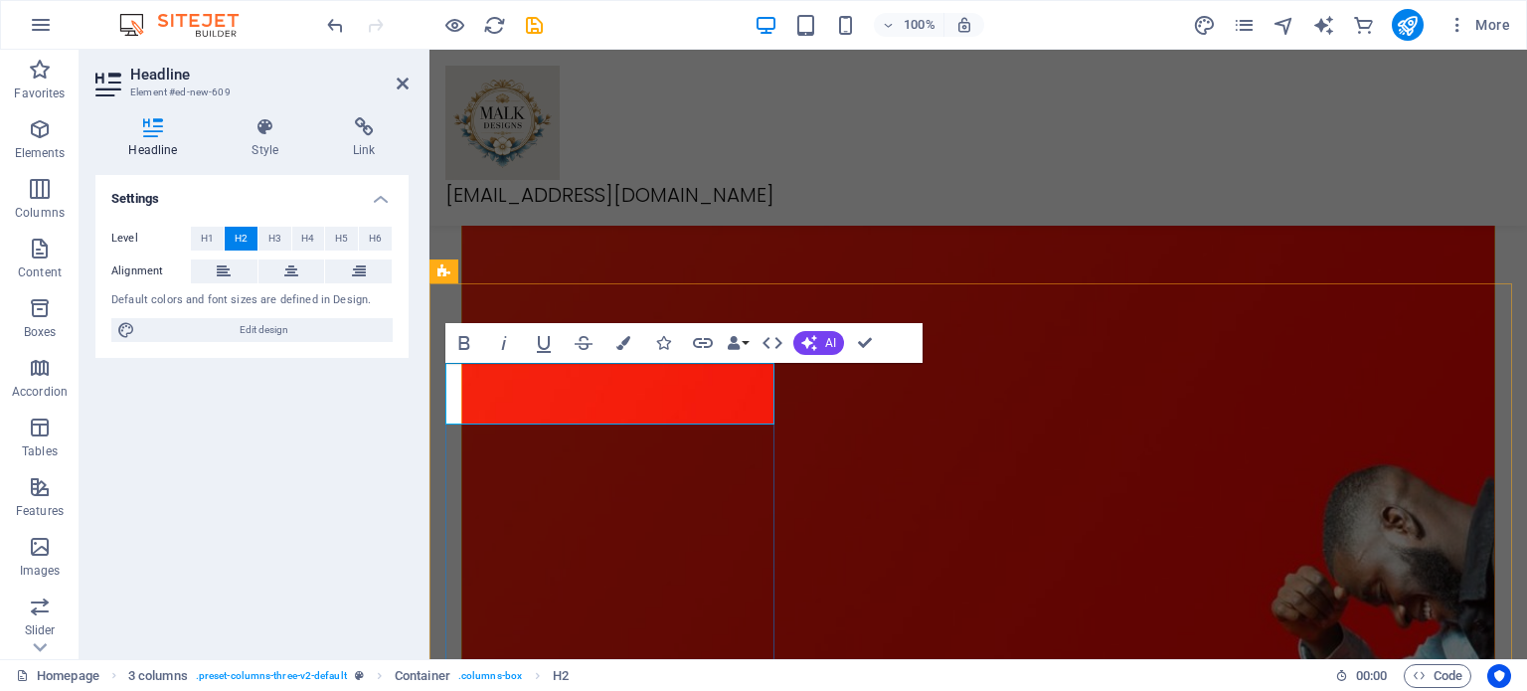
drag, startPoint x: 742, startPoint y: 403, endPoint x: 458, endPoint y: 401, distance: 283.3
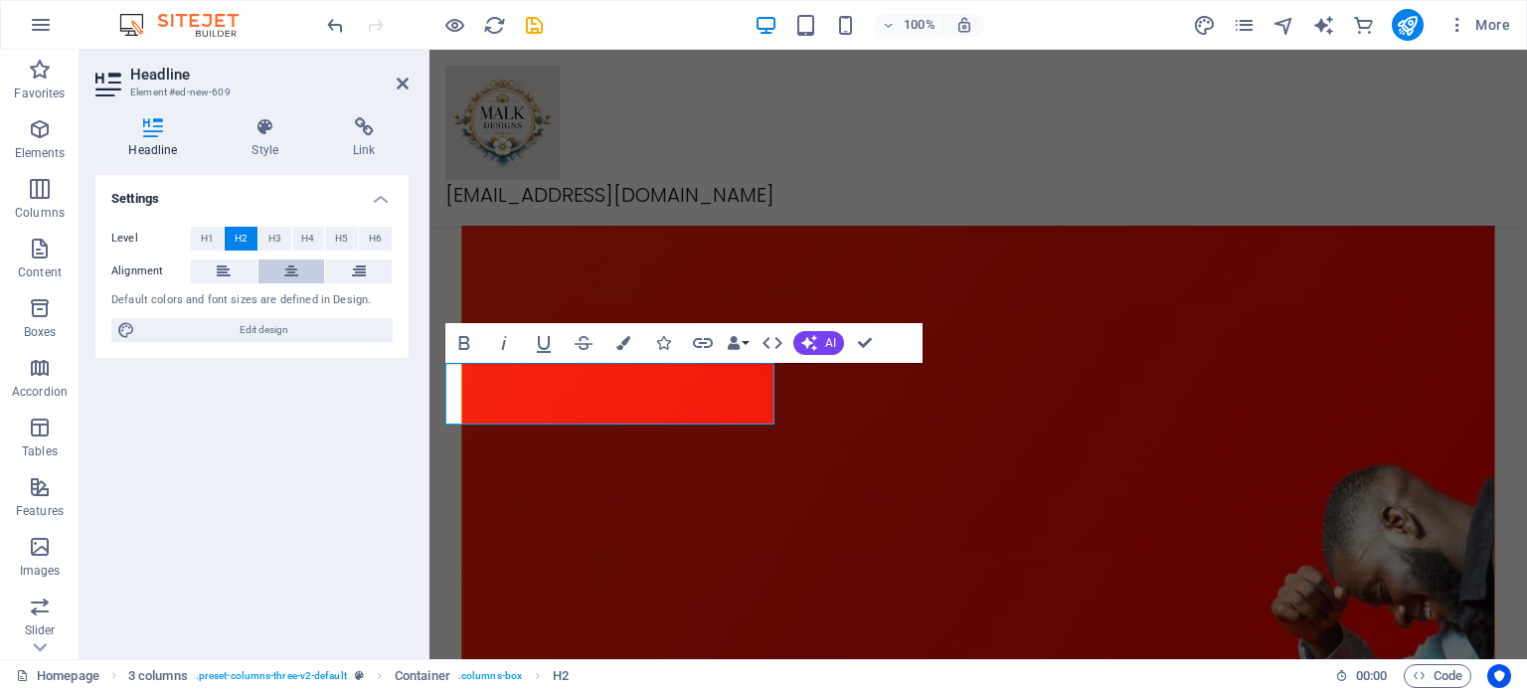
click at [307, 274] on button at bounding box center [291, 271] width 67 height 24
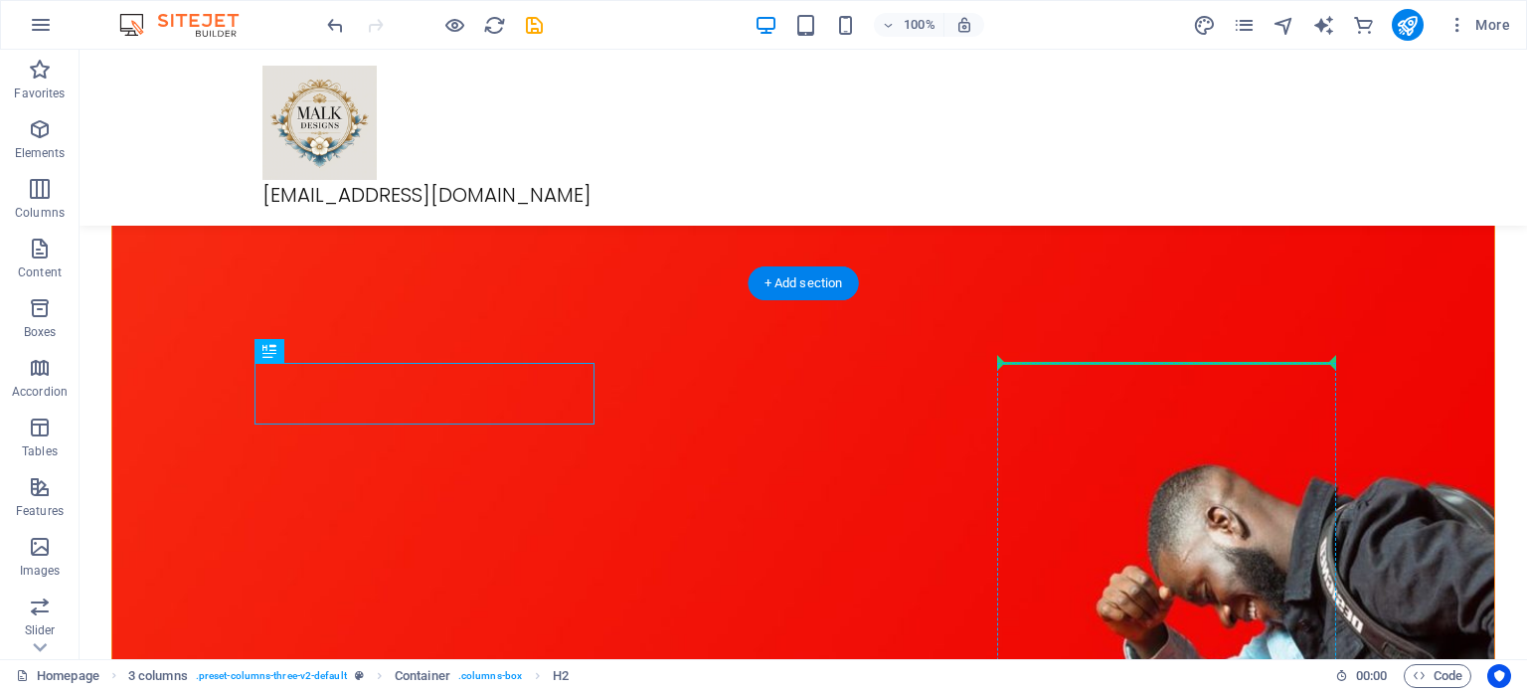
drag, startPoint x: 519, startPoint y: 395, endPoint x: 1165, endPoint y: 372, distance: 646.6
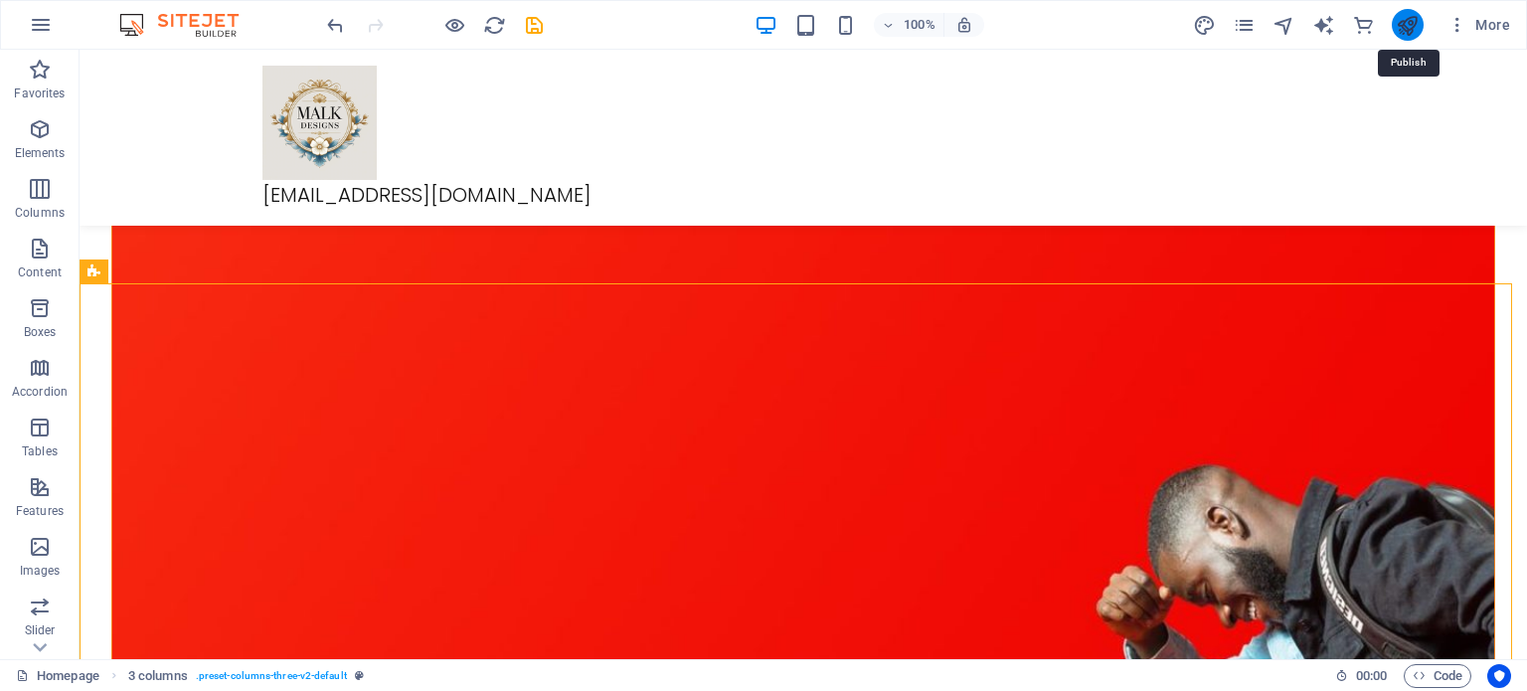
click at [1410, 23] on icon "publish" at bounding box center [1407, 25] width 23 height 23
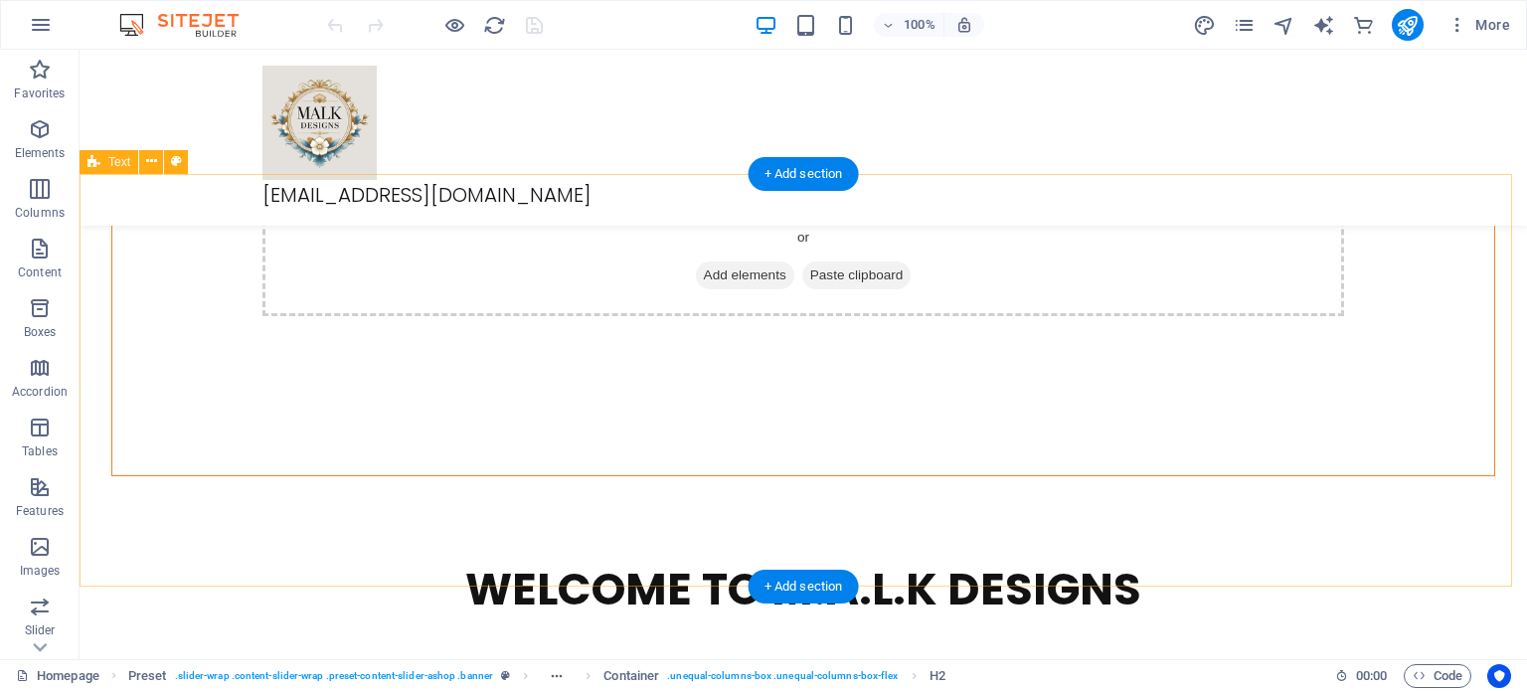
scroll to position [2784, 0]
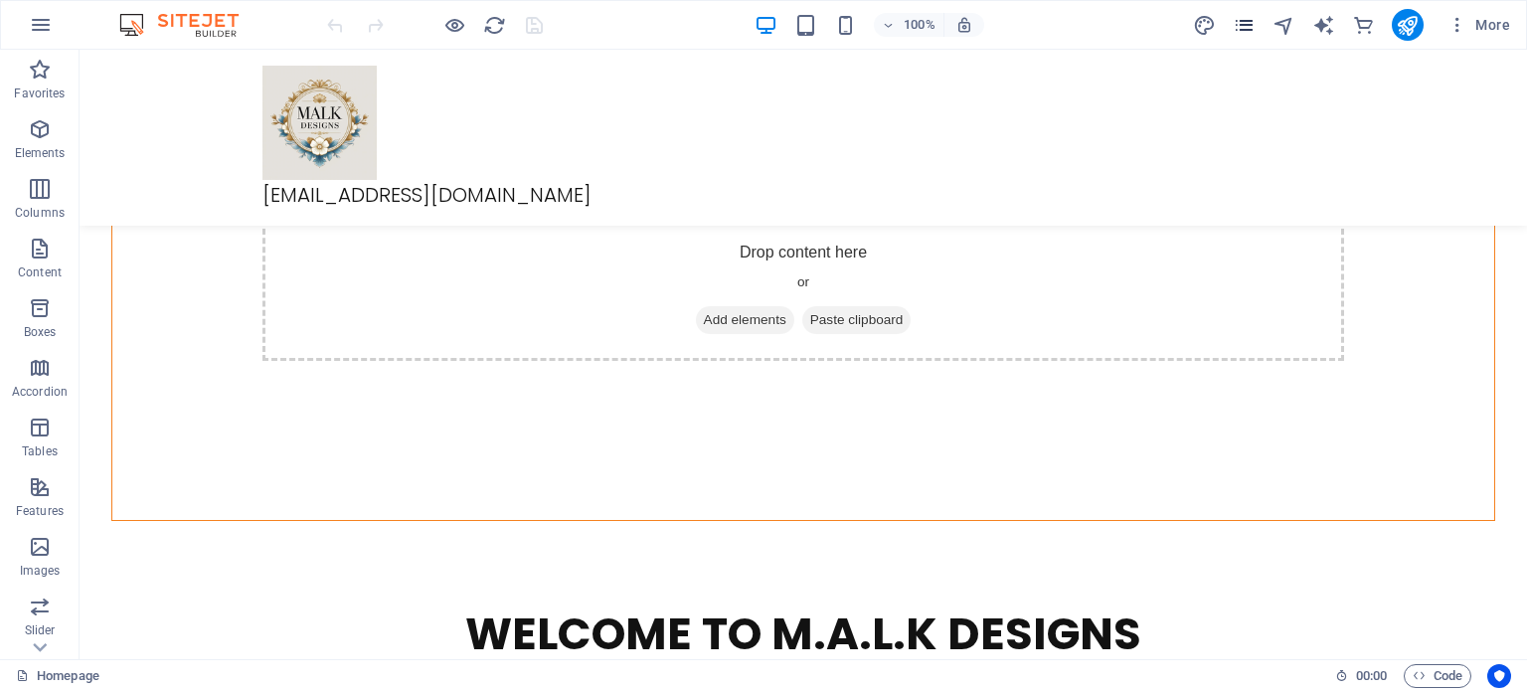
click at [1247, 32] on icon "pages" at bounding box center [1244, 25] width 23 height 23
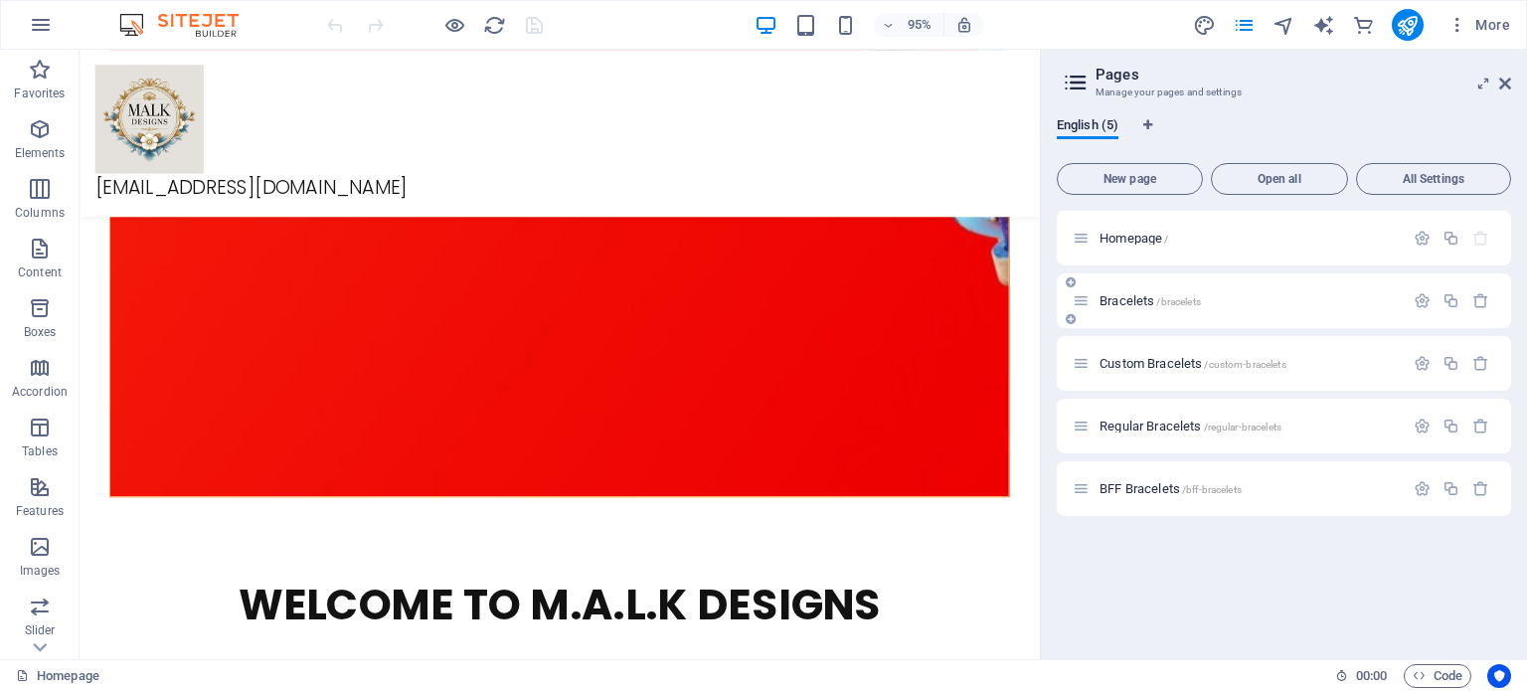
click at [1131, 296] on span "Bracelets /bracelets" at bounding box center [1149, 300] width 101 height 15
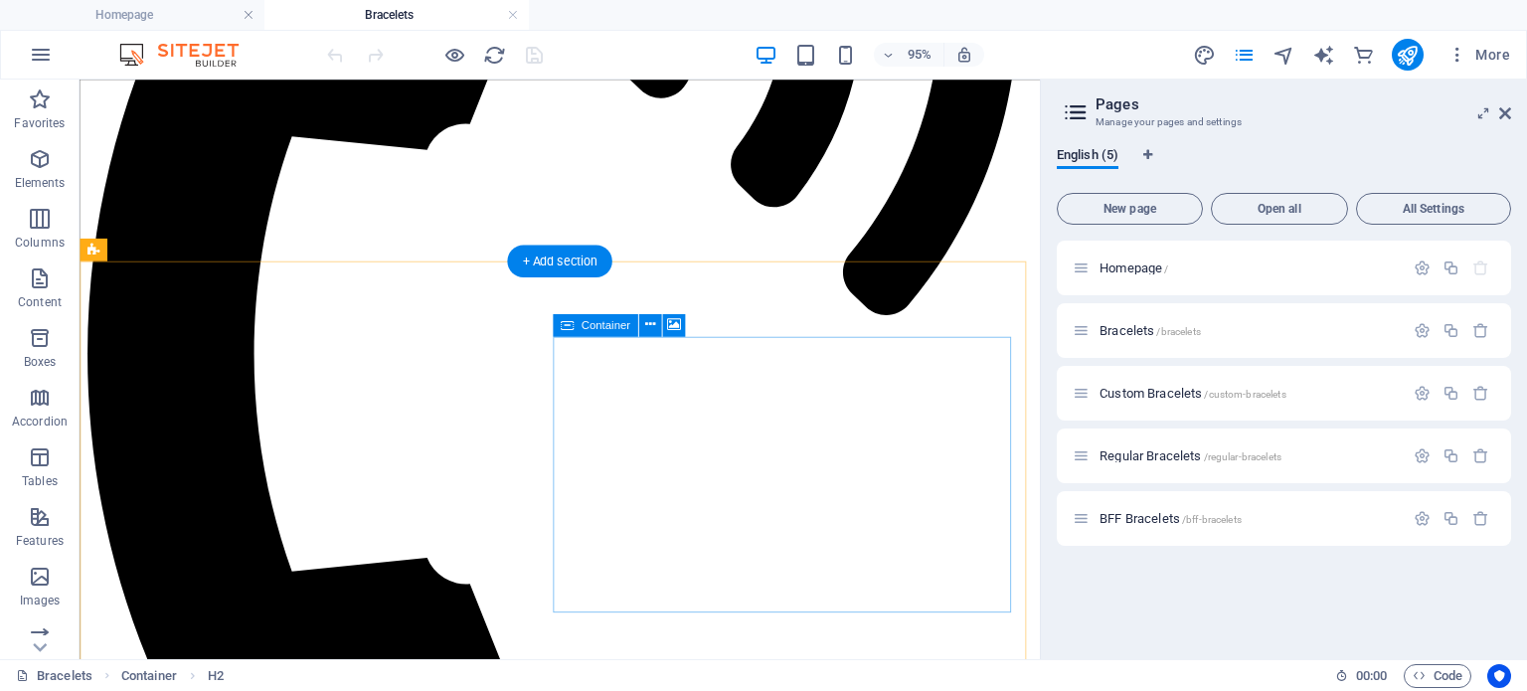
scroll to position [994, 0]
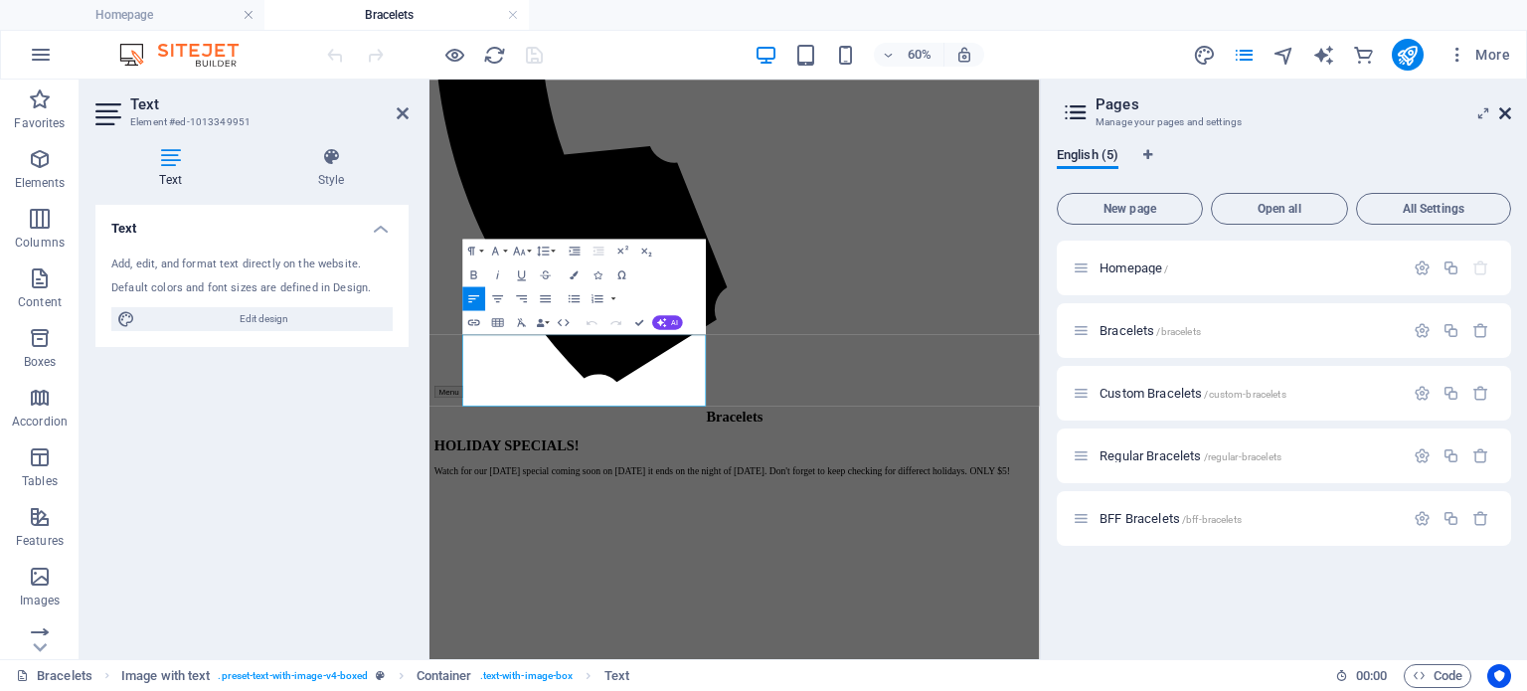
drag, startPoint x: 1499, startPoint y: 108, endPoint x: 815, endPoint y: 113, distance: 684.0
click at [1499, 108] on icon at bounding box center [1505, 113] width 12 height 16
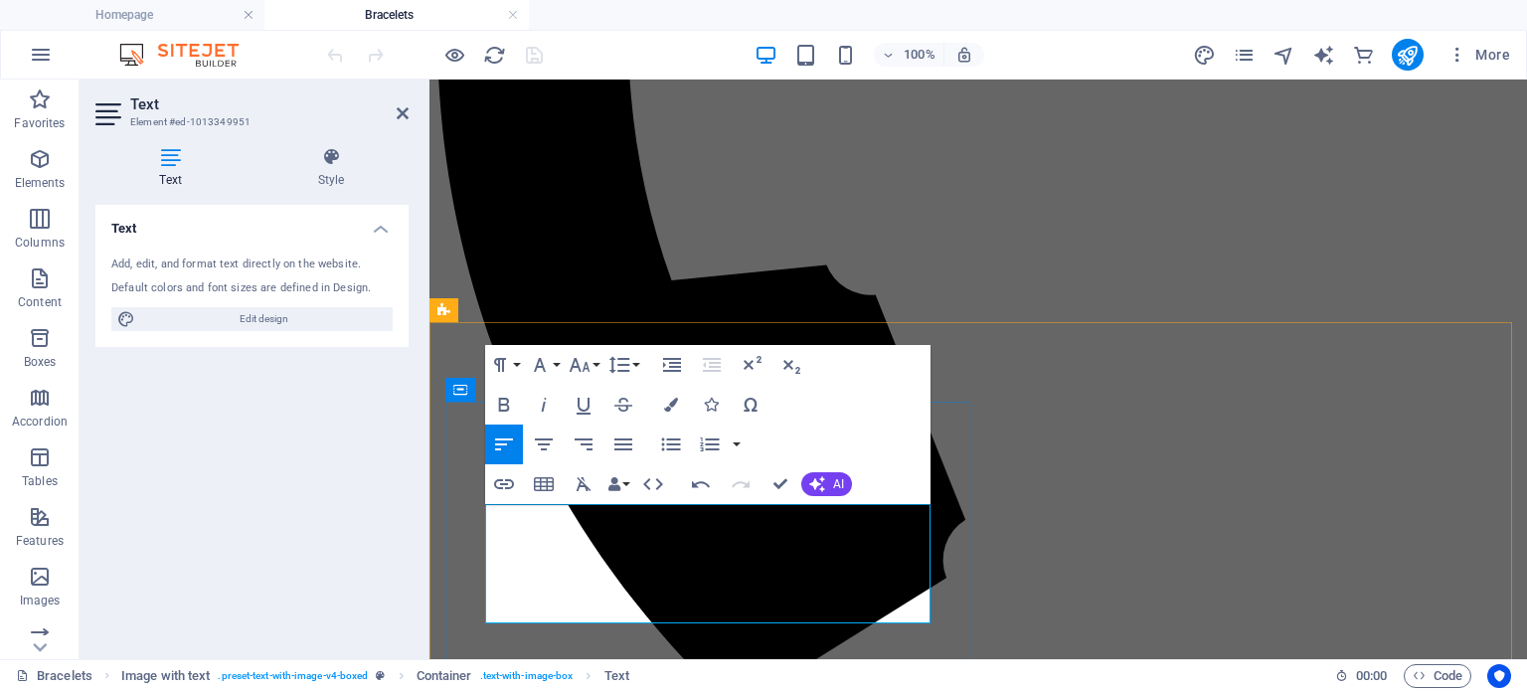
drag, startPoint x: 641, startPoint y: 609, endPoint x: 826, endPoint y: 581, distance: 187.1
click at [509, 486] on icon "button" at bounding box center [504, 484] width 24 height 24
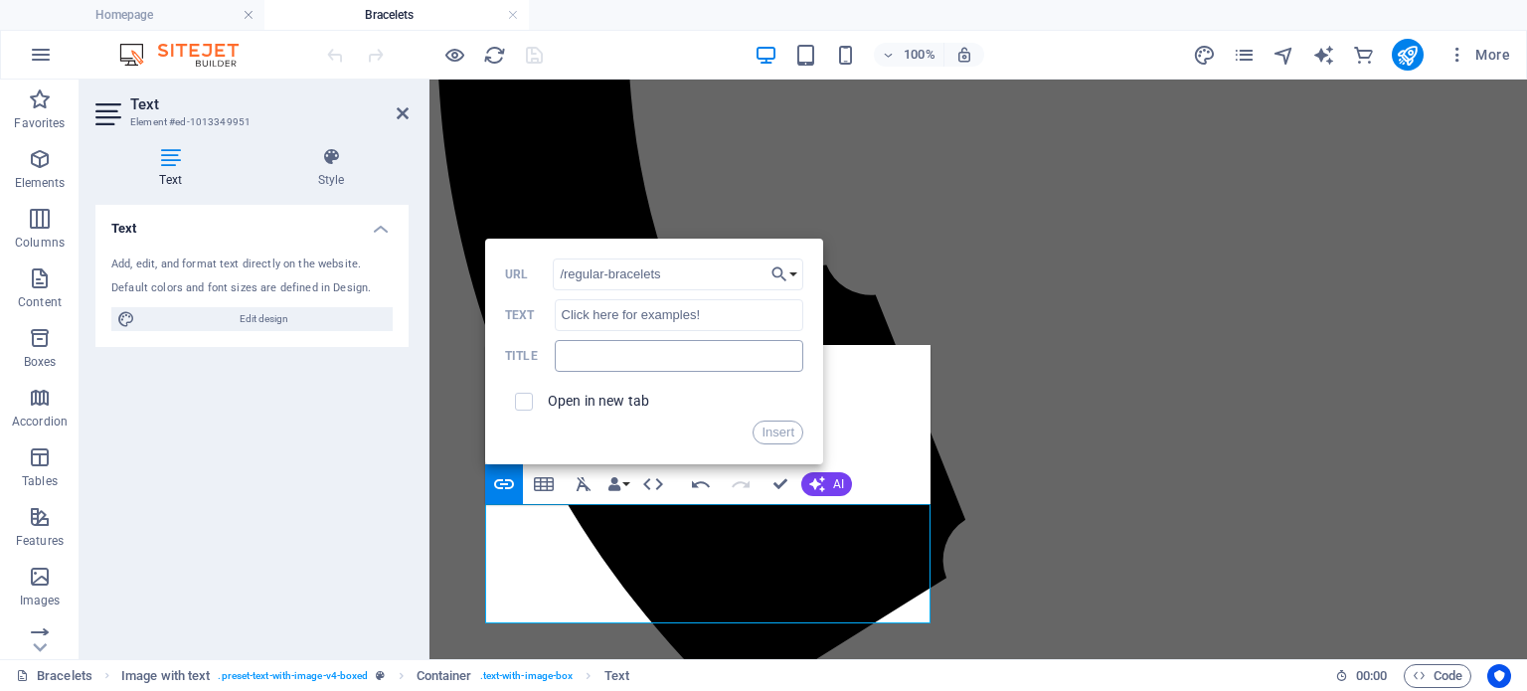
type input "/regular-bracelets"
click at [580, 366] on input "text" at bounding box center [679, 356] width 249 height 32
type input "Regular Bracelets"
click at [530, 409] on span at bounding box center [524, 402] width 18 height 18
click at [526, 406] on input "checkbox" at bounding box center [521, 399] width 18 height 18
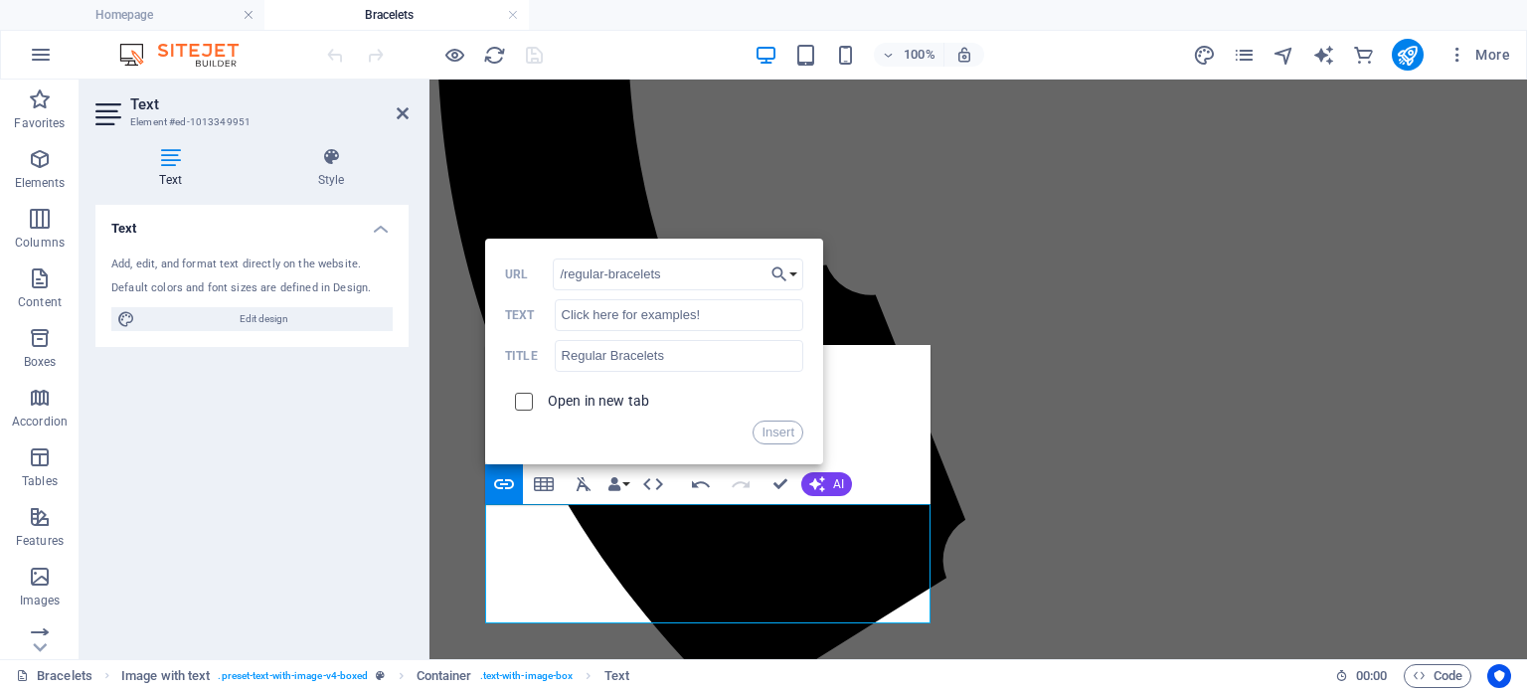
checkbox input "true"
click at [777, 432] on button "Insert" at bounding box center [778, 433] width 51 height 24
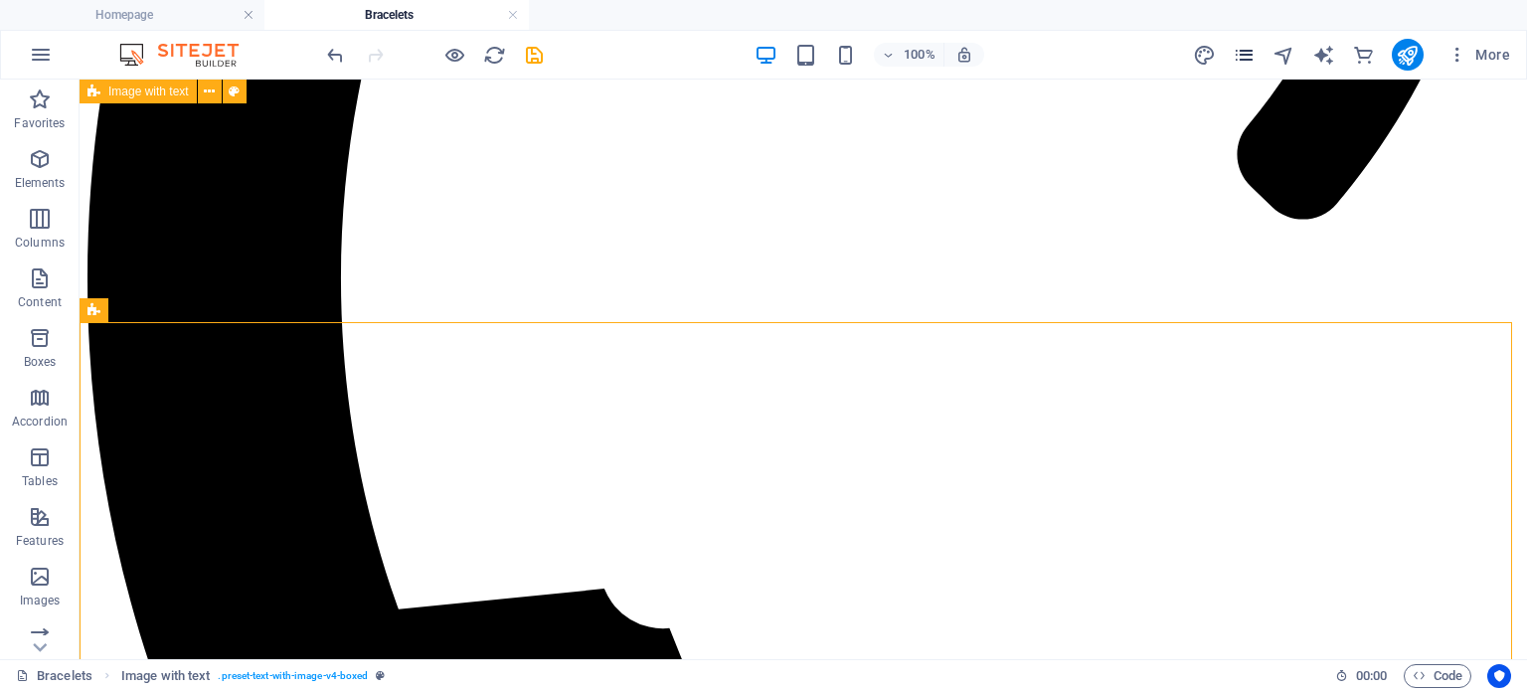
click at [1247, 58] on icon "pages" at bounding box center [1244, 55] width 23 height 23
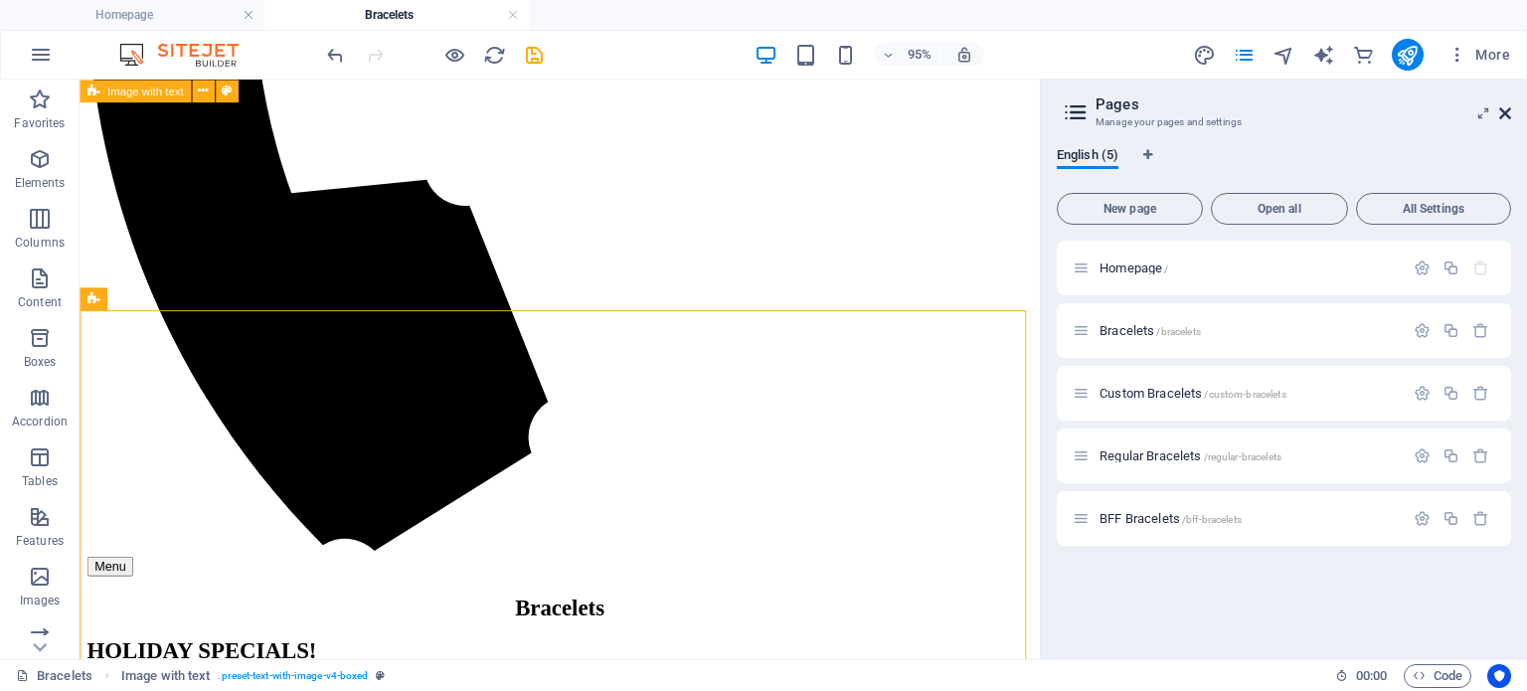
click at [1500, 110] on icon at bounding box center [1505, 113] width 12 height 16
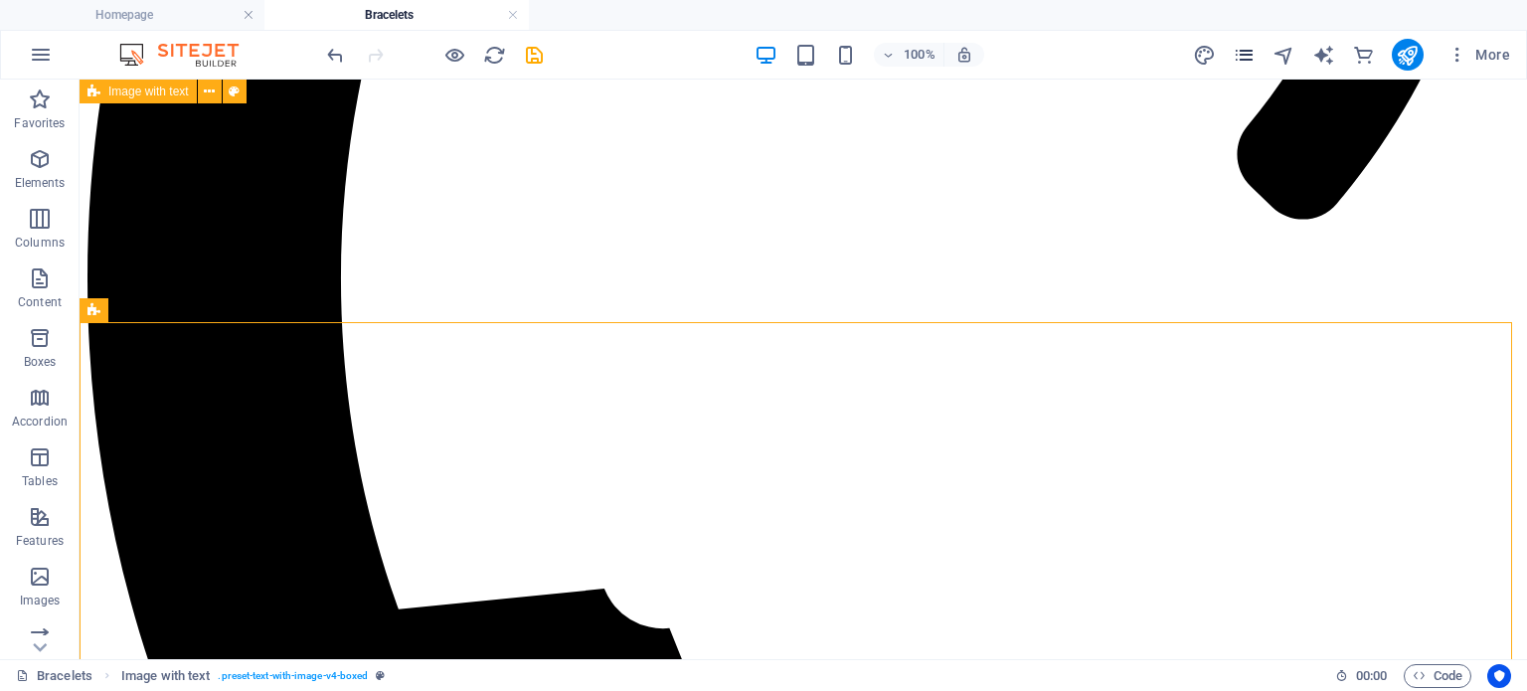
click at [1245, 59] on icon "pages" at bounding box center [1244, 55] width 23 height 23
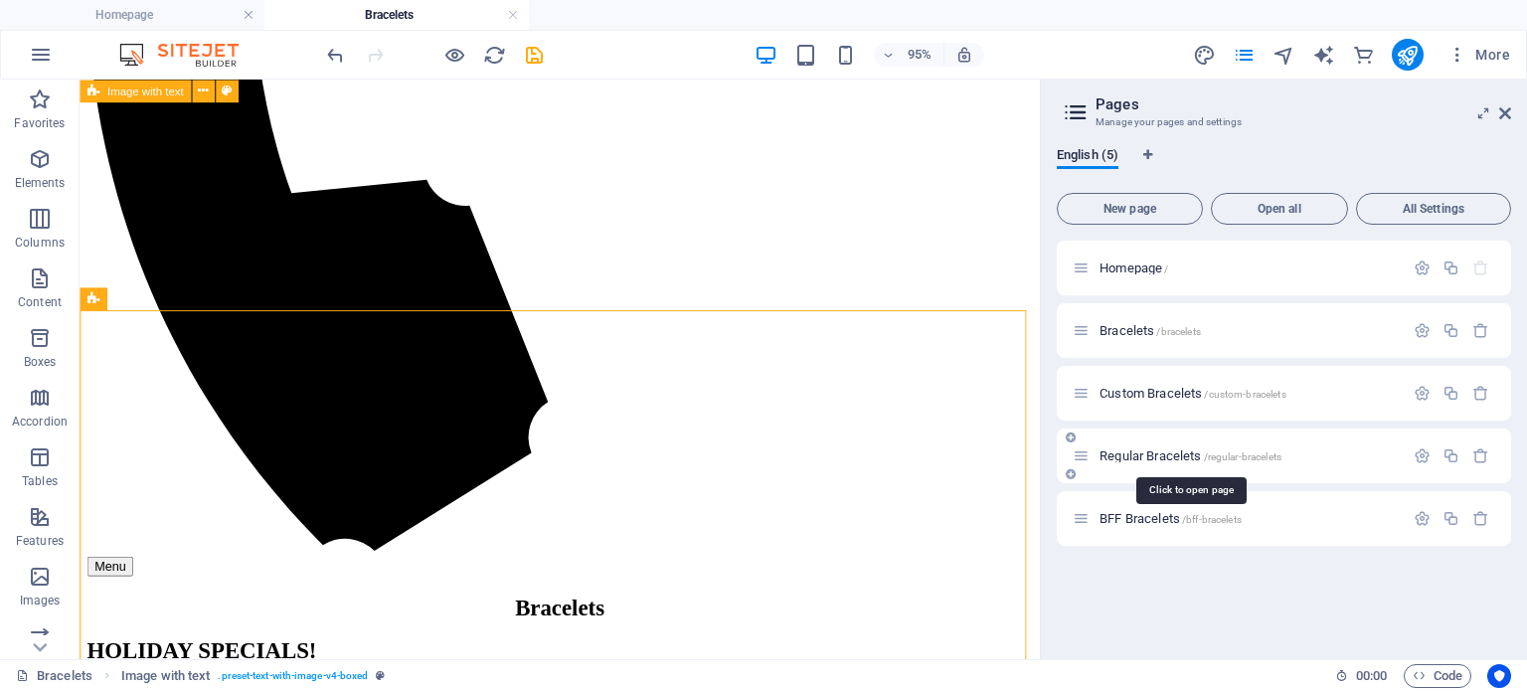
click at [1150, 457] on span "Regular Bracelets /regular-bracelets" at bounding box center [1190, 455] width 182 height 15
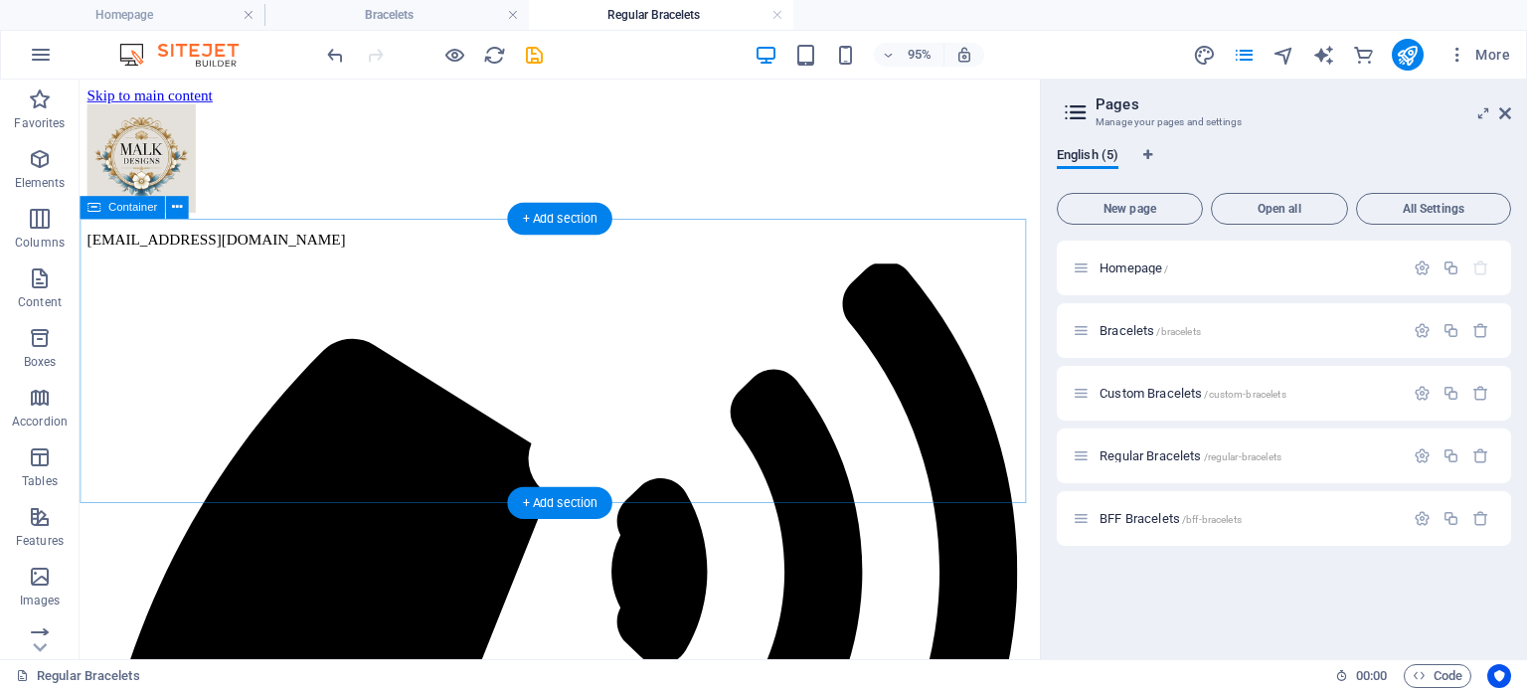
scroll to position [0, 0]
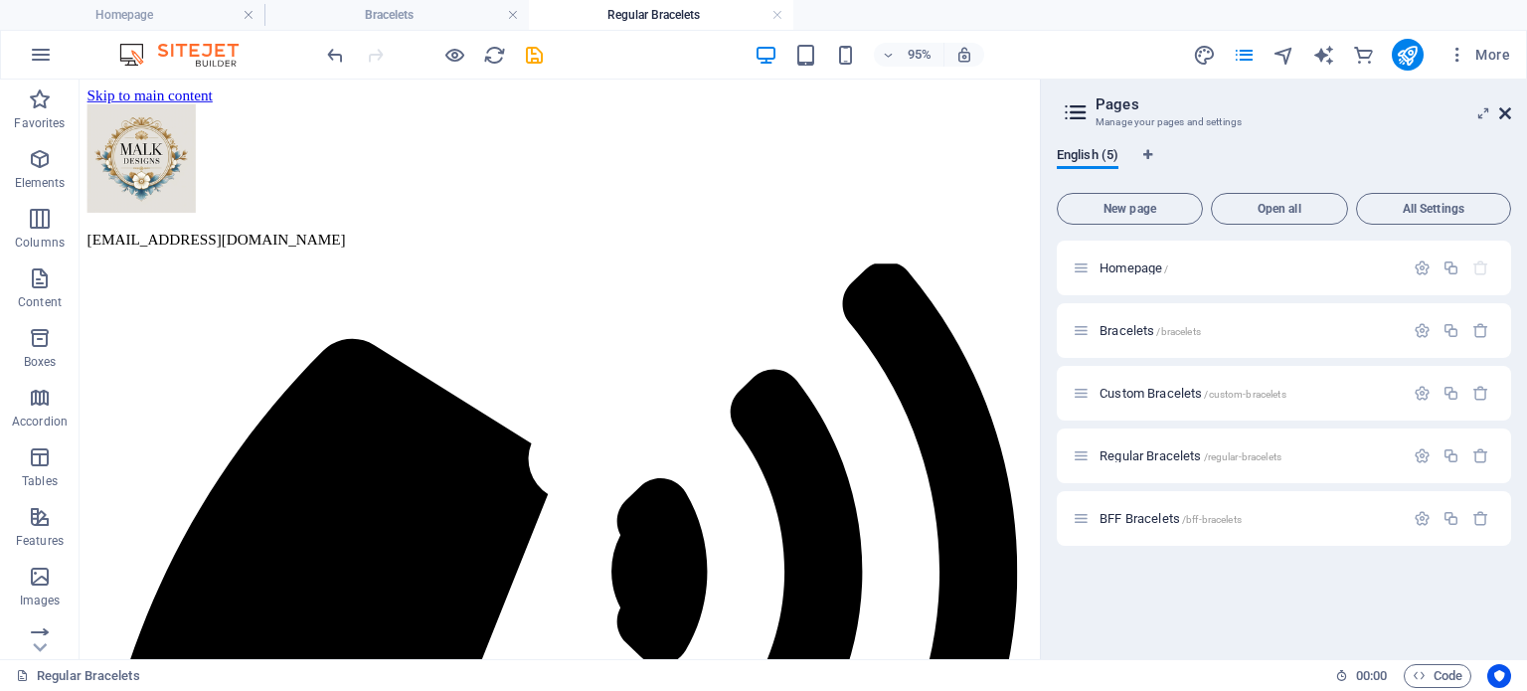
click at [1503, 110] on icon at bounding box center [1505, 113] width 12 height 16
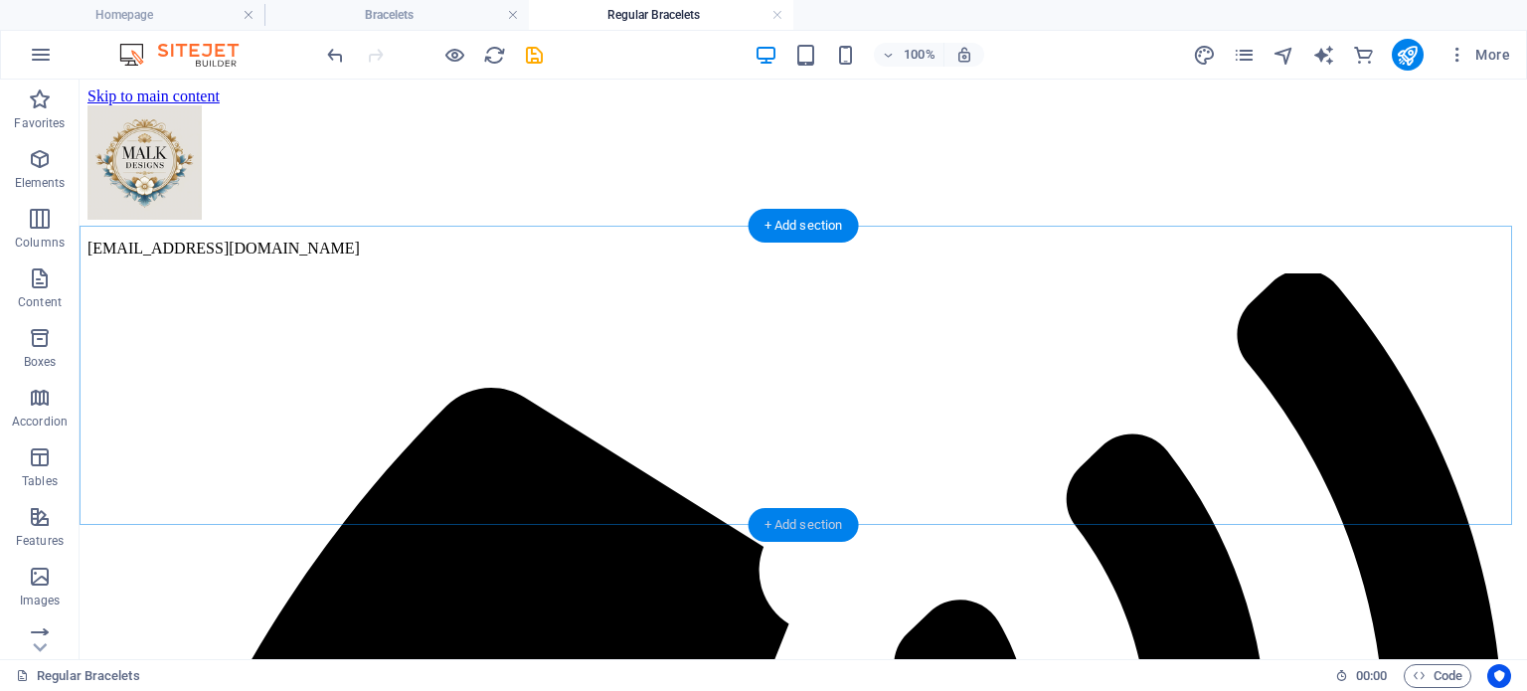
click at [785, 530] on div "+ Add section" at bounding box center [804, 525] width 110 height 34
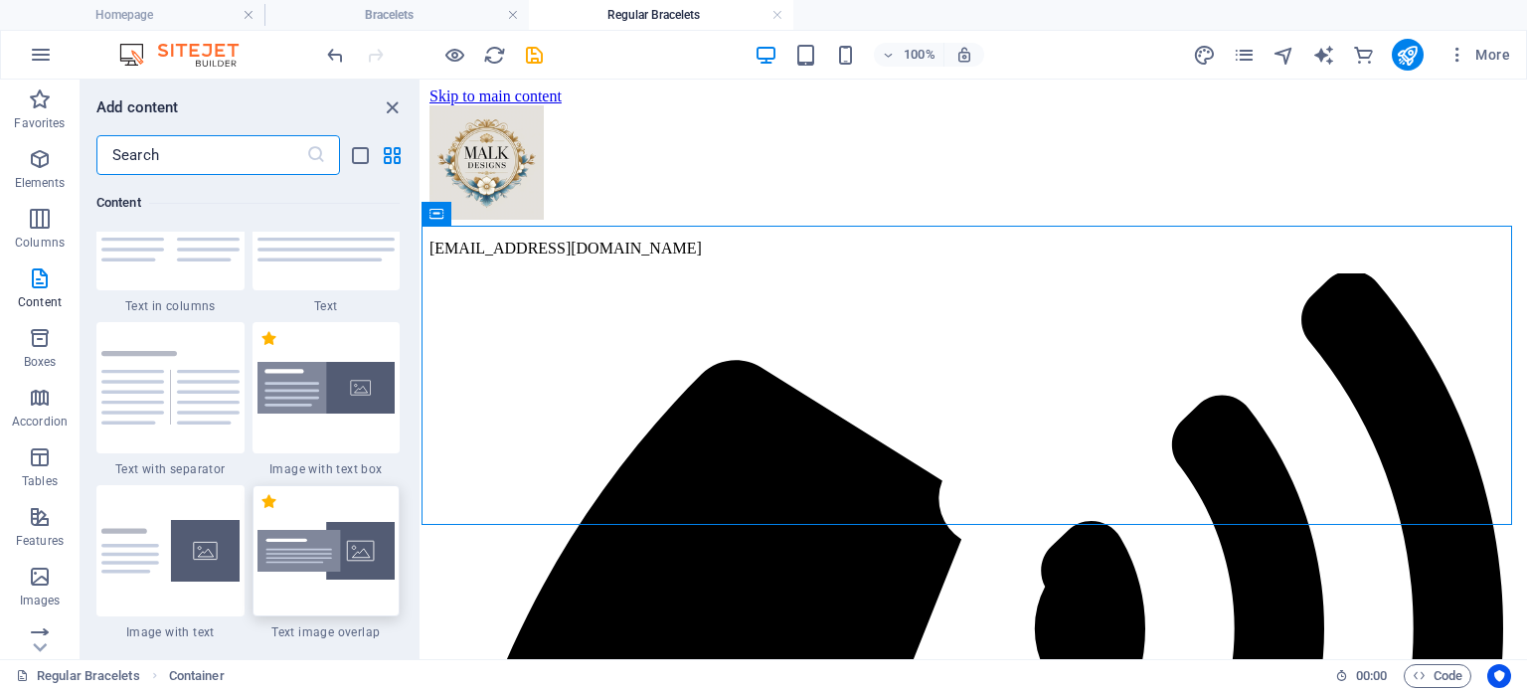
scroll to position [4067, 0]
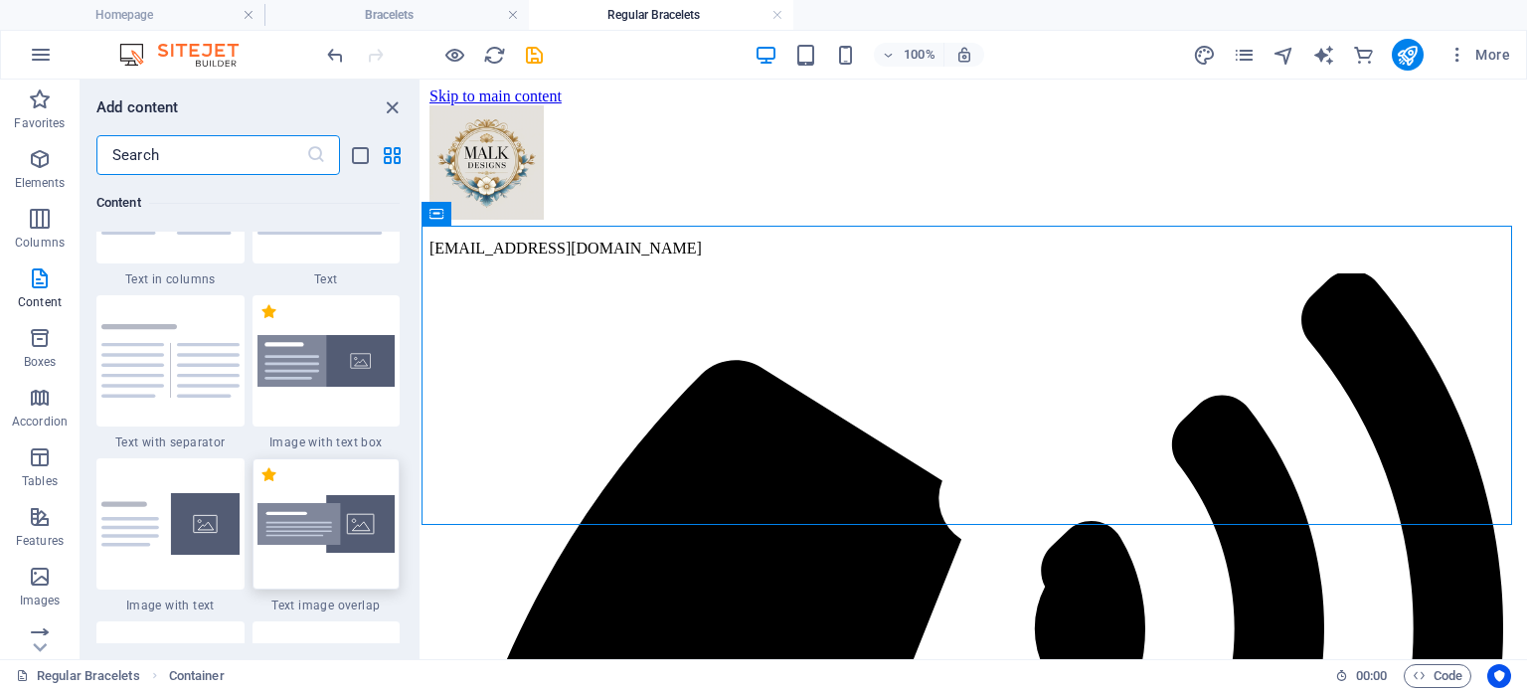
click at [324, 544] on img at bounding box center [326, 524] width 138 height 59
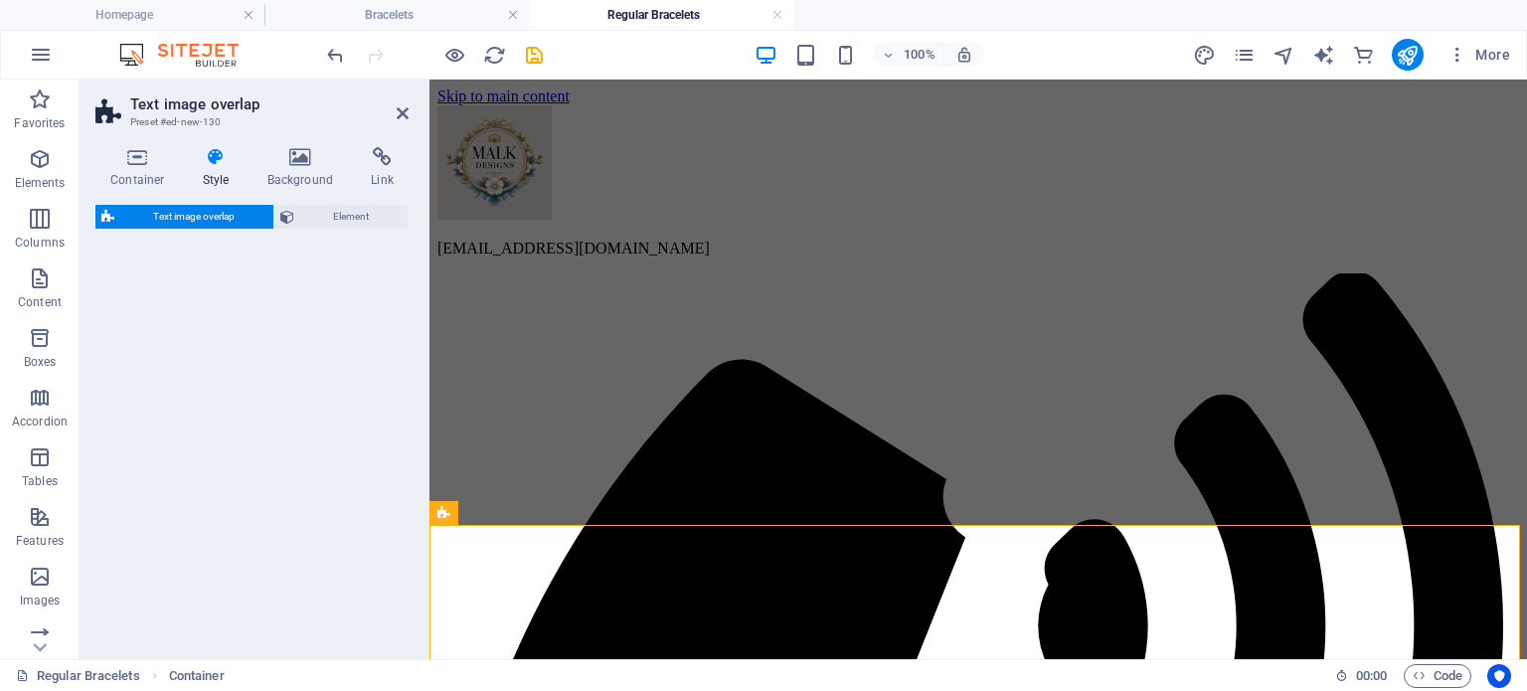
select select "rem"
select select "px"
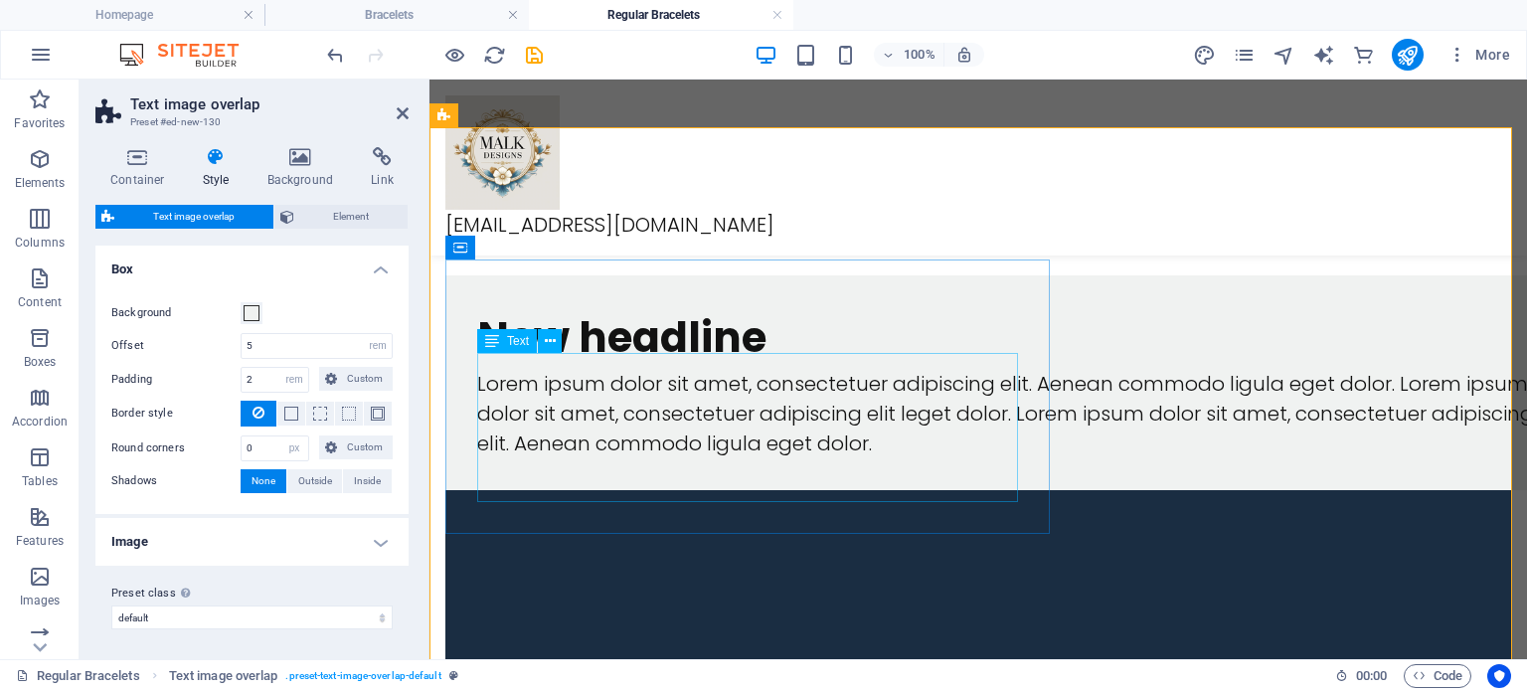
scroll to position [398, 0]
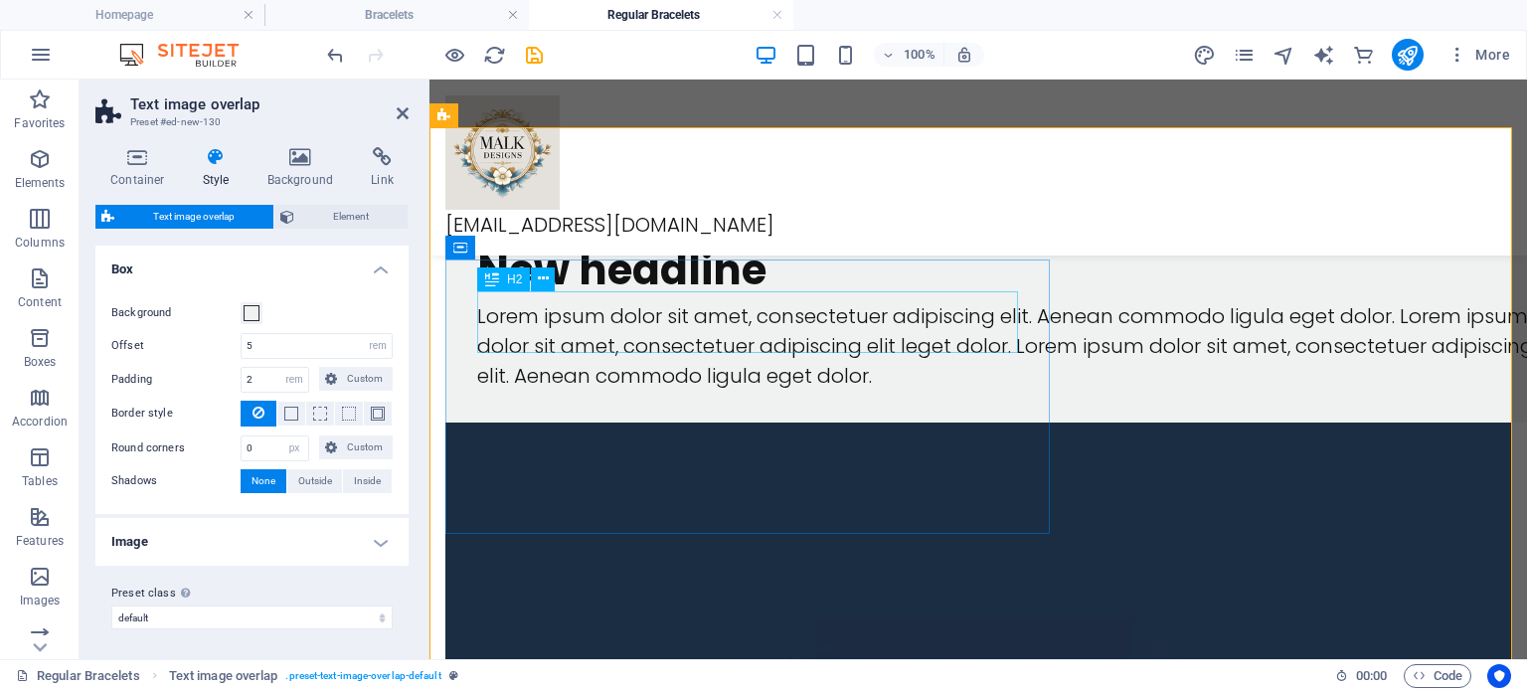
click at [767, 301] on div "New headline" at bounding box center [1018, 271] width 1082 height 62
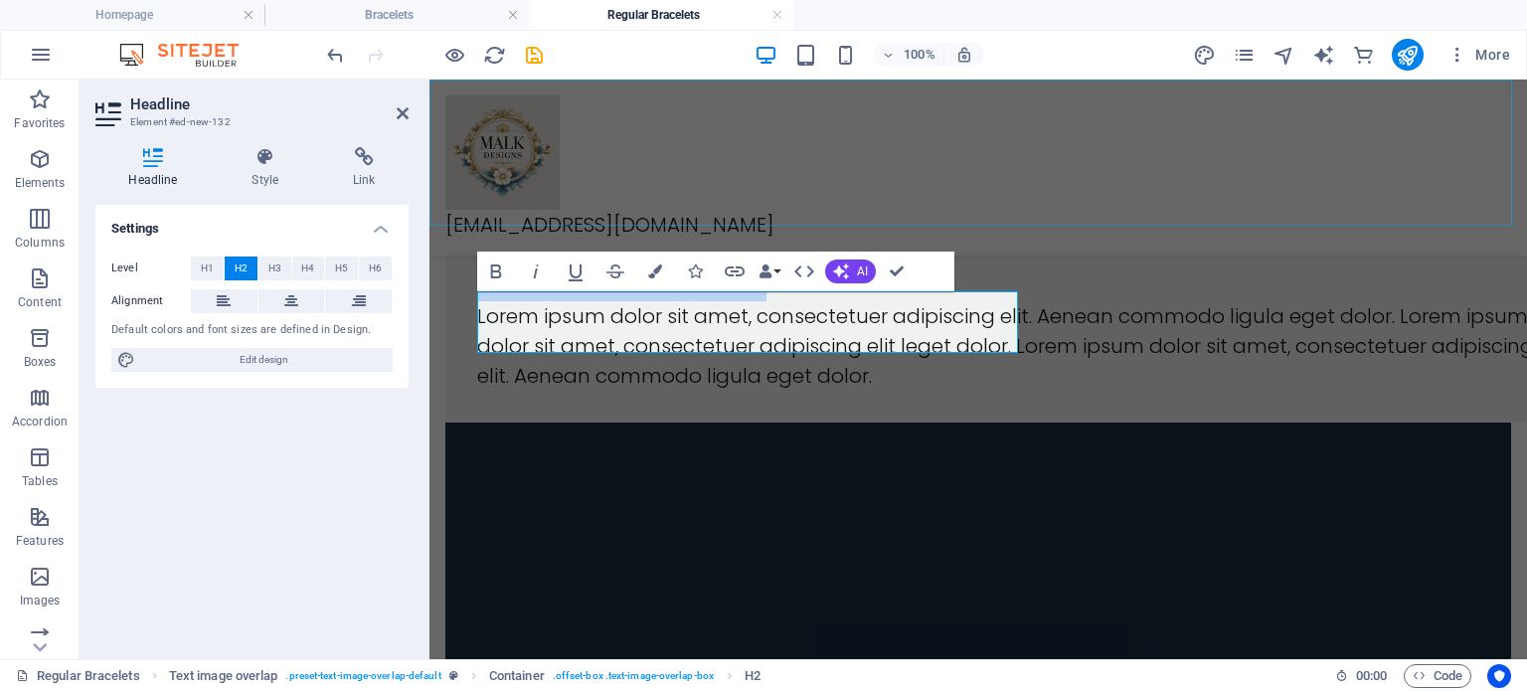
click at [1116, 168] on div "hello@malkdesigns.com Menu" at bounding box center [978, 168] width 1098 height 176
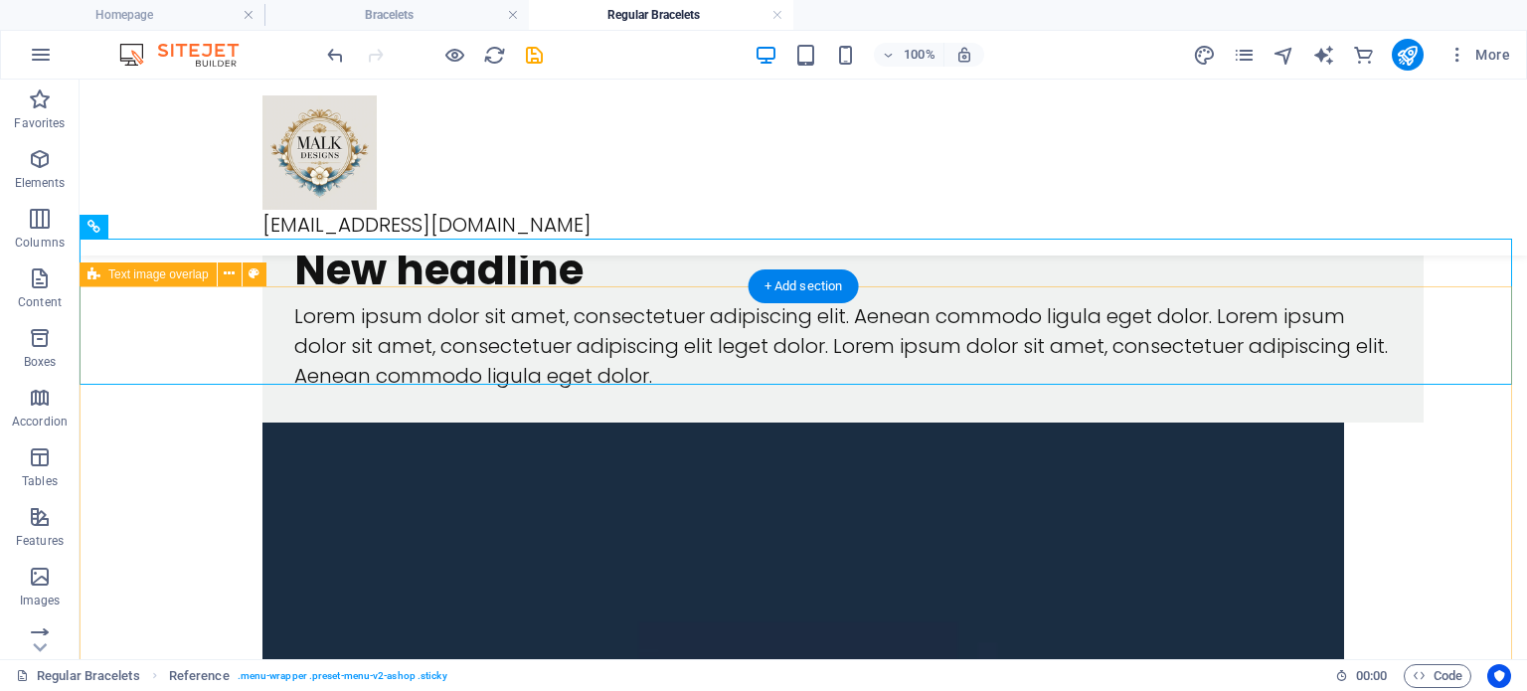
scroll to position [0, 0]
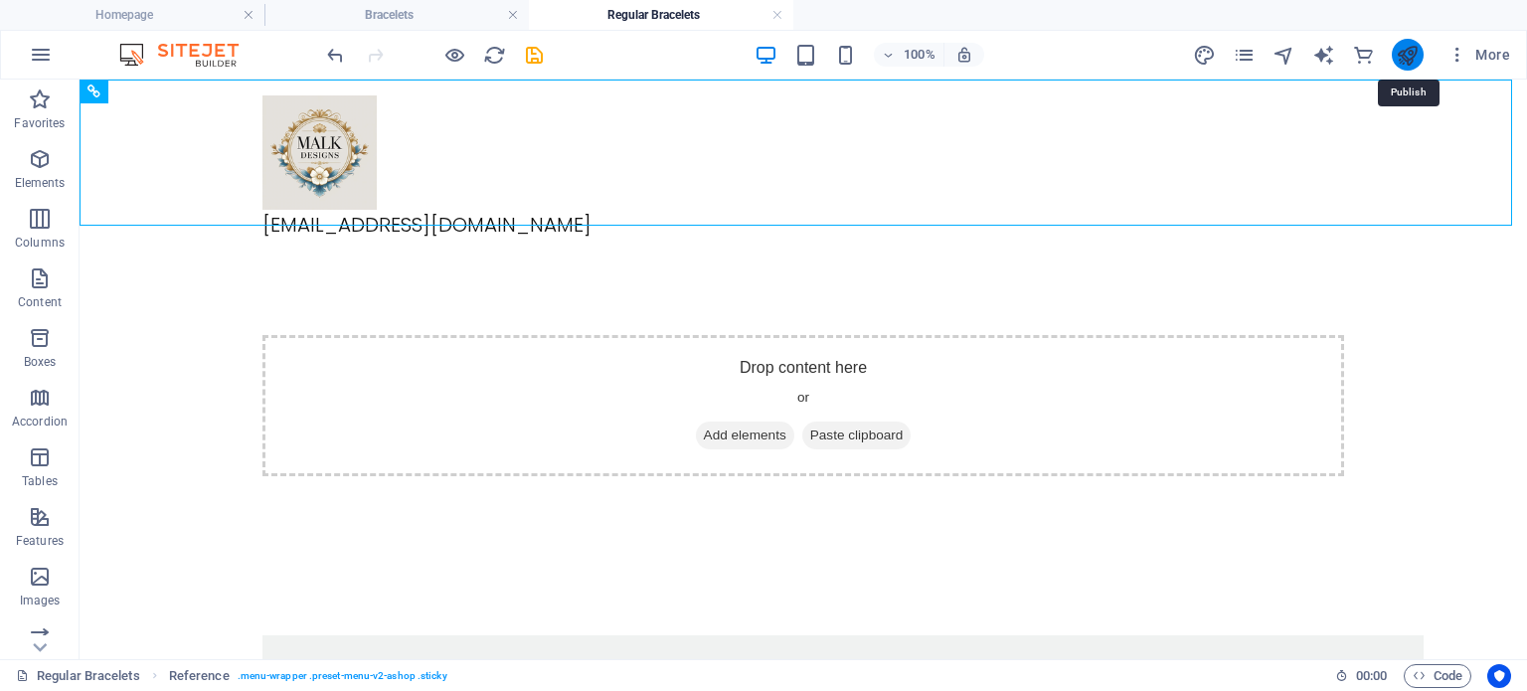
click at [1410, 55] on icon "publish" at bounding box center [1407, 55] width 23 height 23
